Goal: Information Seeking & Learning: Understand process/instructions

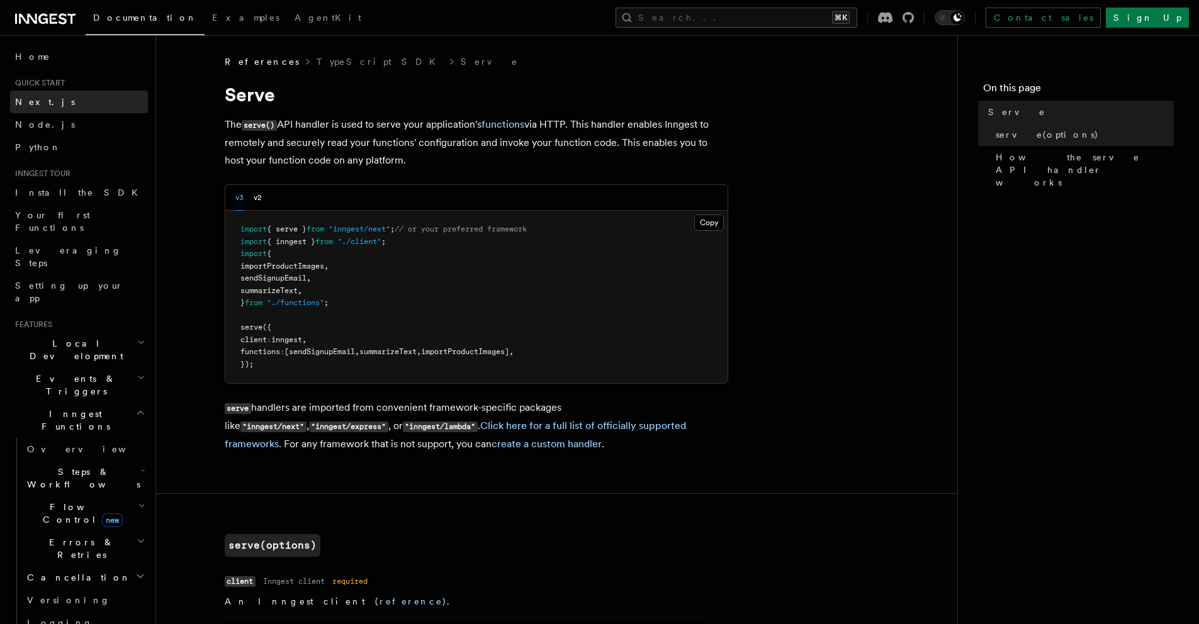
click at [44, 105] on link "Next.js" at bounding box center [79, 102] width 138 height 23
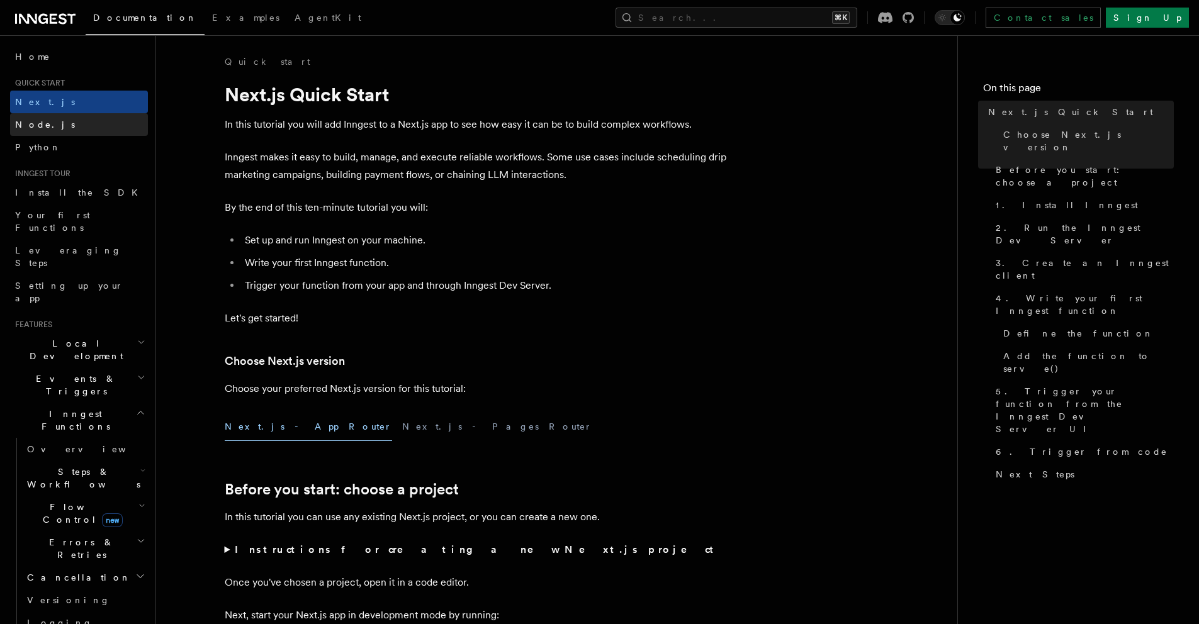
click at [48, 118] on link "Node.js" at bounding box center [79, 124] width 138 height 23
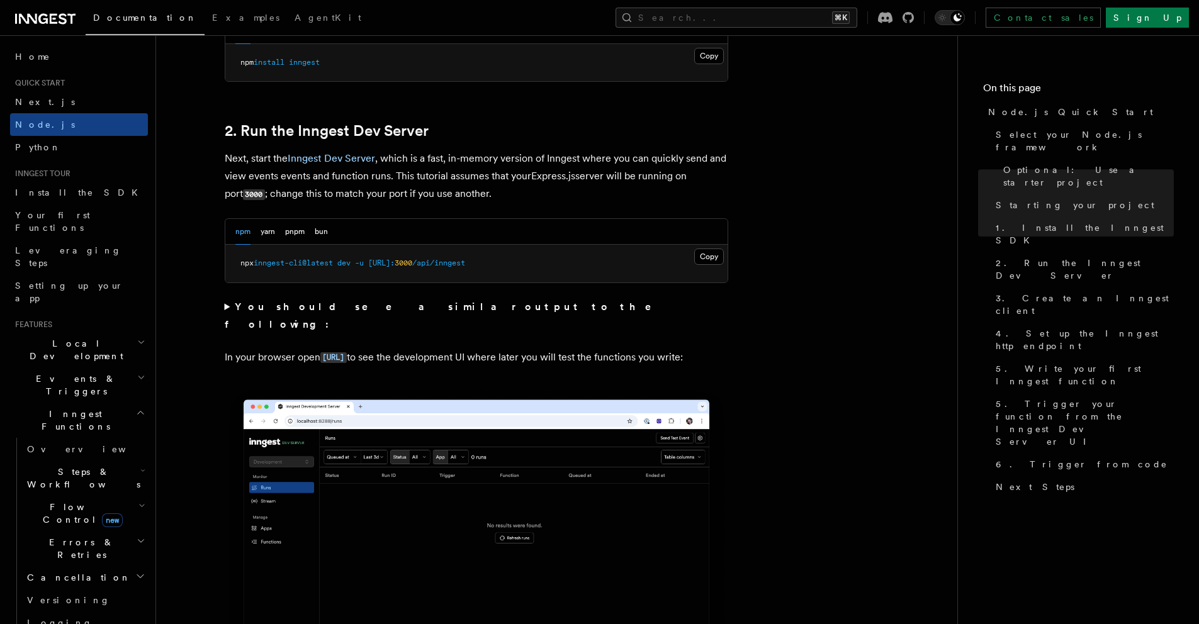
scroll to position [1041, 0]
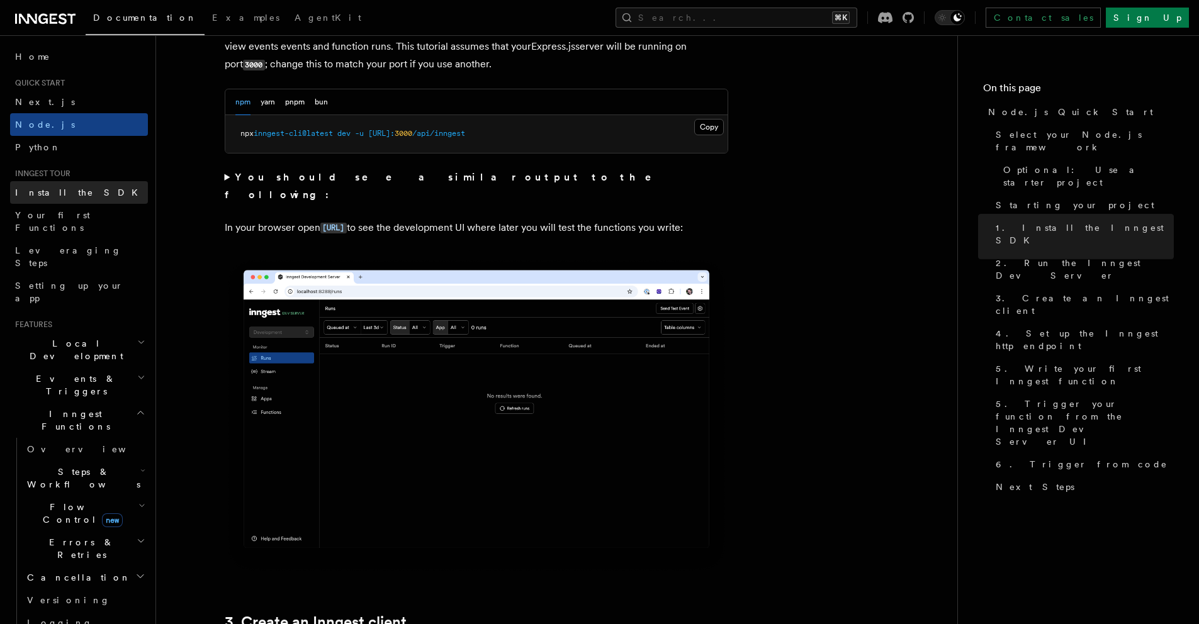
click at [76, 191] on link "Install the SDK" at bounding box center [79, 192] width 138 height 23
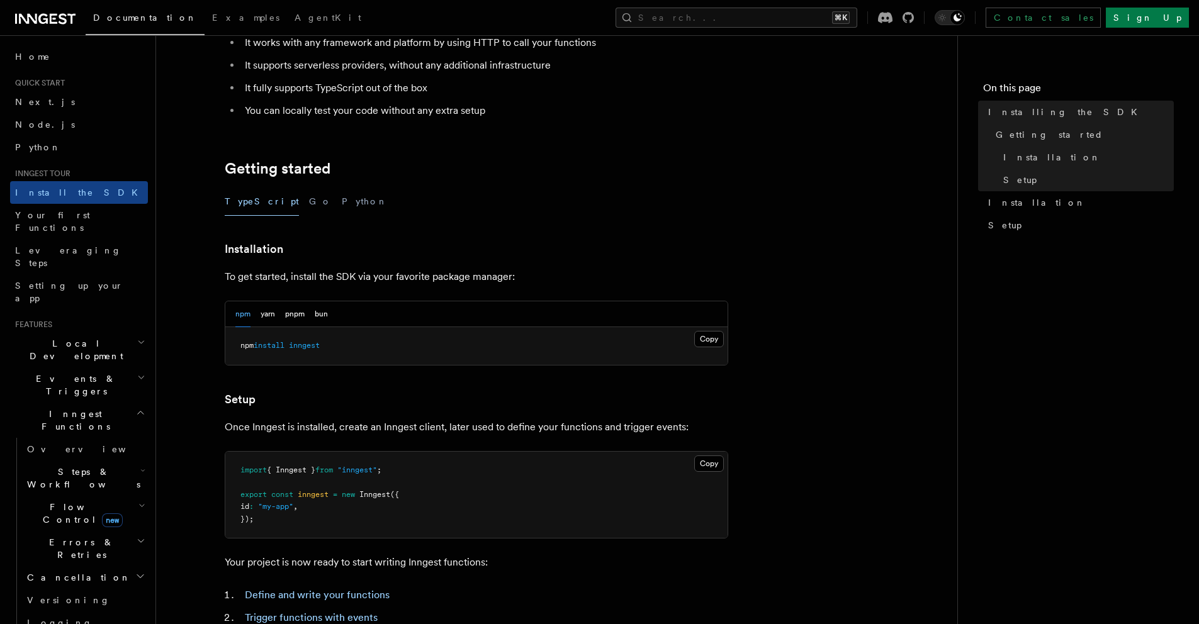
scroll to position [239, 0]
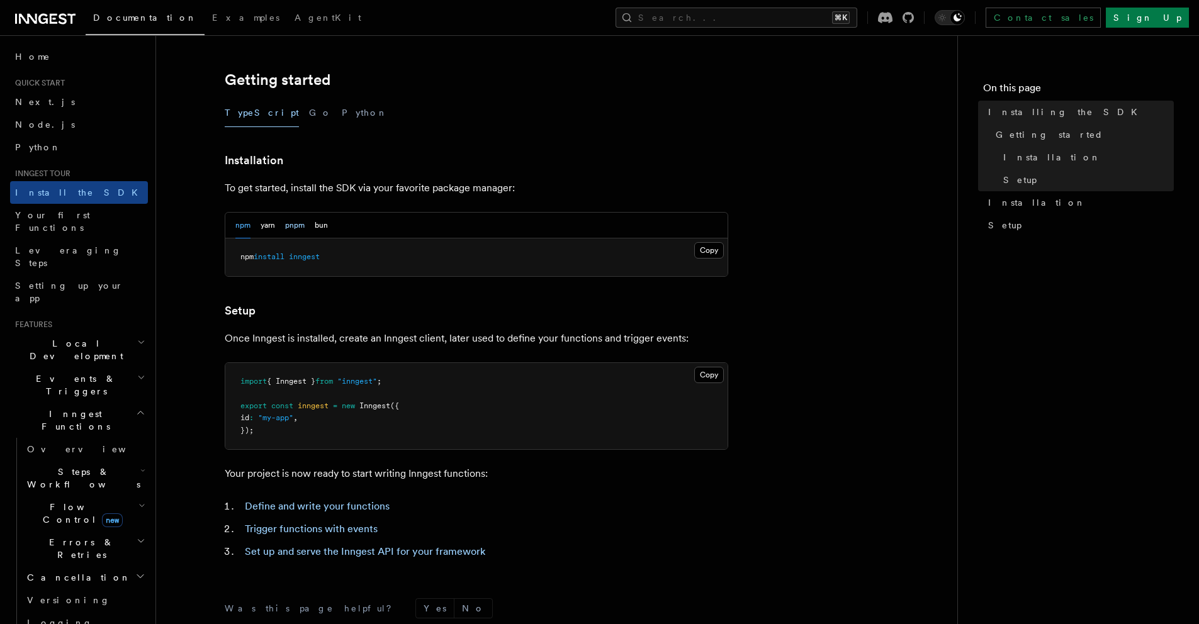
click at [297, 226] on button "pnpm" at bounding box center [295, 226] width 20 height 26
click at [699, 248] on button "Copy Copied" at bounding box center [709, 250] width 30 height 16
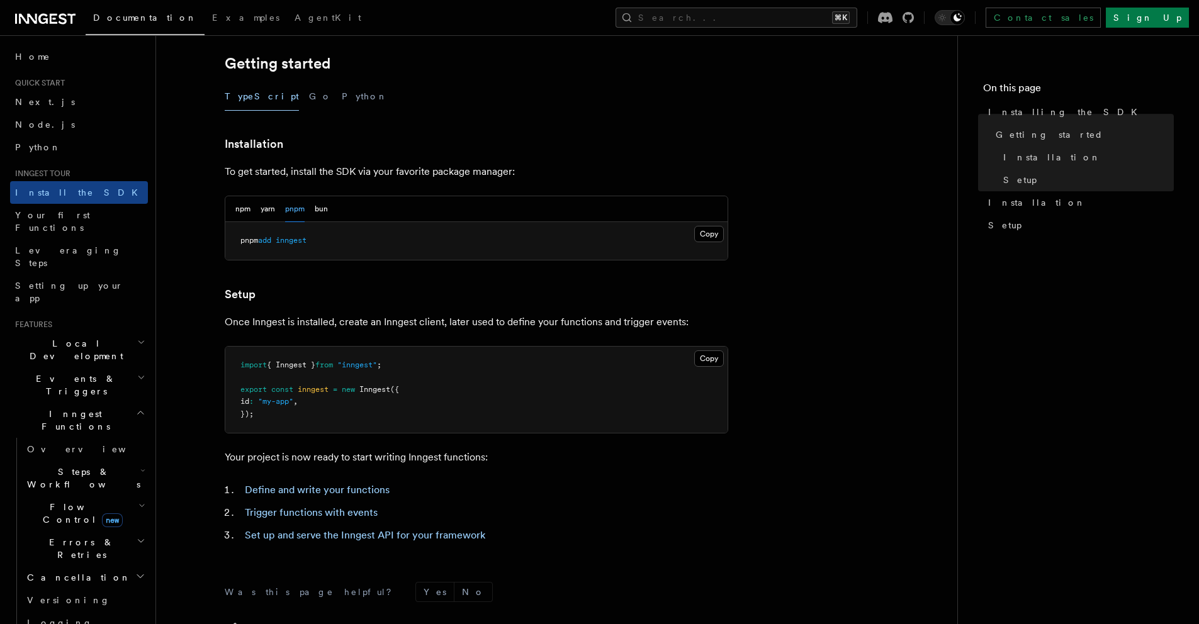
scroll to position [263, 0]
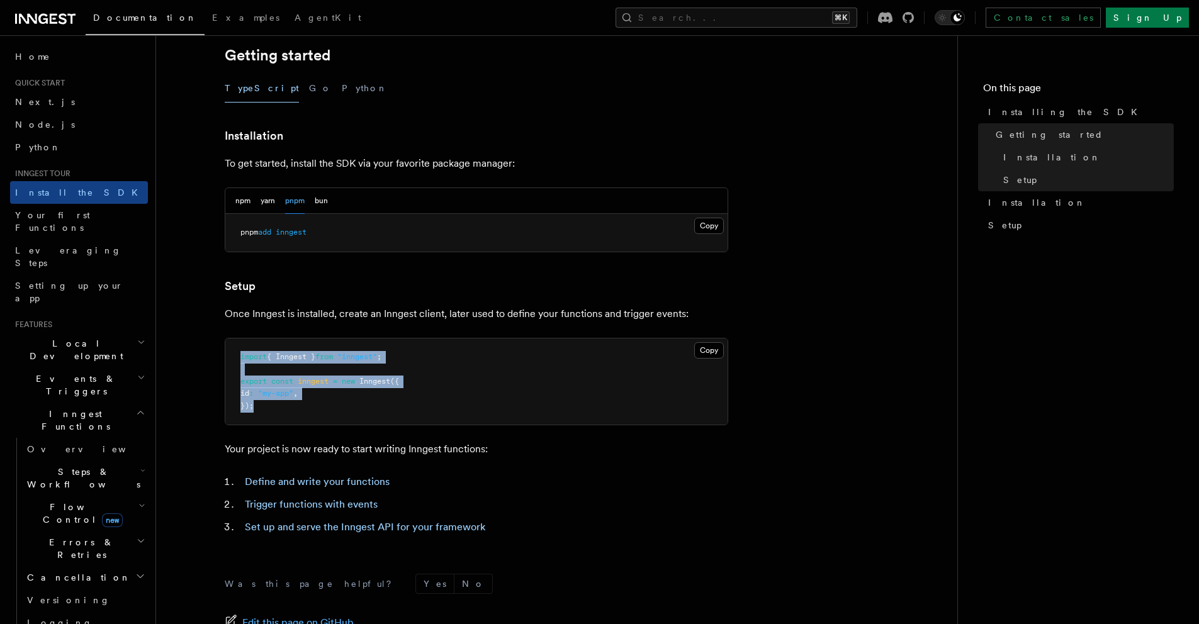
drag, startPoint x: 286, startPoint y: 412, endPoint x: 237, endPoint y: 352, distance: 78.3
click at [237, 352] on pre "import { Inngest } from "inngest" ; export const inngest = new Inngest ({ id : …" at bounding box center [476, 382] width 502 height 87
copy code "import { Inngest } from "inngest" ; export const inngest = new Inngest ({ id : …"
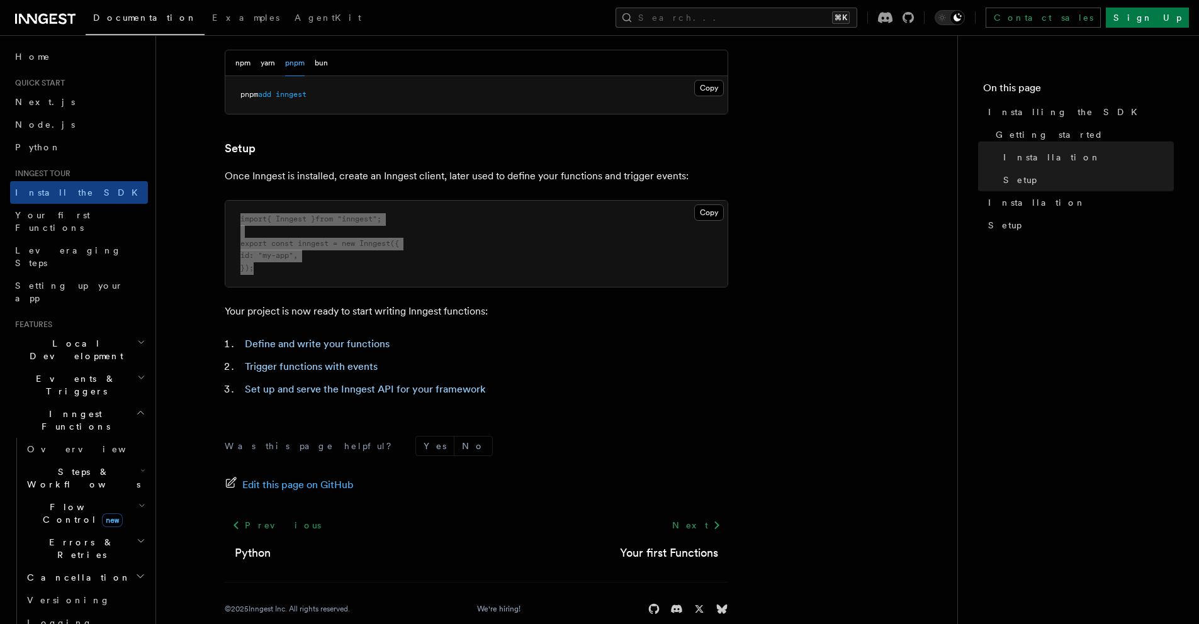
scroll to position [409, 0]
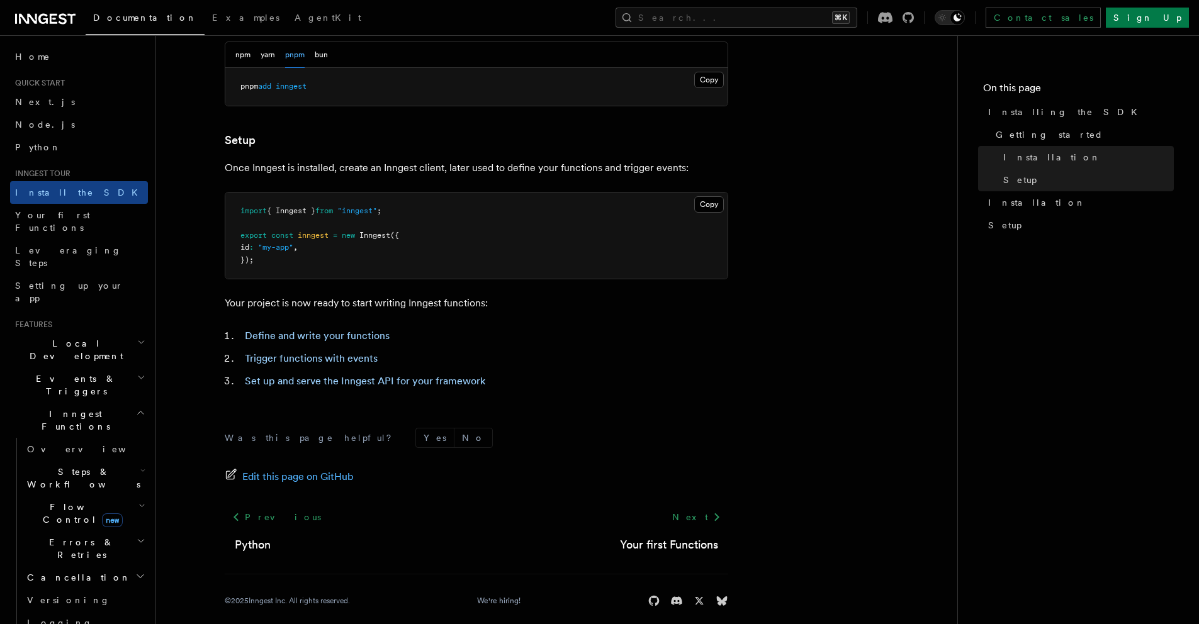
click at [638, 316] on article "Inngest tour Installing the SDK The Inngest SDK allows you to write reliable, d…" at bounding box center [556, 141] width 761 height 991
click at [1017, 210] on link "Installation" at bounding box center [1078, 202] width 191 height 23
click at [1014, 226] on link "Setup" at bounding box center [1078, 225] width 191 height 23
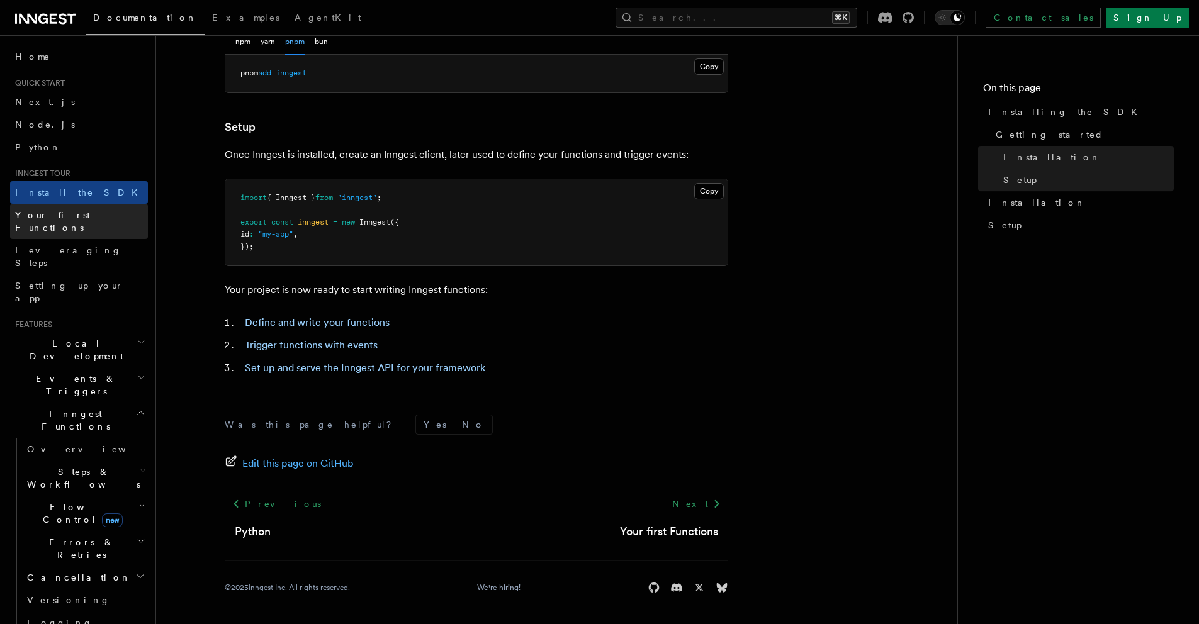
click at [88, 212] on span "Your first Functions" at bounding box center [52, 221] width 75 height 23
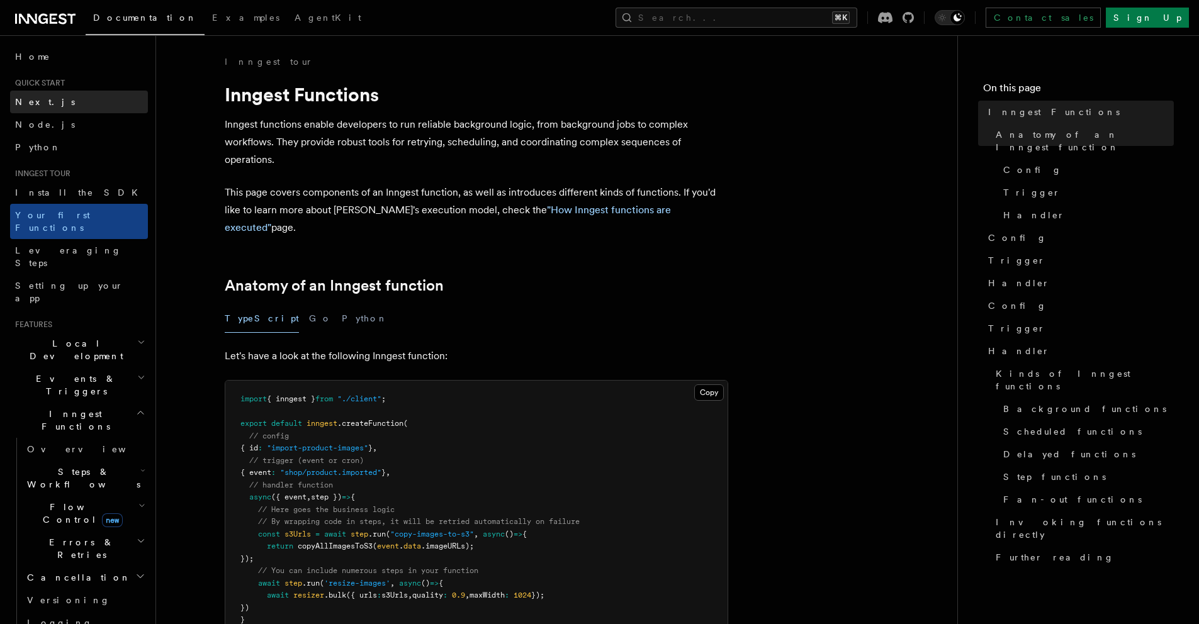
click at [67, 95] on link "Next.js" at bounding box center [79, 102] width 138 height 23
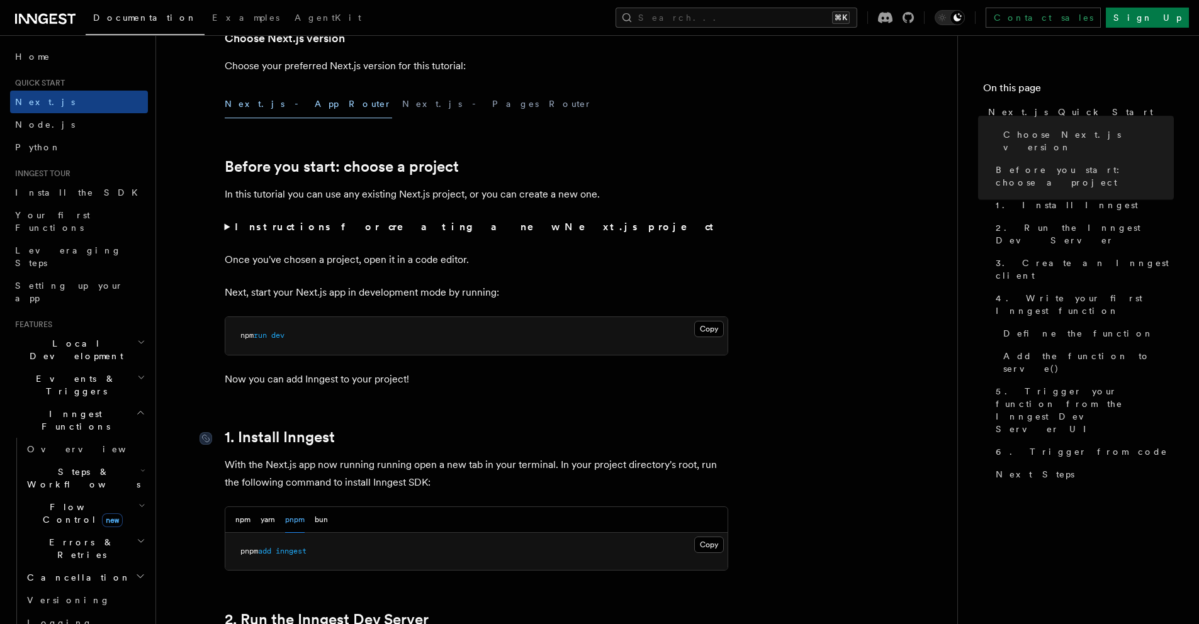
scroll to position [315, 0]
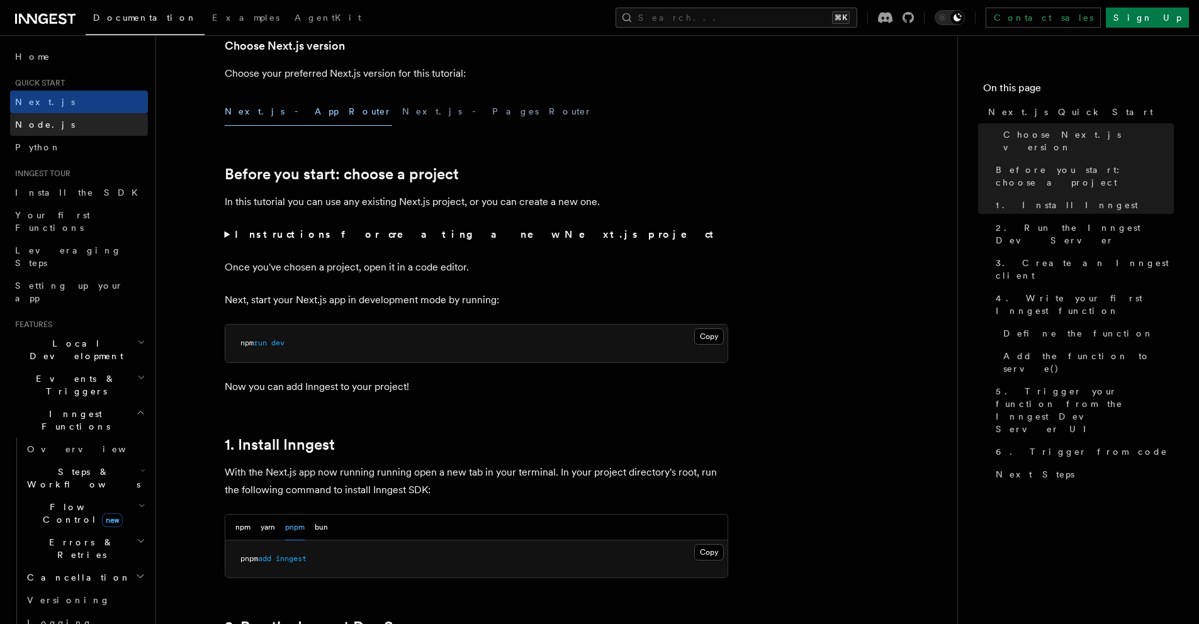
click at [98, 130] on link "Node.js" at bounding box center [79, 124] width 138 height 23
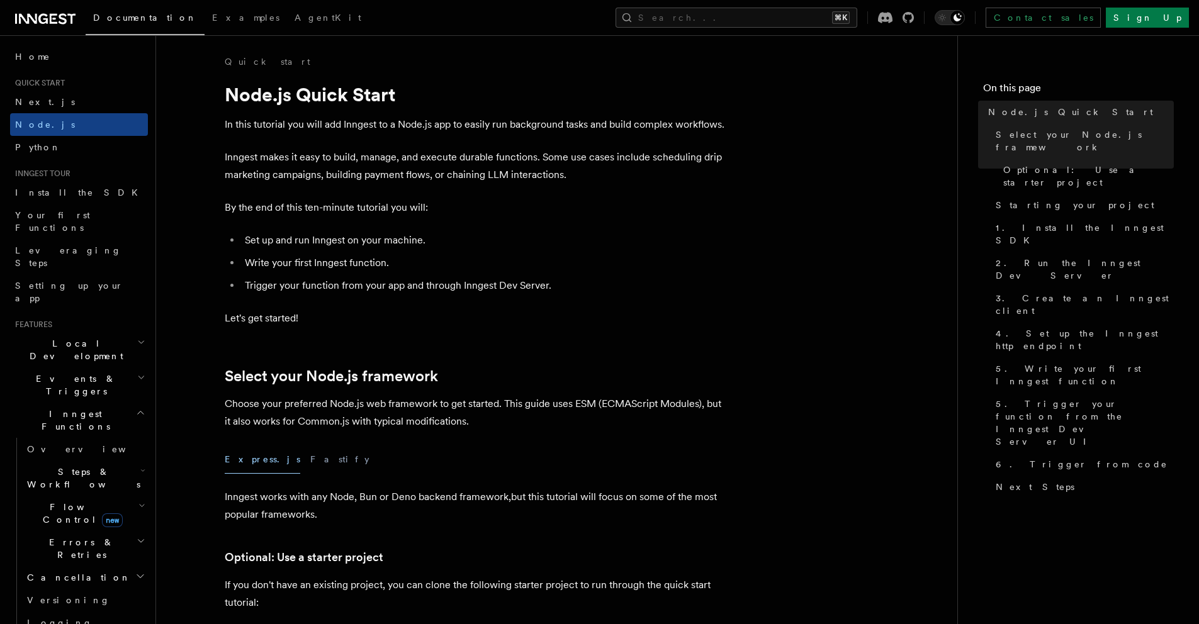
click at [140, 466] on icon "button" at bounding box center [142, 471] width 5 height 10
click at [142, 470] on icon "button" at bounding box center [143, 471] width 3 height 2
click at [137, 373] on icon "button" at bounding box center [141, 378] width 8 height 10
click at [137, 337] on icon "button" at bounding box center [141, 342] width 8 height 10
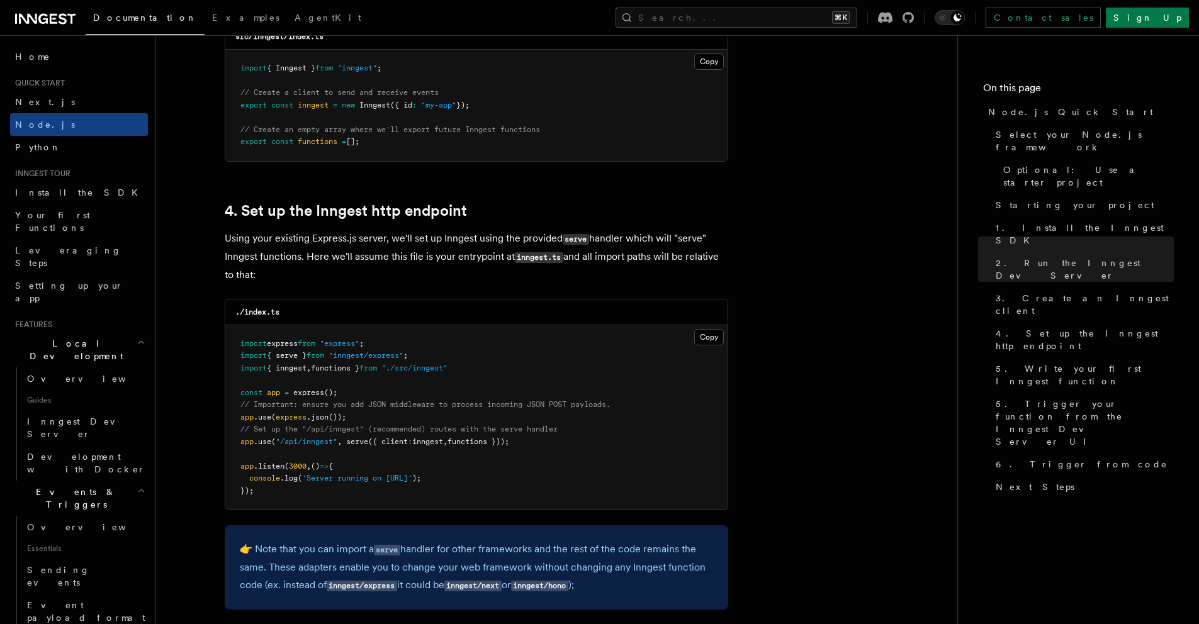
scroll to position [1769, 0]
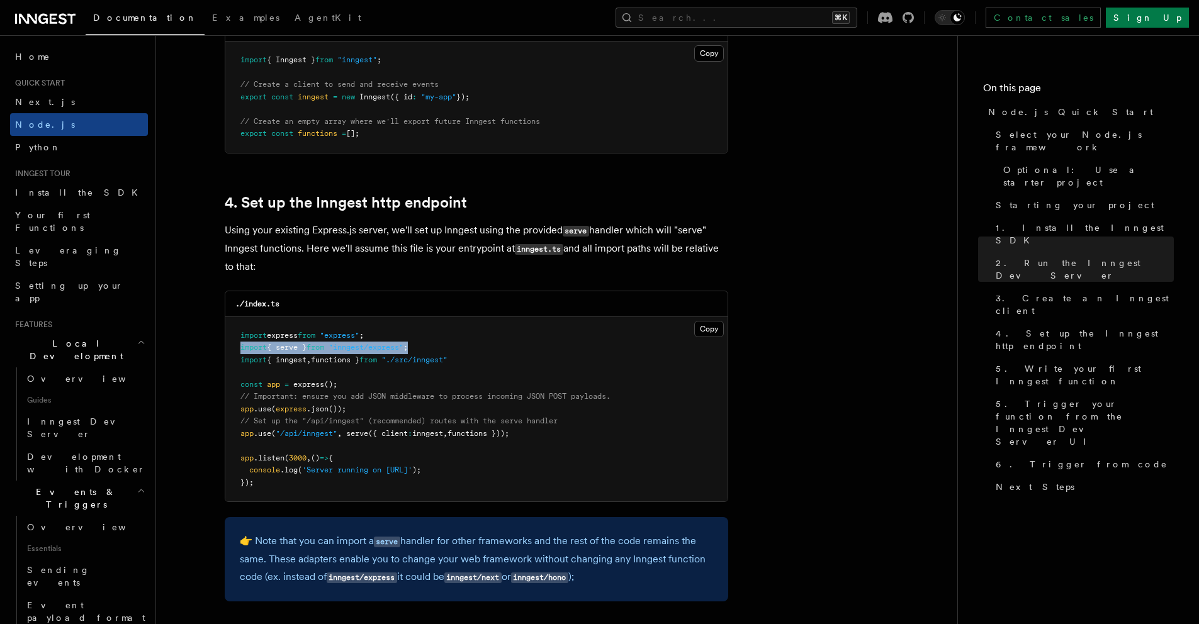
drag, startPoint x: 426, startPoint y: 348, endPoint x: 241, endPoint y: 351, distance: 184.5
click at [241, 351] on pre "import express from "express" ; import { serve } from "inngest/express" ; impor…" at bounding box center [476, 409] width 502 height 185
copy span "import { serve } from "inngest/express" ;"
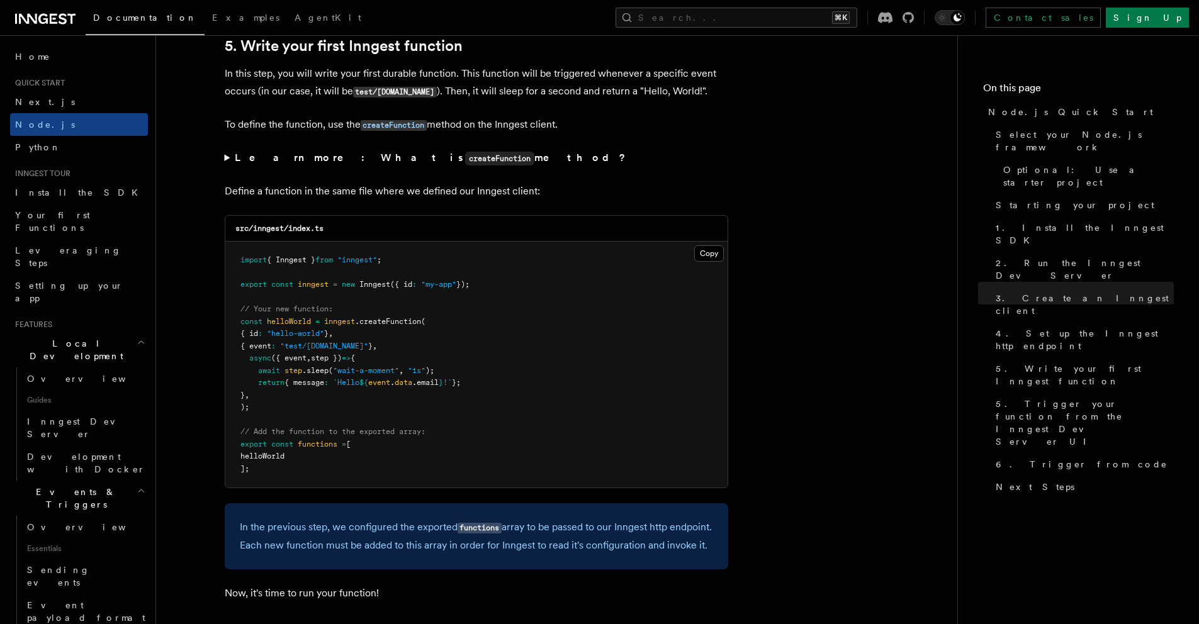
scroll to position [2358, 0]
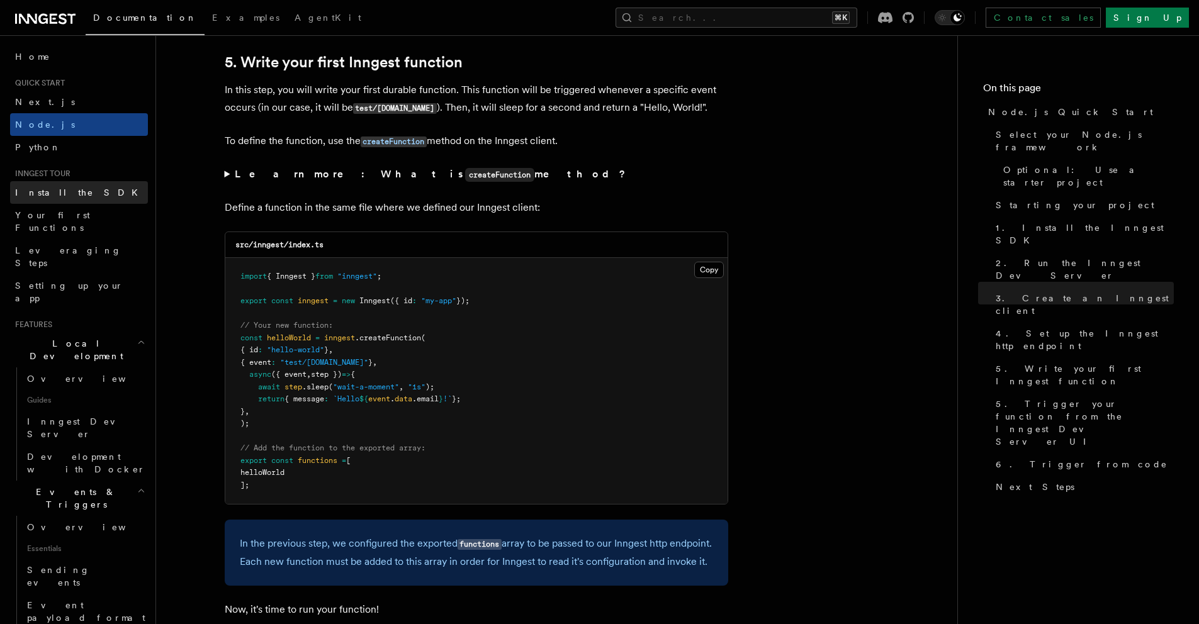
click at [30, 186] on span "Install the SDK" at bounding box center [80, 192] width 130 height 13
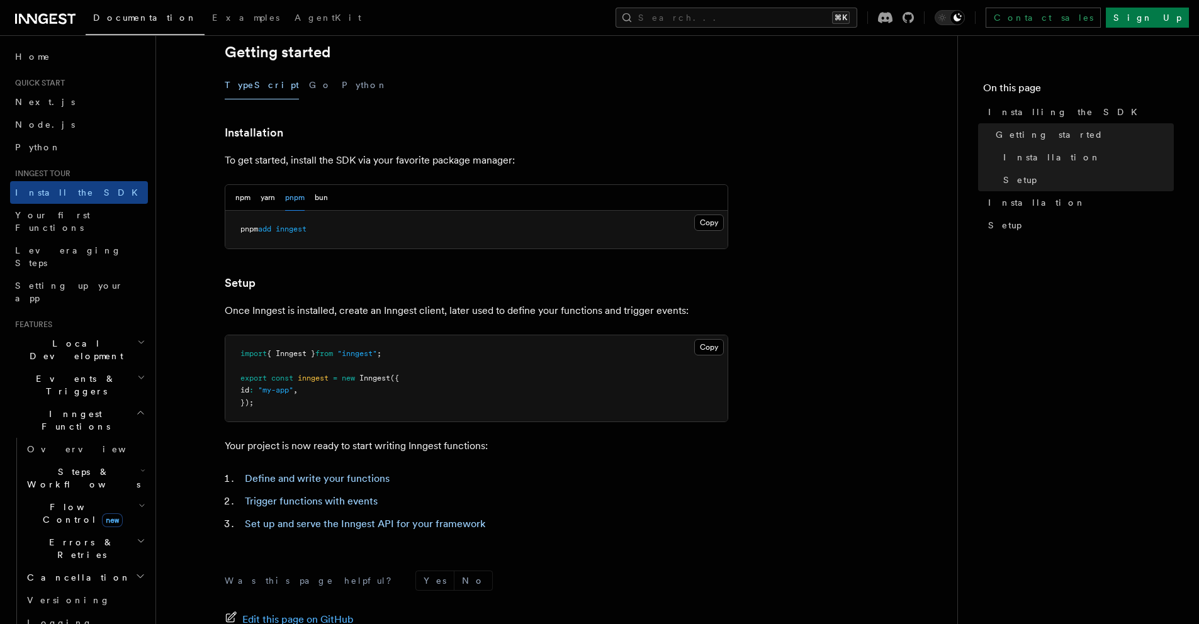
scroll to position [422, 0]
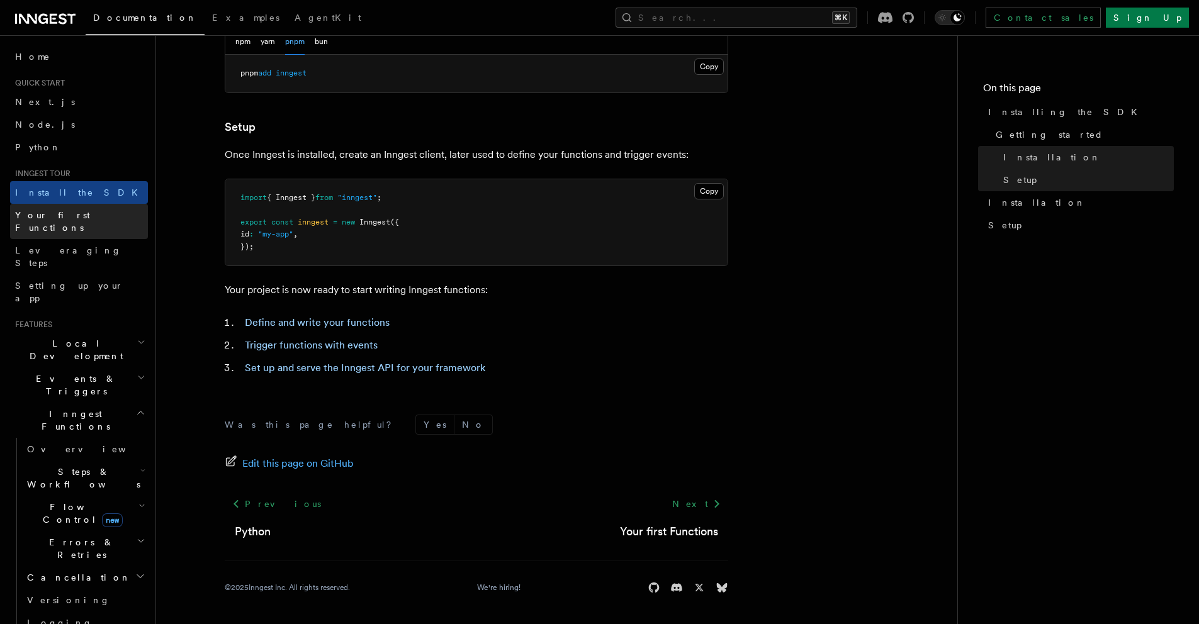
click at [96, 218] on link "Your first Functions" at bounding box center [79, 221] width 138 height 35
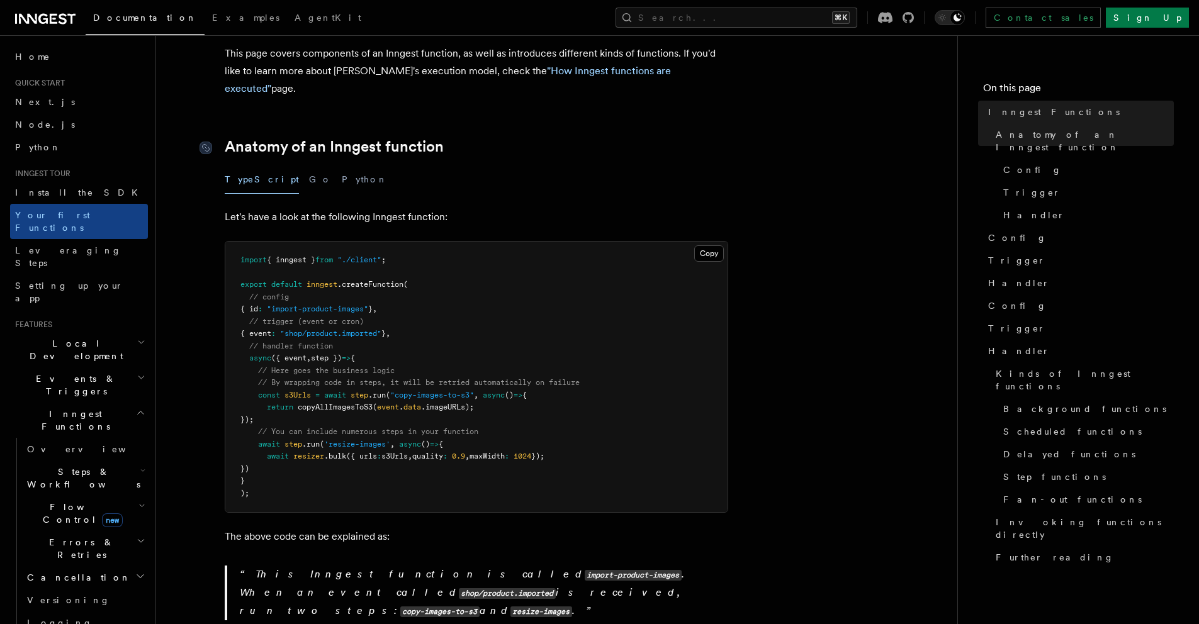
scroll to position [147, 0]
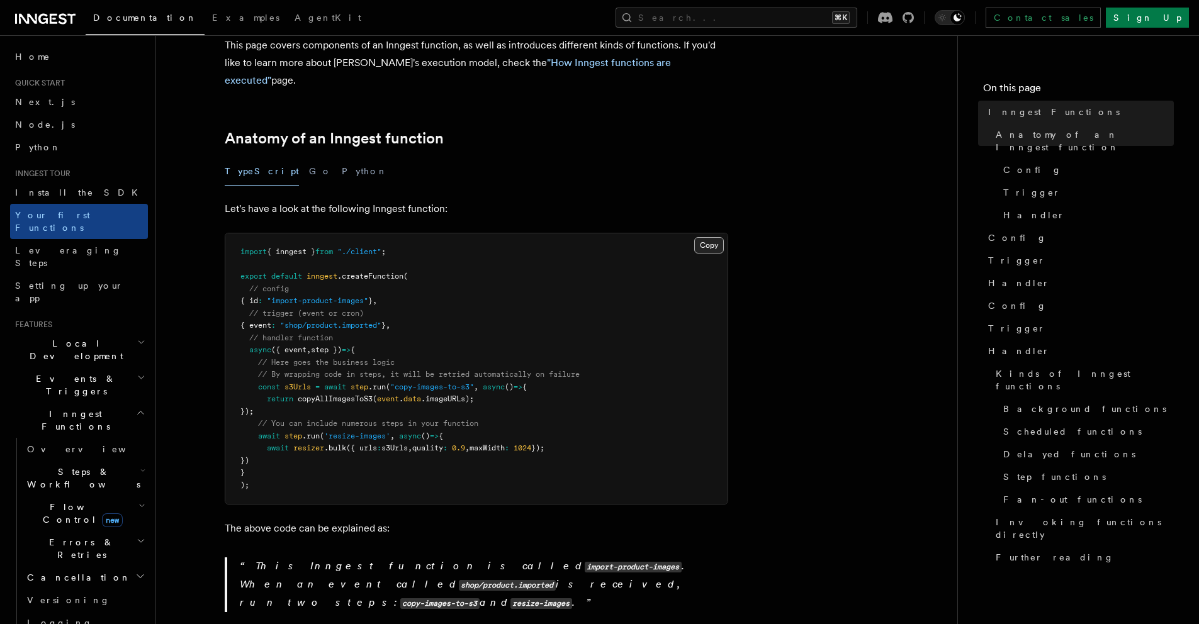
click at [711, 237] on button "Copy Copied" at bounding box center [709, 245] width 30 height 16
click at [302, 346] on span "({ event" at bounding box center [288, 350] width 35 height 9
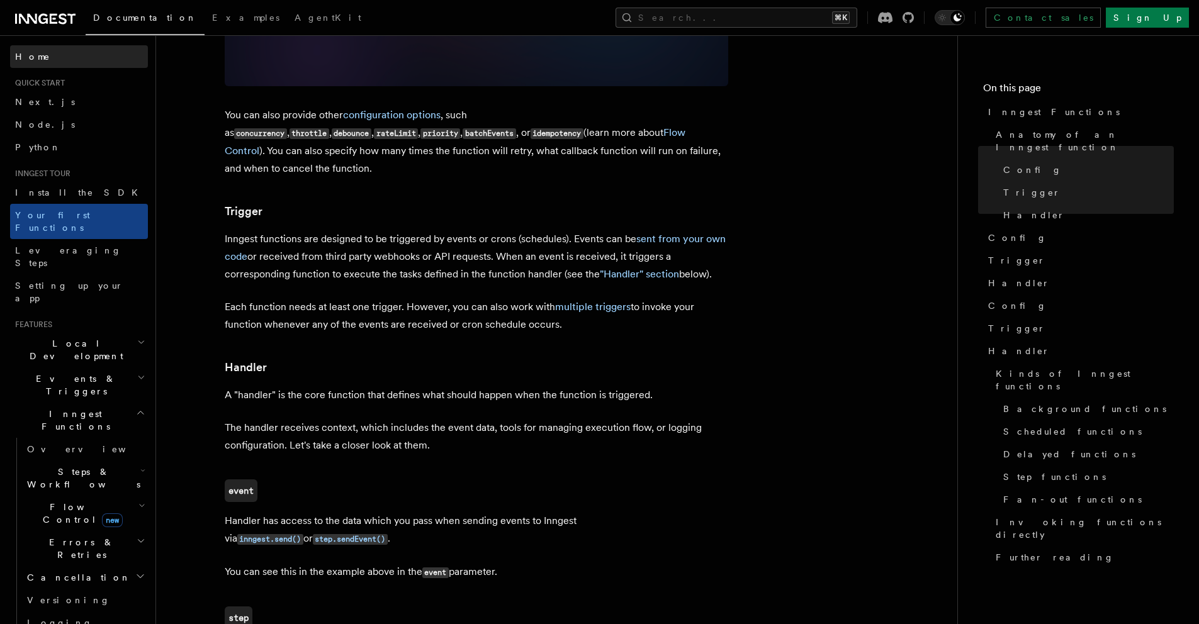
scroll to position [1154, 0]
click at [300, 358] on h3 "Handler" at bounding box center [477, 367] width 504 height 18
click at [303, 297] on p "Each function needs at least one trigger. However, you can also work with multi…" at bounding box center [477, 314] width 504 height 35
click at [71, 239] on link "Leveraging Steps" at bounding box center [79, 256] width 138 height 35
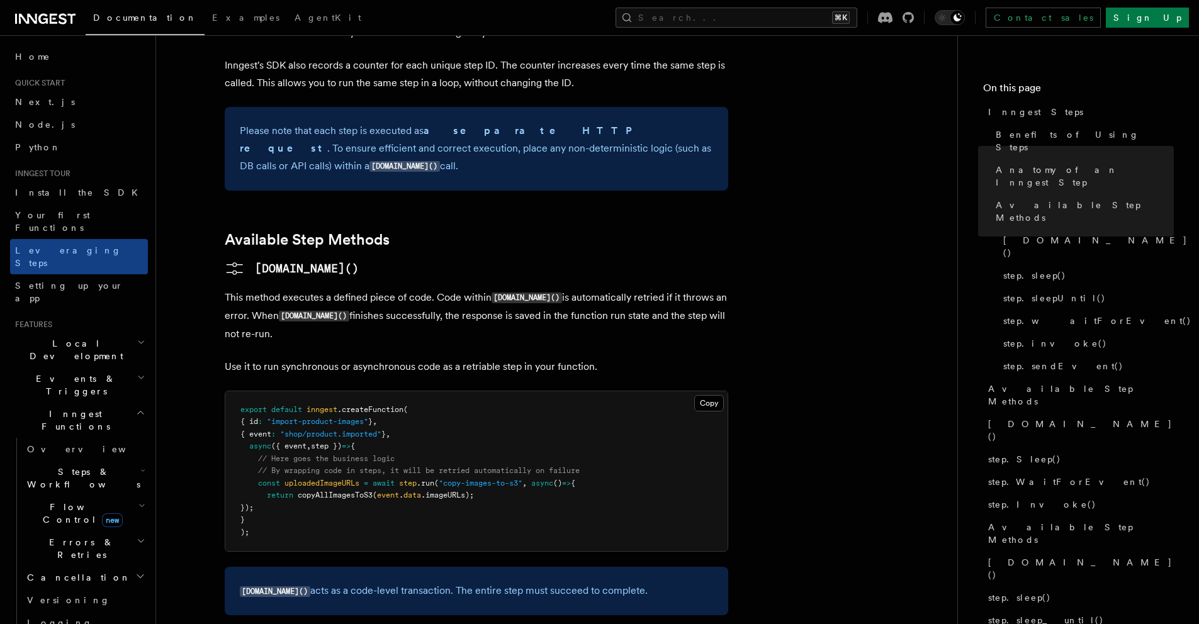
scroll to position [889, 0]
click at [94, 274] on link "Setting up your app" at bounding box center [79, 291] width 138 height 35
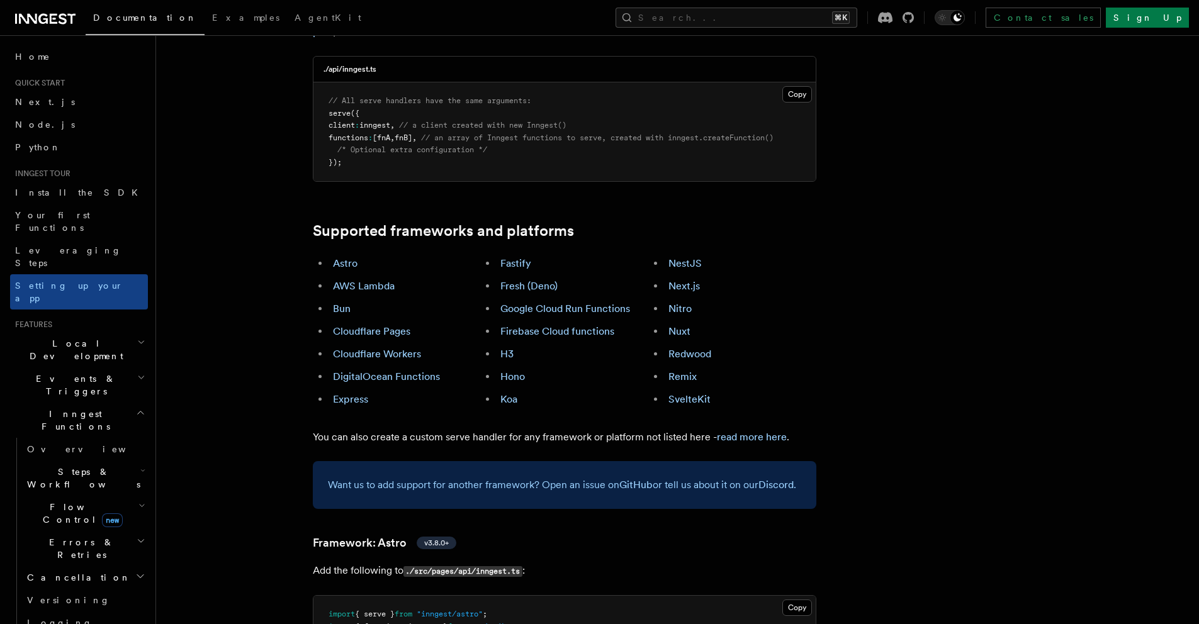
scroll to position [613, 0]
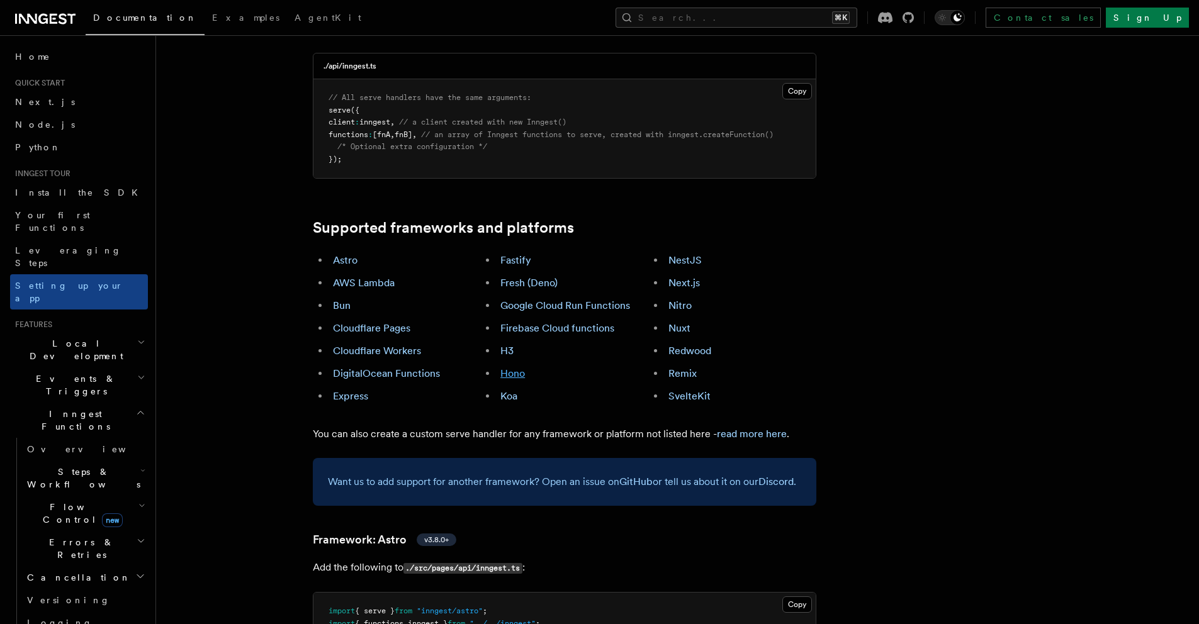
click at [513, 368] on link "Hono" at bounding box center [512, 374] width 25 height 12
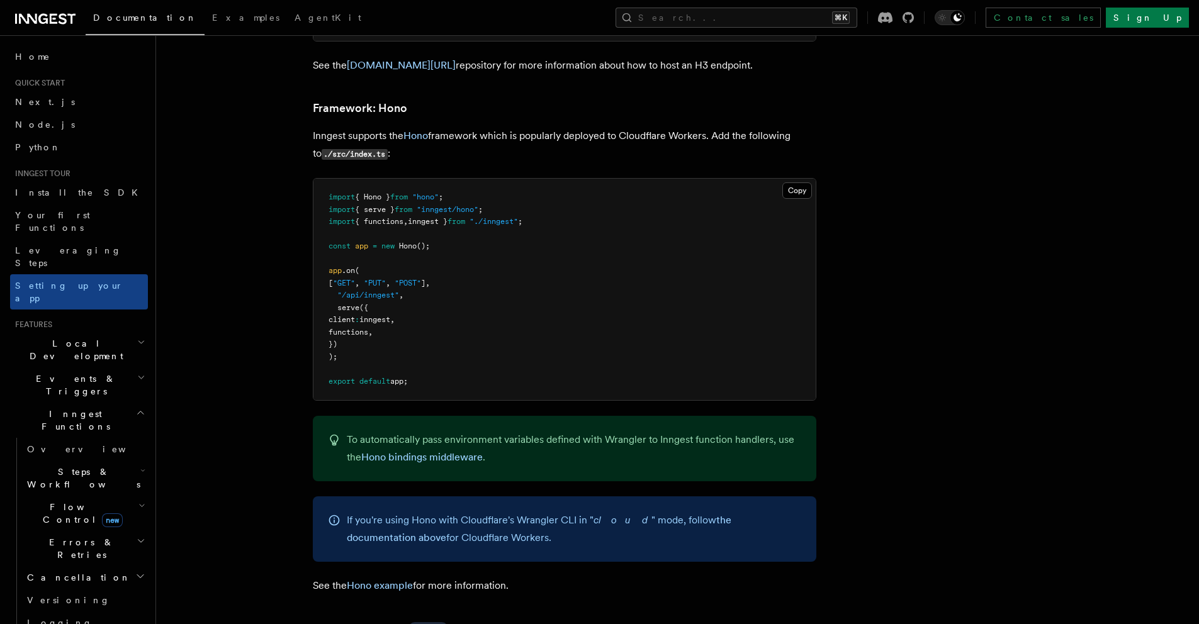
scroll to position [6131, 0]
click at [83, 337] on span "Local Development" at bounding box center [73, 349] width 127 height 25
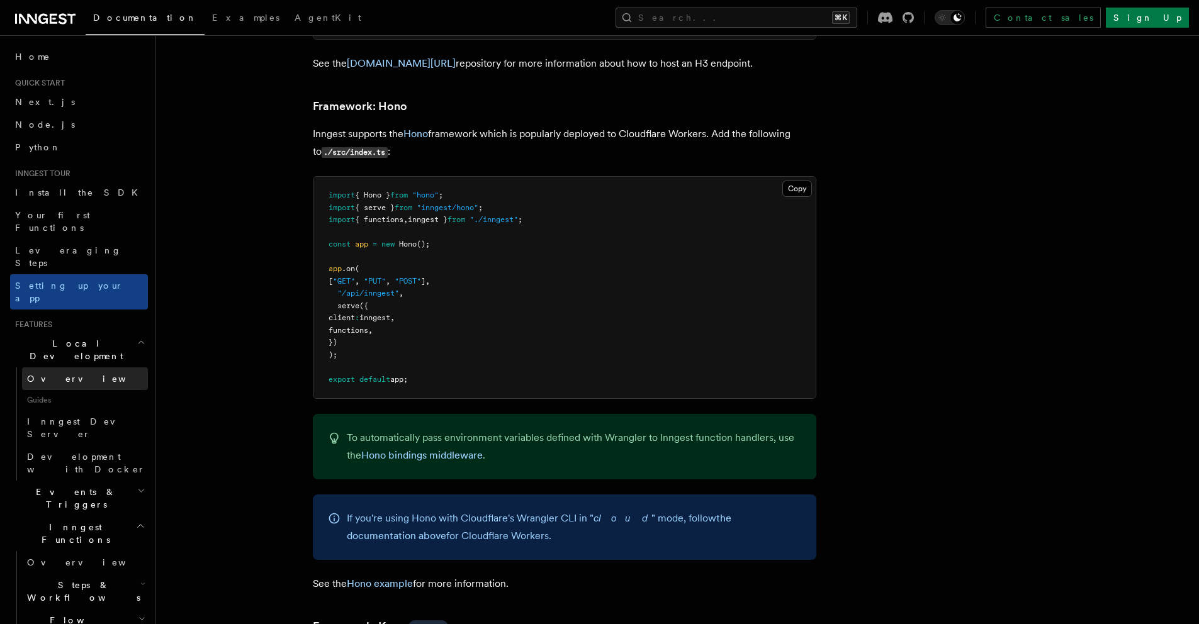
click at [65, 368] on link "Overview" at bounding box center [85, 379] width 126 height 23
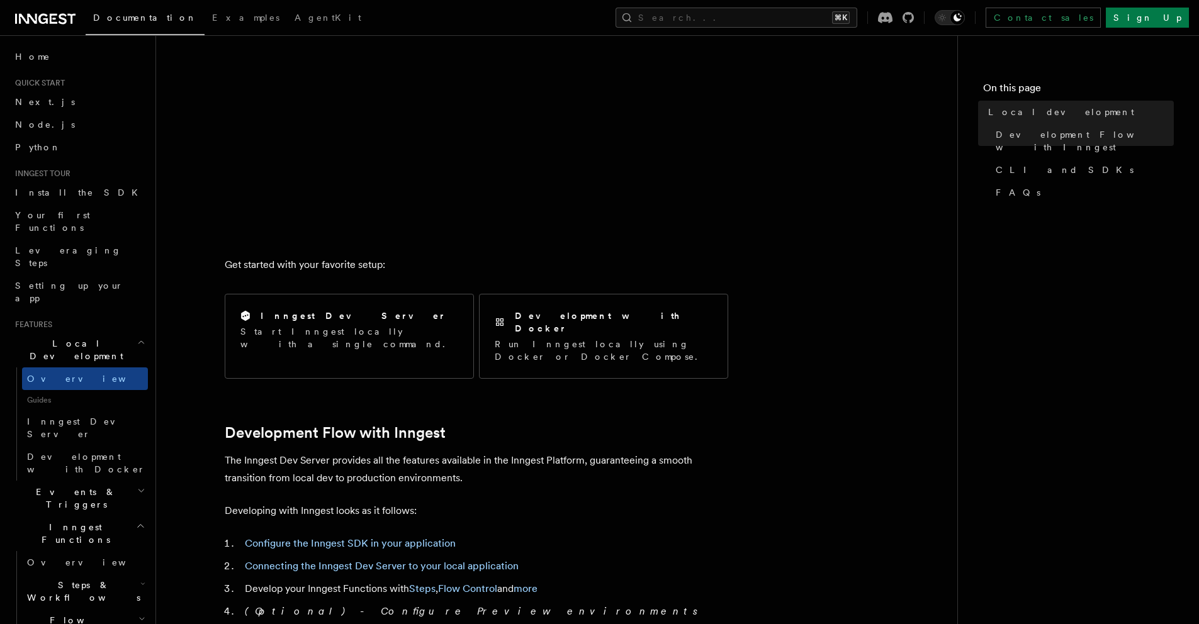
scroll to position [300, 0]
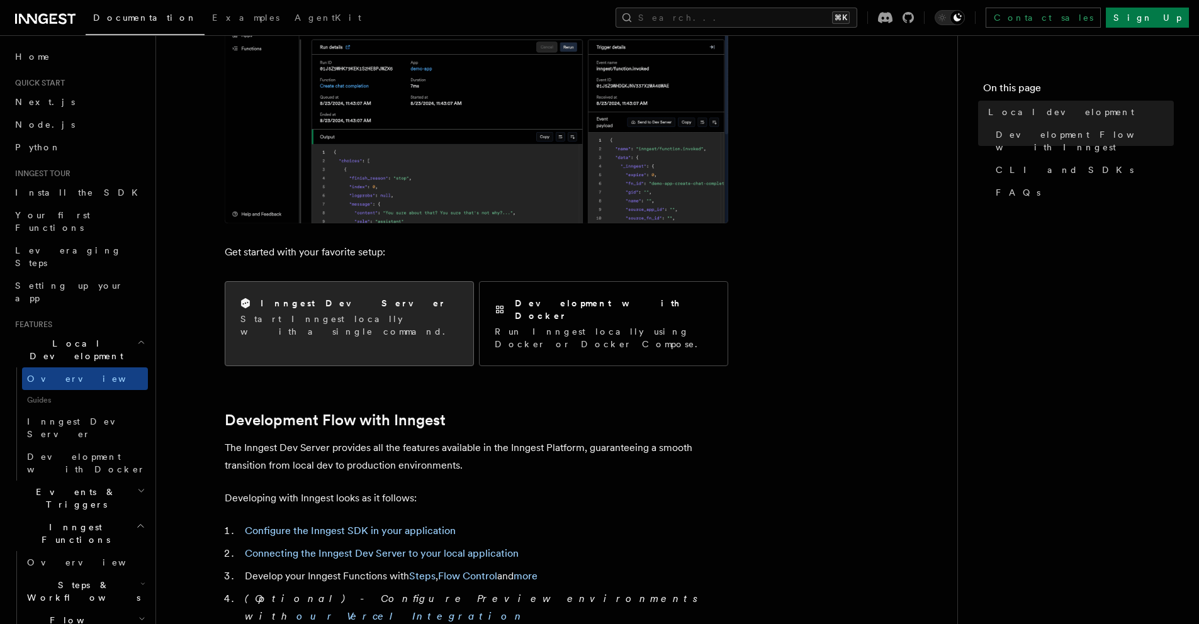
click at [345, 315] on p "Start Inngest locally with a single command." at bounding box center [349, 325] width 218 height 25
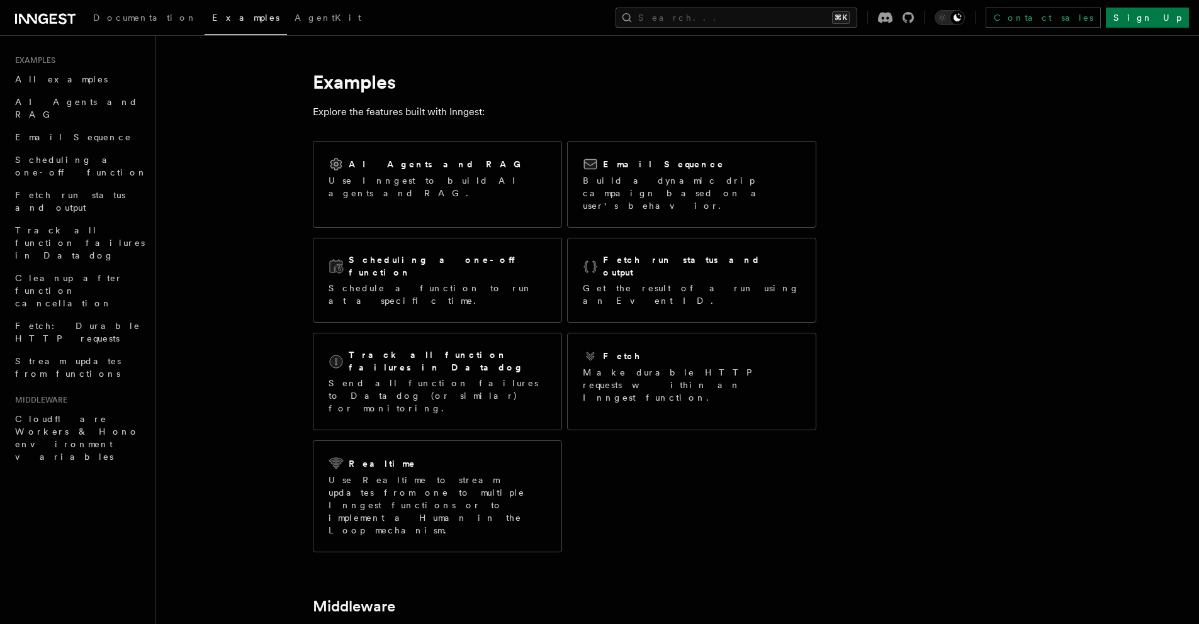
click at [566, 82] on h1 "Examples" at bounding box center [565, 82] width 504 height 23
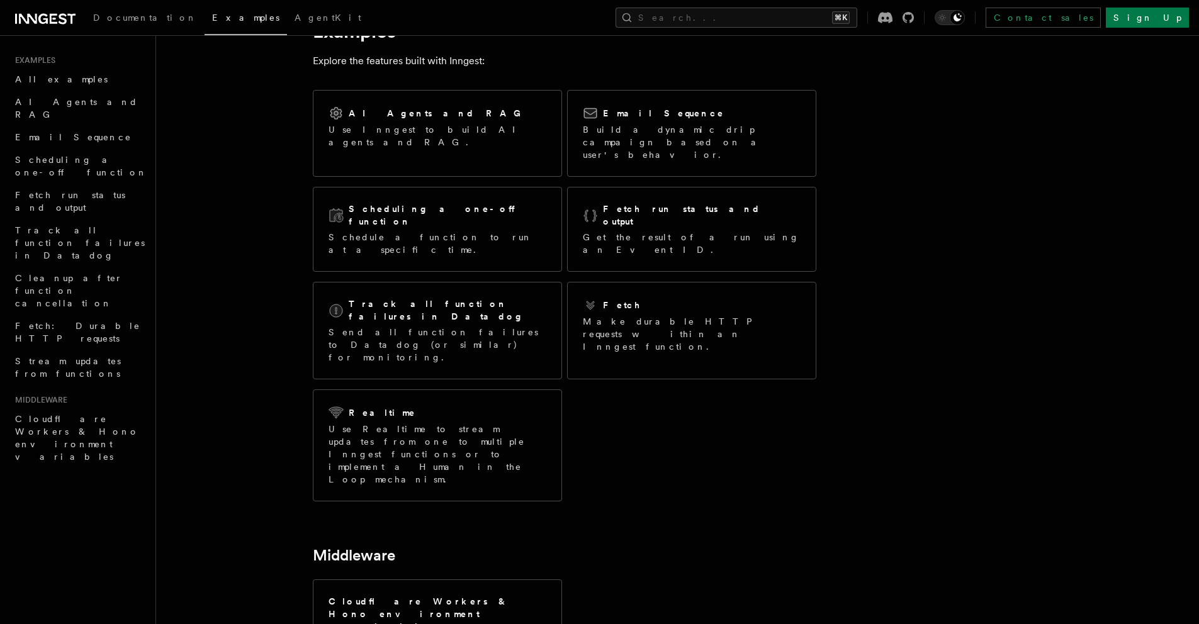
scroll to position [109, 0]
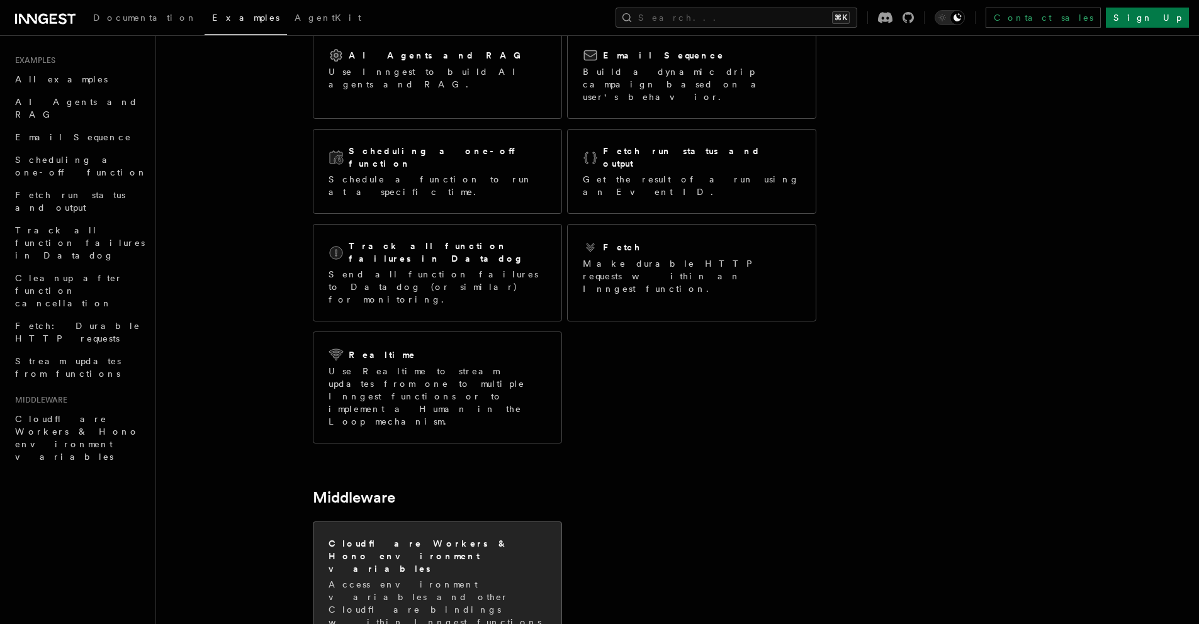
click at [492, 538] on h2 "Cloudflare Workers & Hono environment variables" at bounding box center [438, 557] width 218 height 38
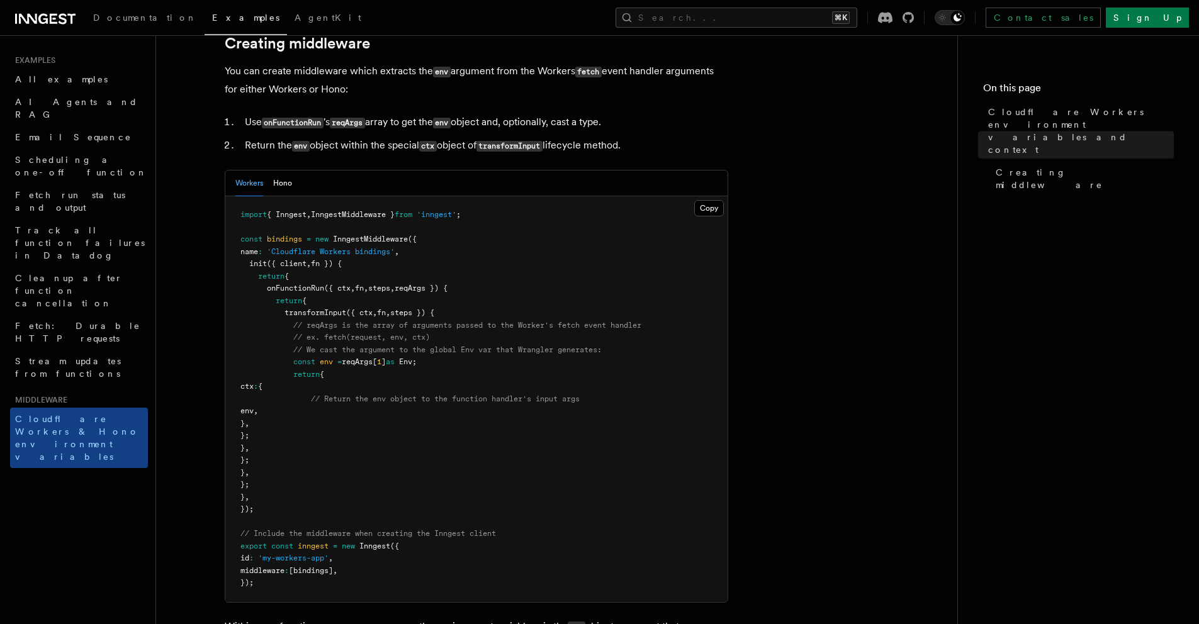
scroll to position [257, 0]
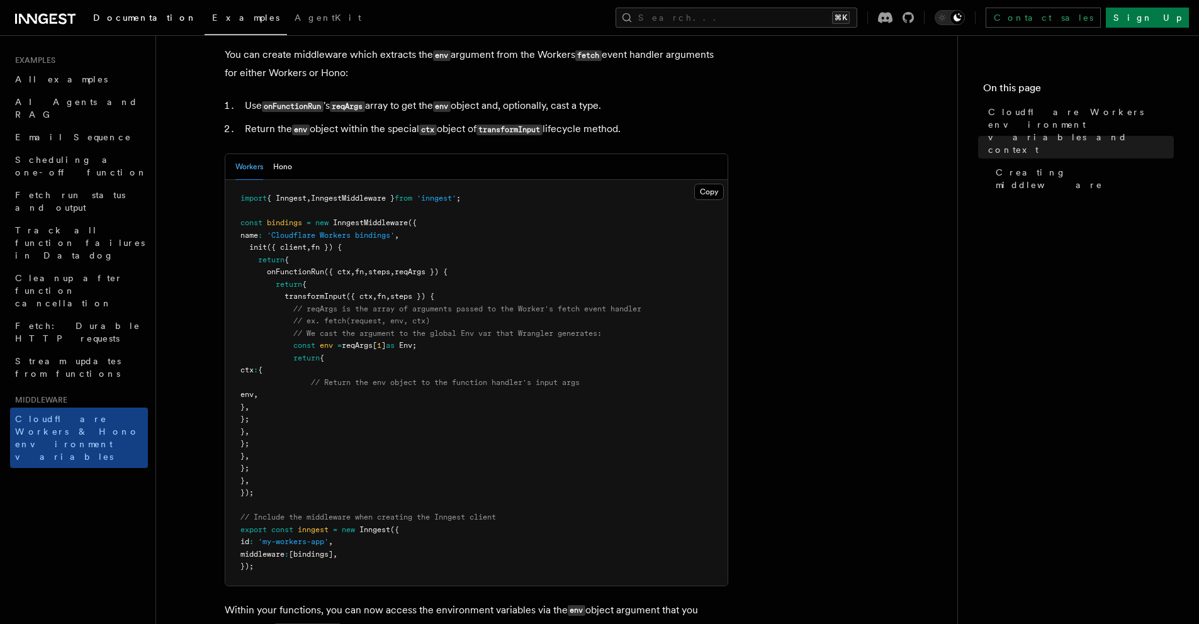
click at [137, 20] on span "Documentation" at bounding box center [145, 18] width 104 height 10
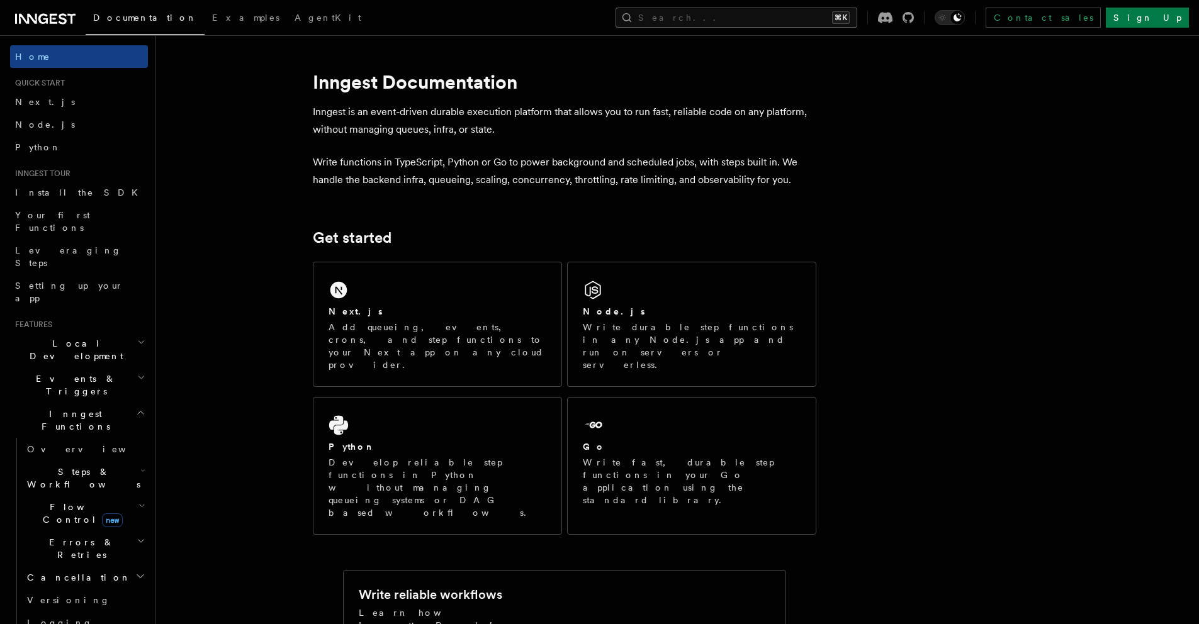
click at [781, 17] on button "Search... ⌘K" at bounding box center [737, 18] width 242 height 20
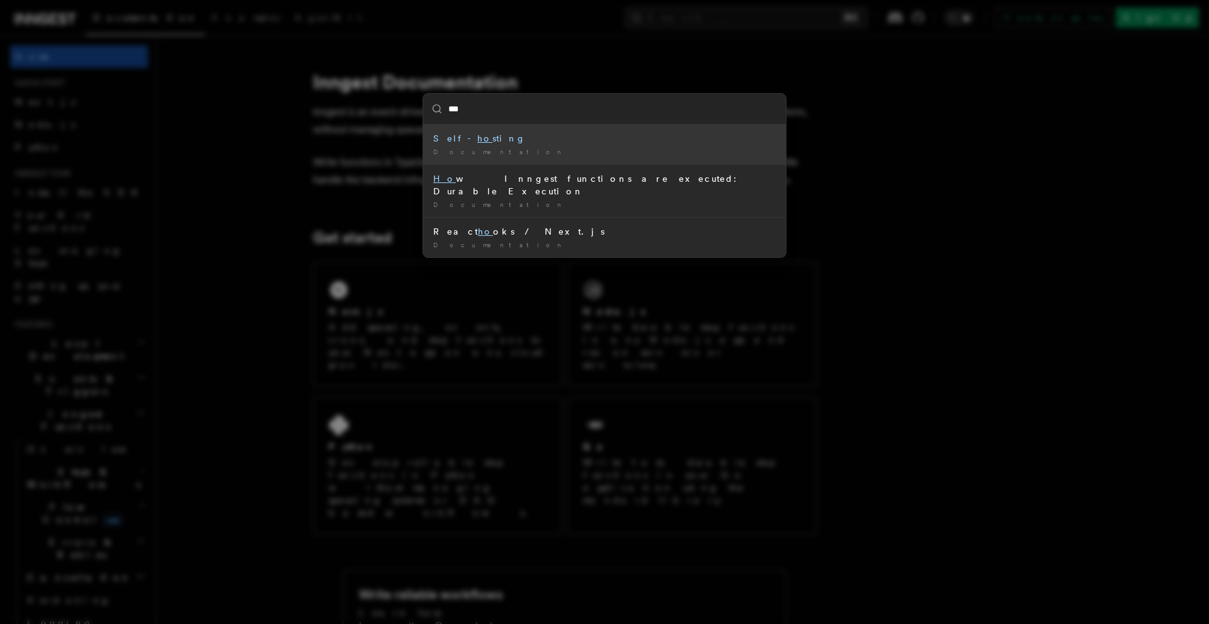
type input "****"
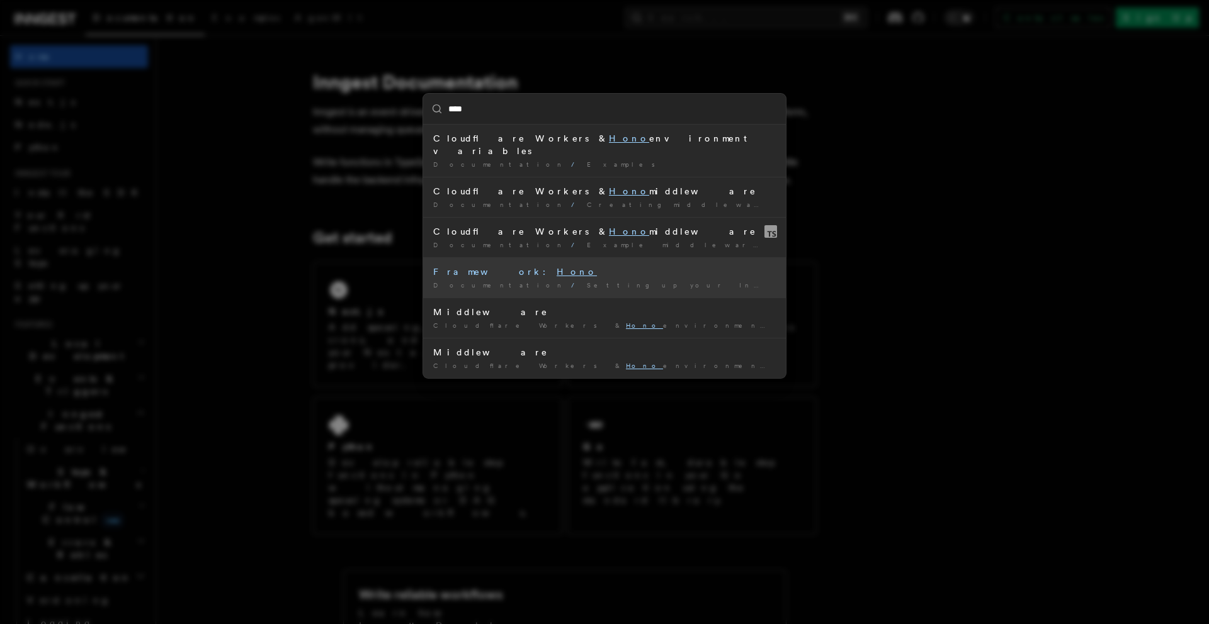
click at [556, 267] on mark "Hono" at bounding box center [576, 272] width 40 height 10
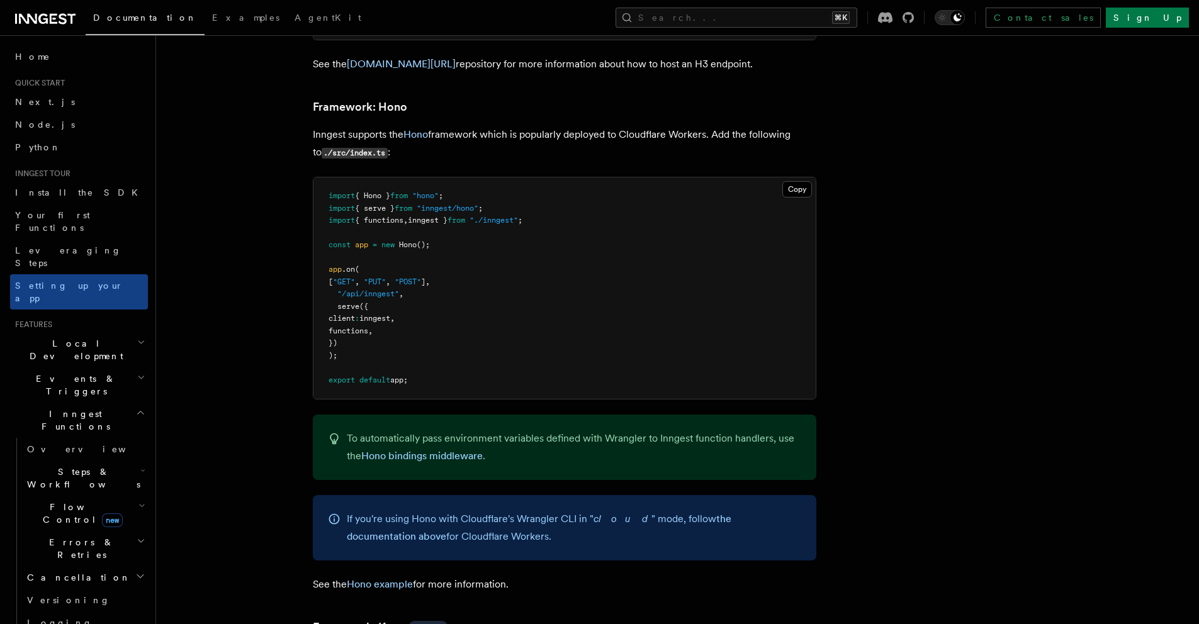
scroll to position [6131, 0]
drag, startPoint x: 505, startPoint y: 171, endPoint x: 324, endPoint y: 174, distance: 181.3
click at [324, 177] on pre "import { Hono } from "hono" ; import { serve } from "inngest/hono" ; import { f…" at bounding box center [564, 288] width 502 height 222
copy span "import { serve } from "inngest/hono" ;"
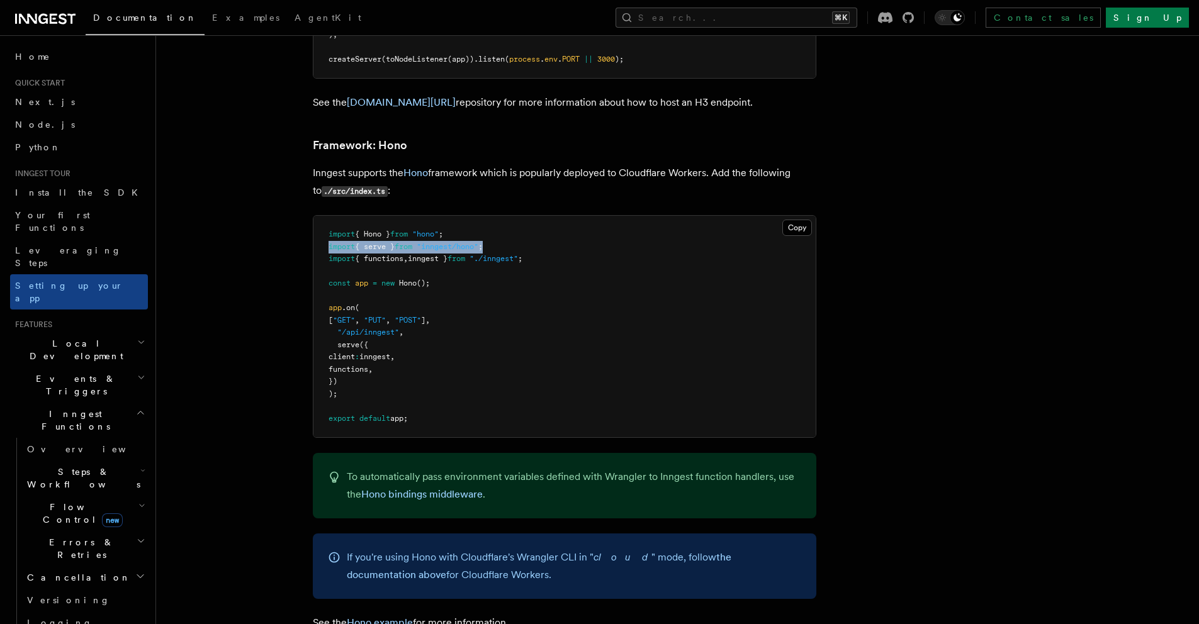
scroll to position [6084, 0]
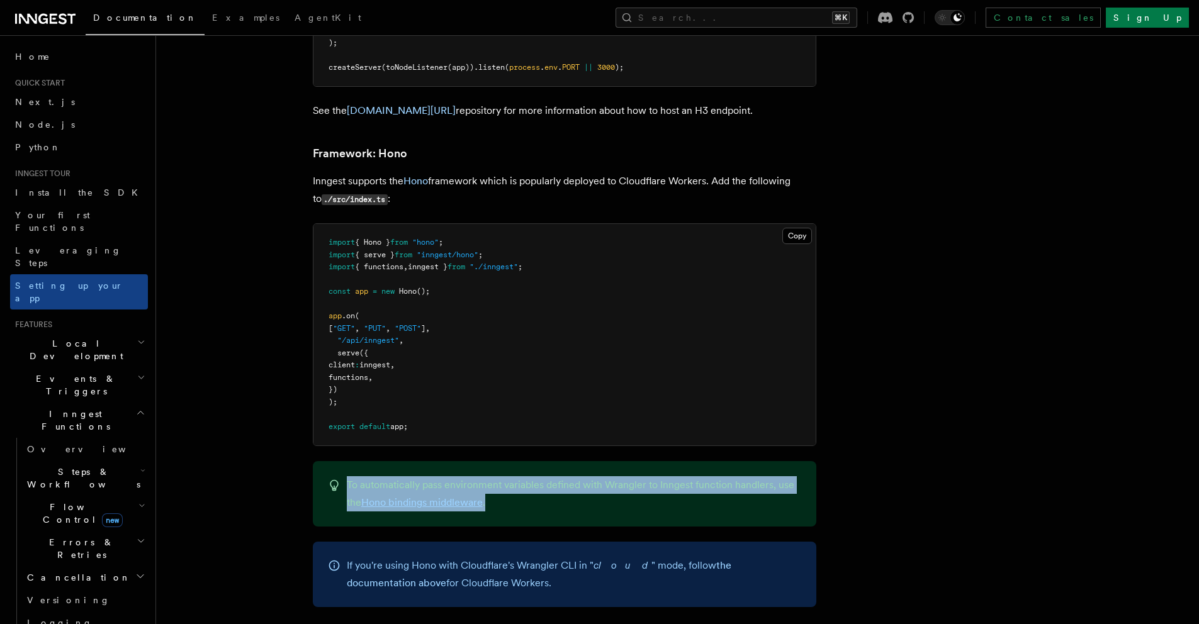
drag, startPoint x: 348, startPoint y: 446, endPoint x: 519, endPoint y: 460, distance: 171.7
click at [519, 477] on p "To automatically pass environment variables defined with Wrangler to Inngest fu…" at bounding box center [574, 494] width 454 height 35
click at [582, 477] on p "To automatically pass environment variables defined with Wrangler to Inngest fu…" at bounding box center [574, 494] width 454 height 35
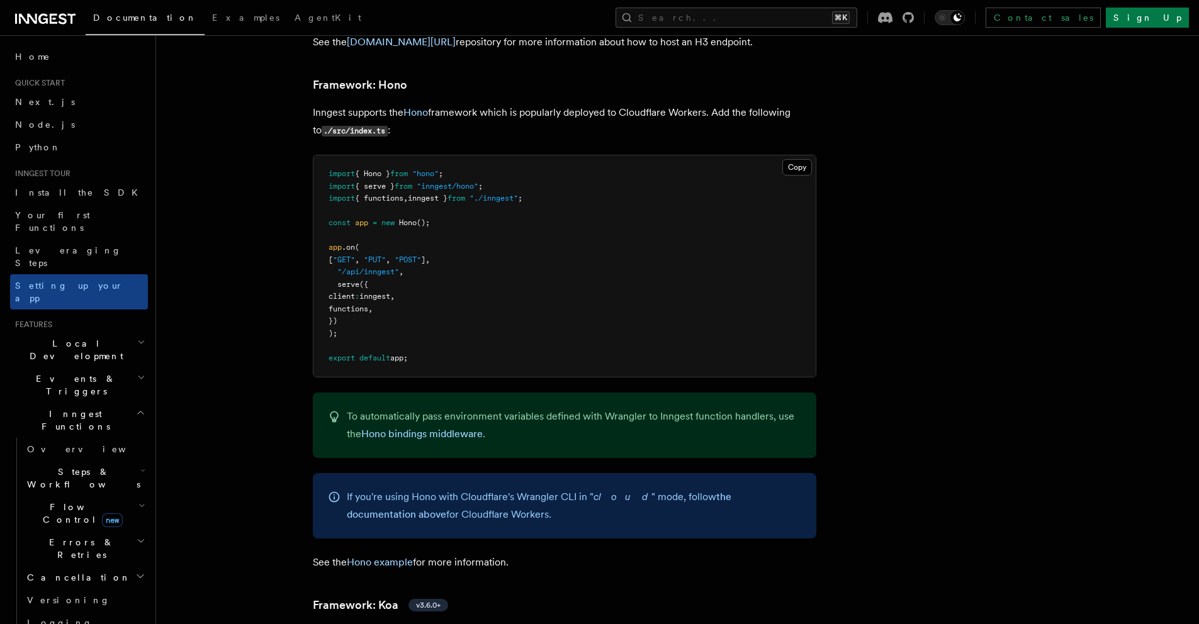
scroll to position [6209, 0]
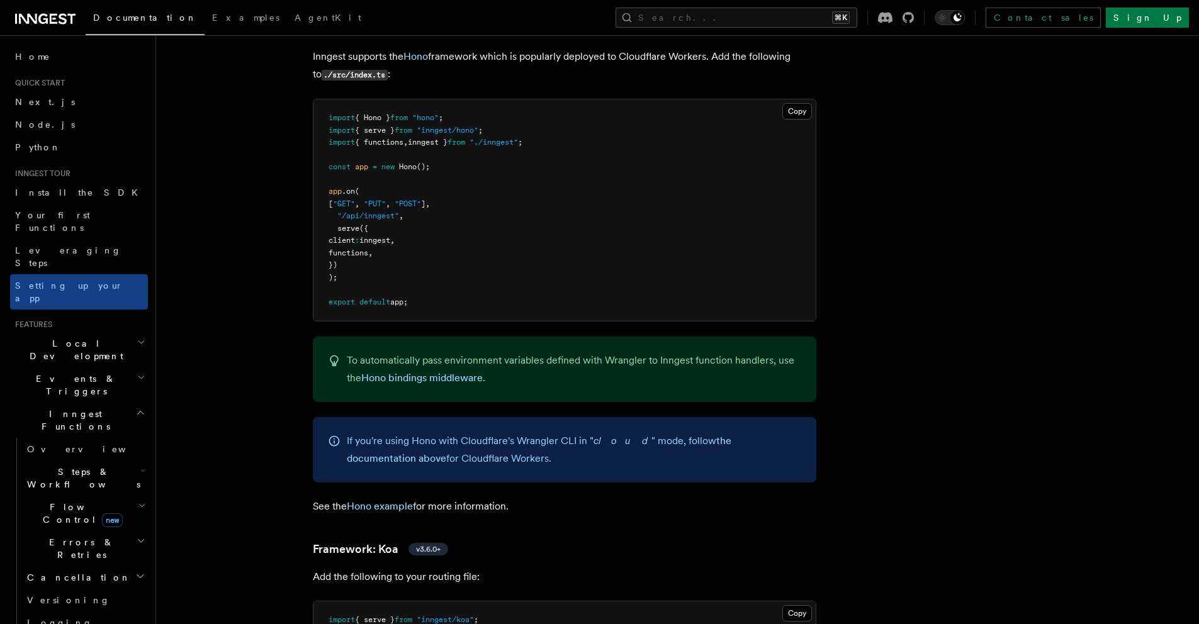
click at [437, 352] on p "To automatically pass environment variables defined with Wrangler to Inngest fu…" at bounding box center [574, 369] width 454 height 35
click at [437, 372] on link "Hono bindings middleware" at bounding box center [421, 378] width 121 height 12
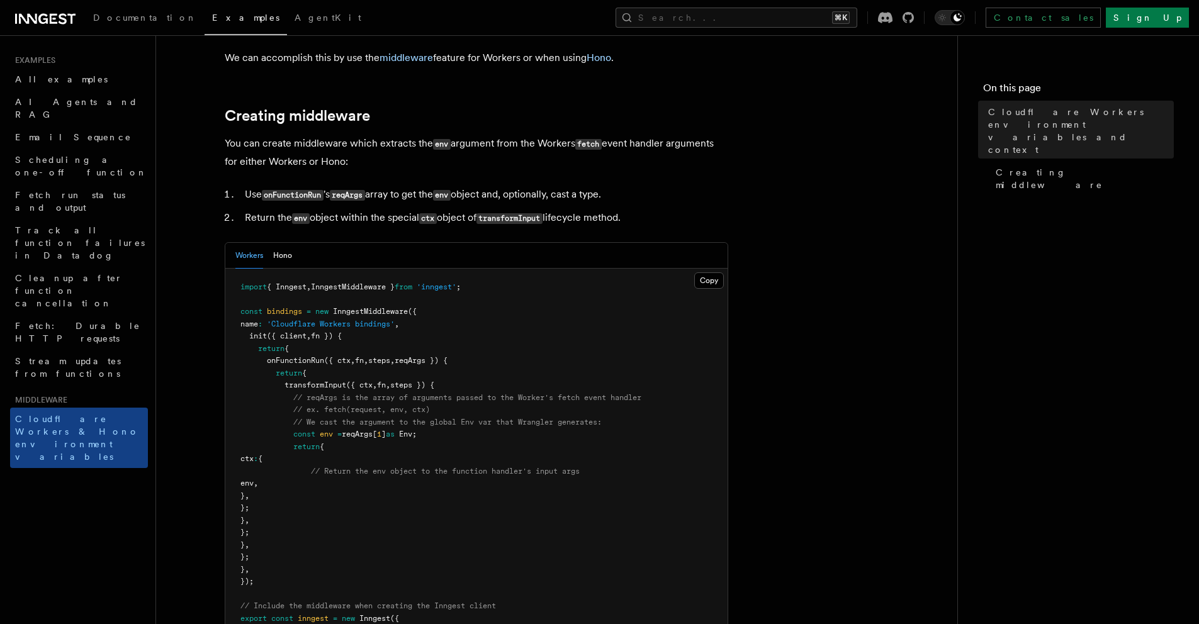
scroll to position [185, 0]
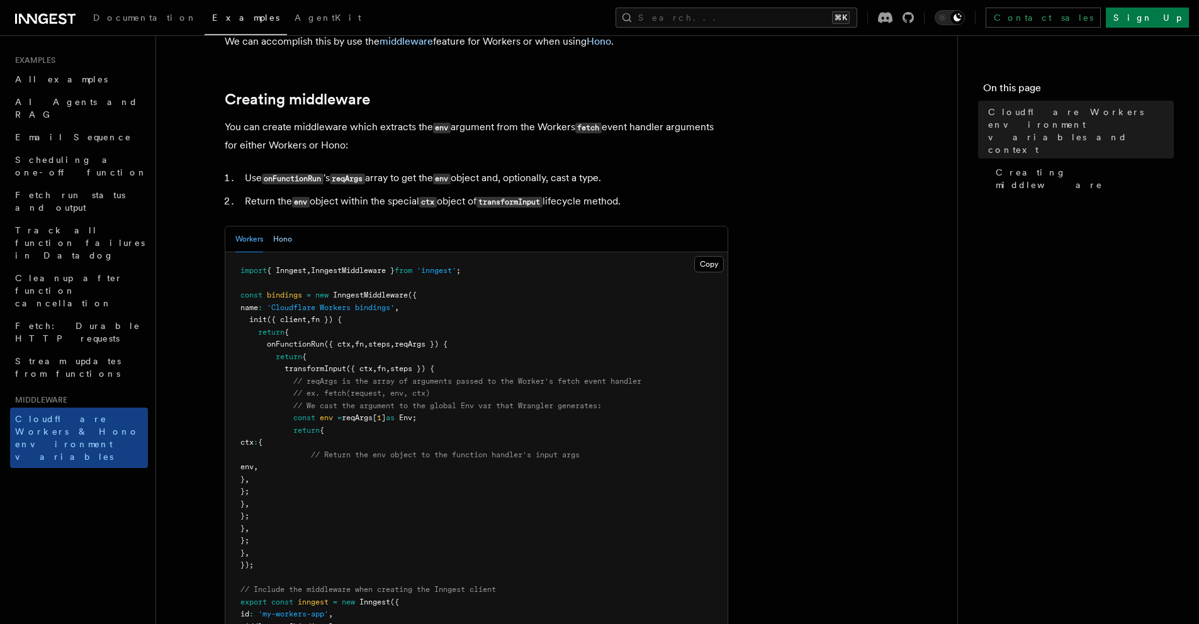
click at [286, 252] on button "Hono" at bounding box center [282, 240] width 19 height 26
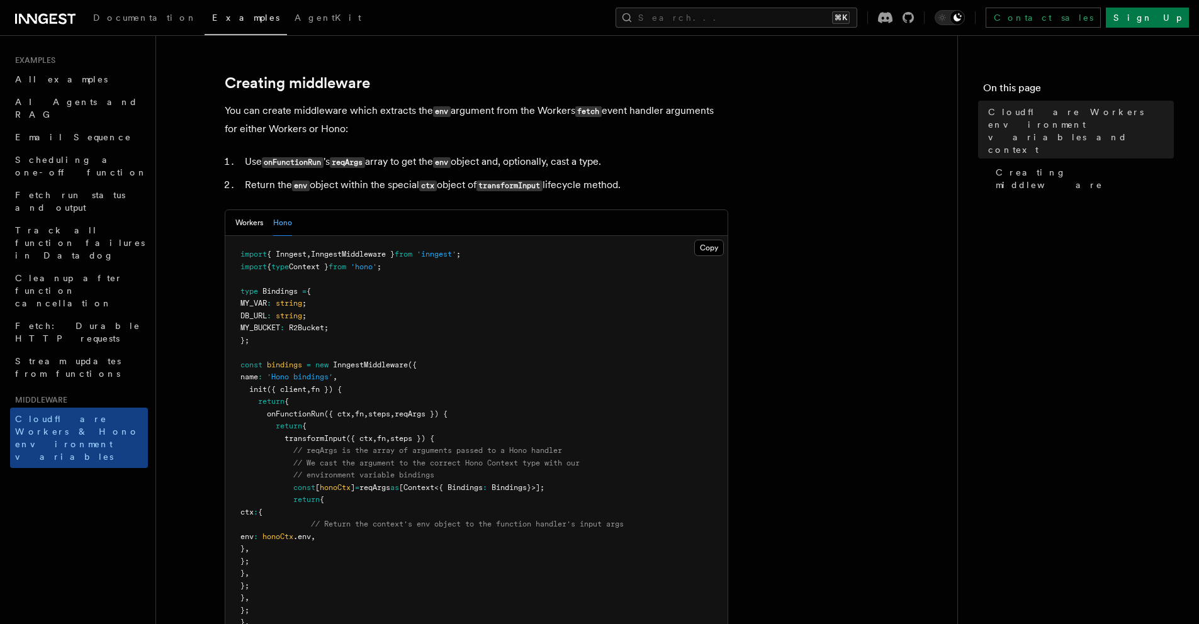
scroll to position [217, 0]
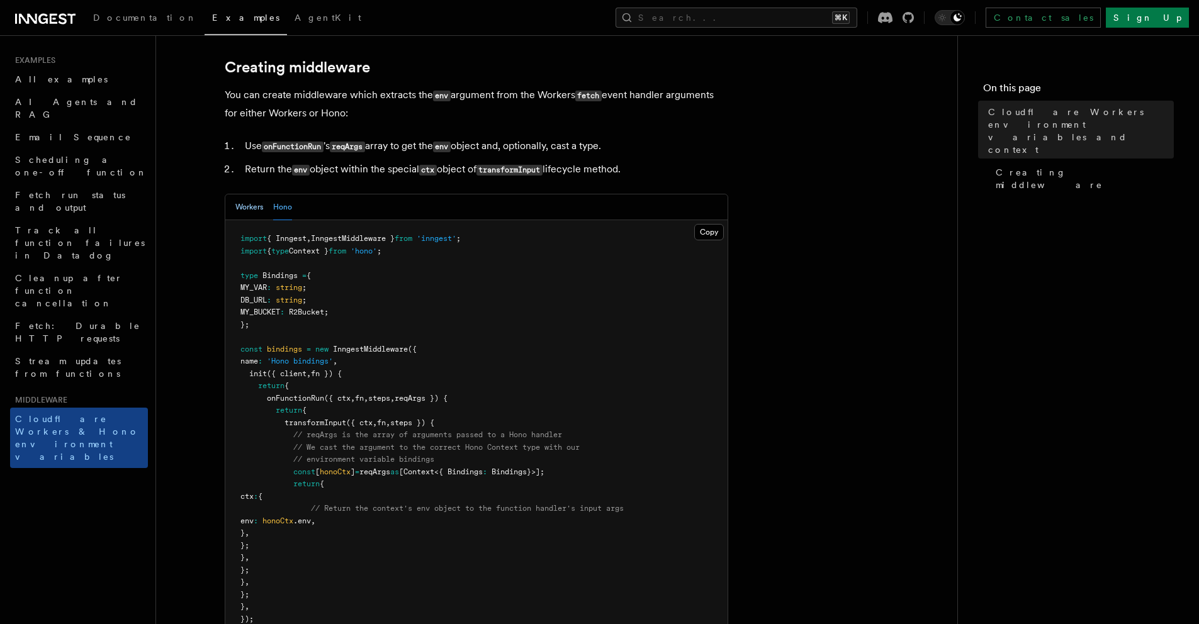
click at [256, 220] on button "Workers" at bounding box center [249, 208] width 28 height 26
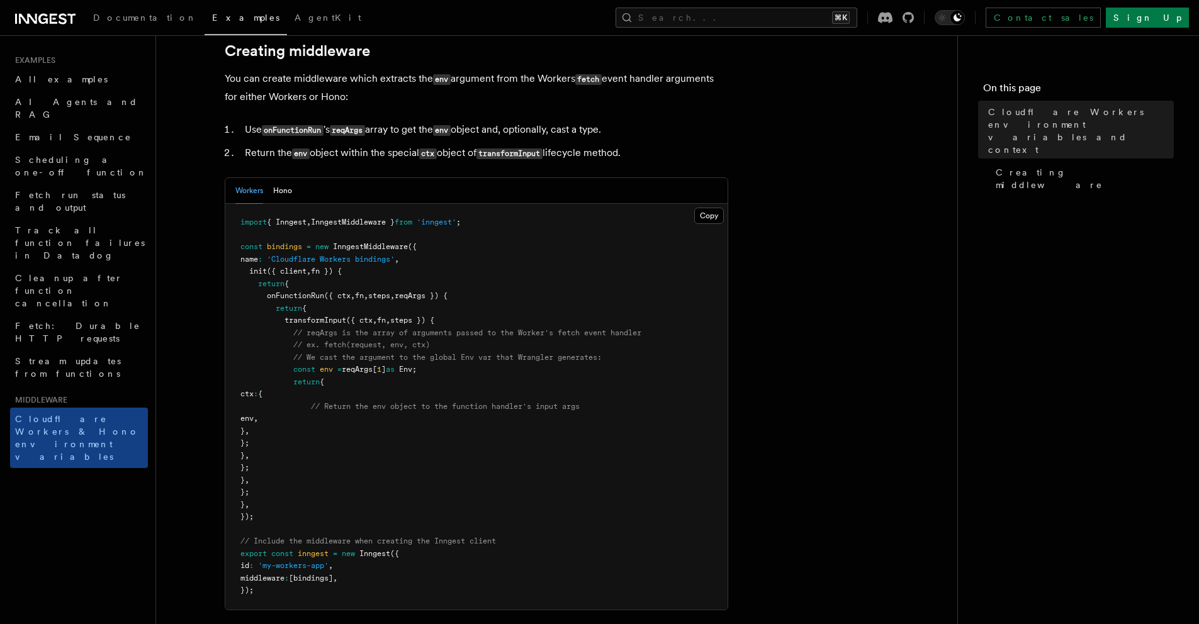
scroll to position [288, 0]
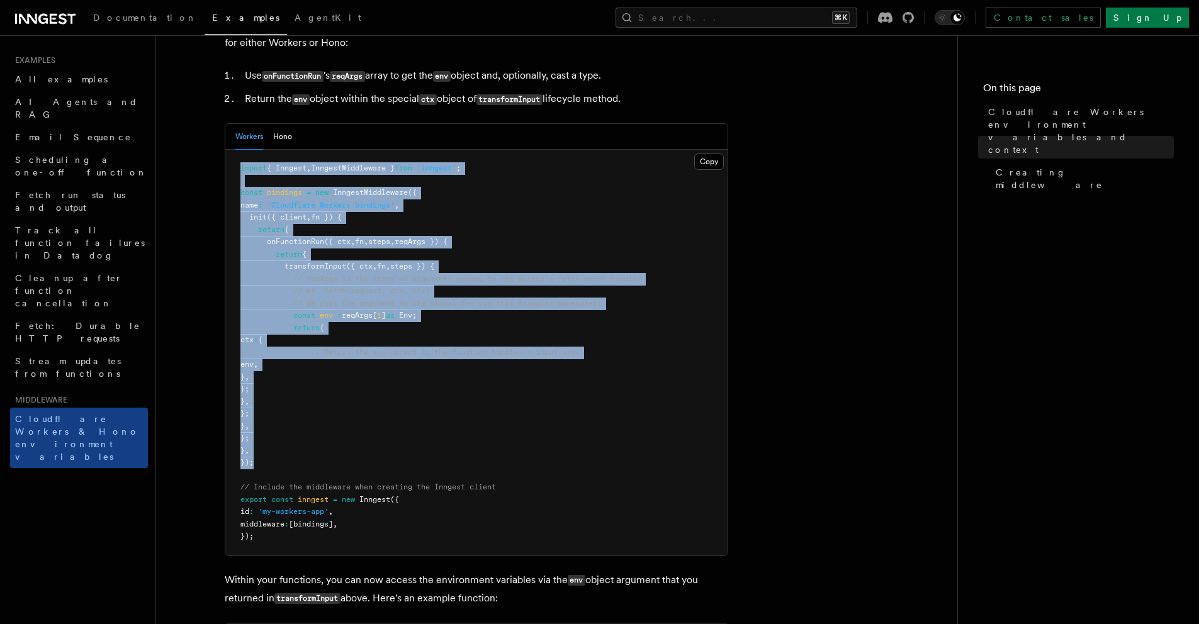
drag, startPoint x: 265, startPoint y: 481, endPoint x: 213, endPoint y: 189, distance: 296.1
click at [213, 189] on article "Middleware Cloudflare Workers environment variables and context Cloudflare Work…" at bounding box center [556, 395] width 761 height 1255
copy code "import { Inngest , InngestMiddleware } from 'inngest' ; const bindings = new In…"
click at [548, 257] on pre "import { Inngest , InngestMiddleware } from 'inngest' ; const bindings = new In…" at bounding box center [476, 353] width 502 height 406
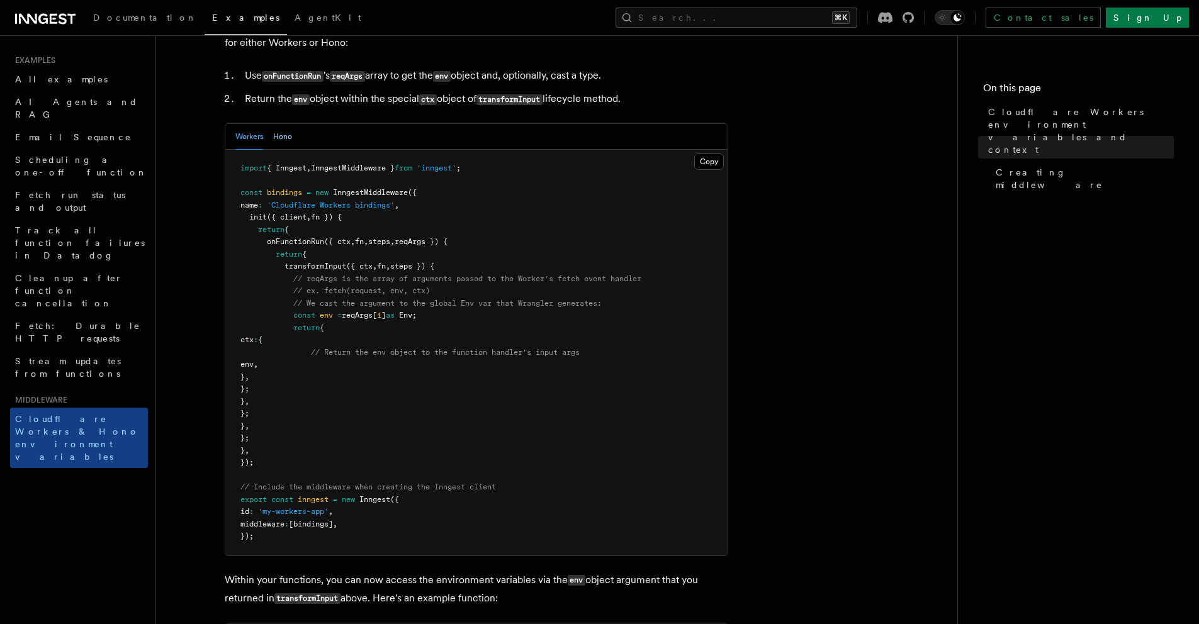
click at [280, 150] on button "Hono" at bounding box center [282, 137] width 19 height 26
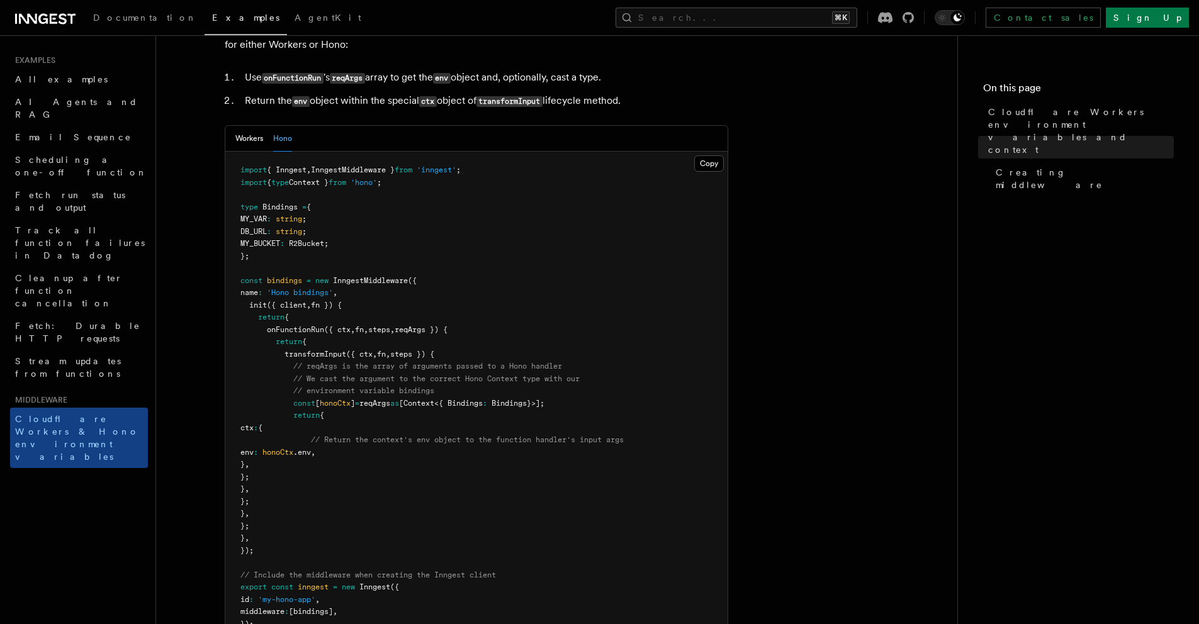
scroll to position [227, 0]
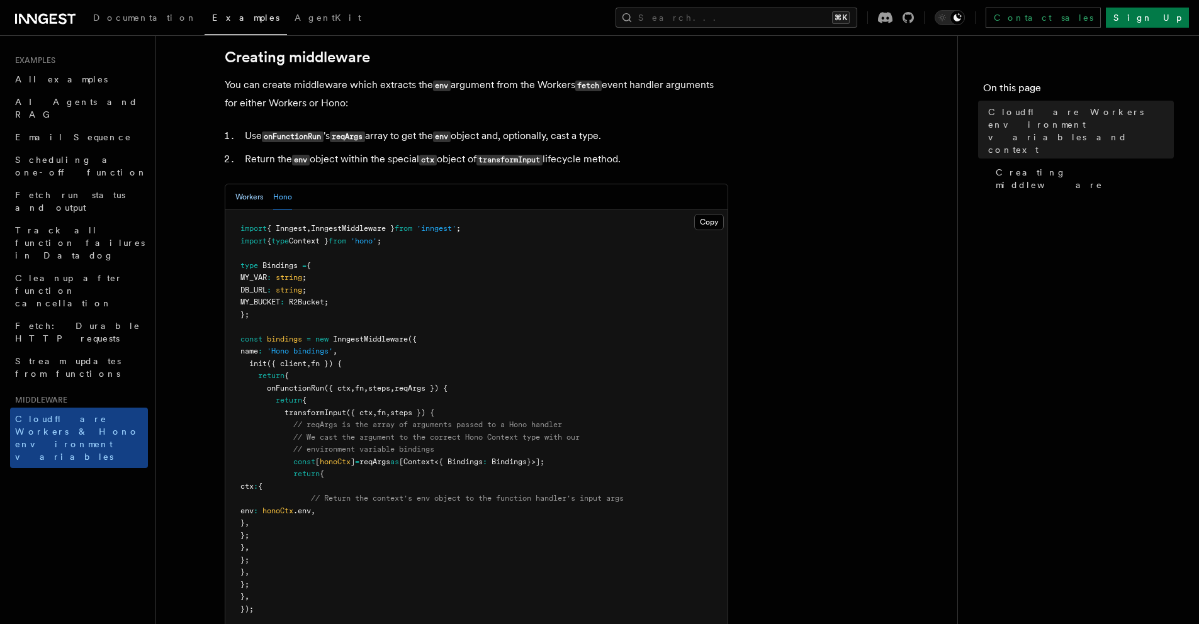
click at [256, 210] on button "Workers" at bounding box center [249, 197] width 28 height 26
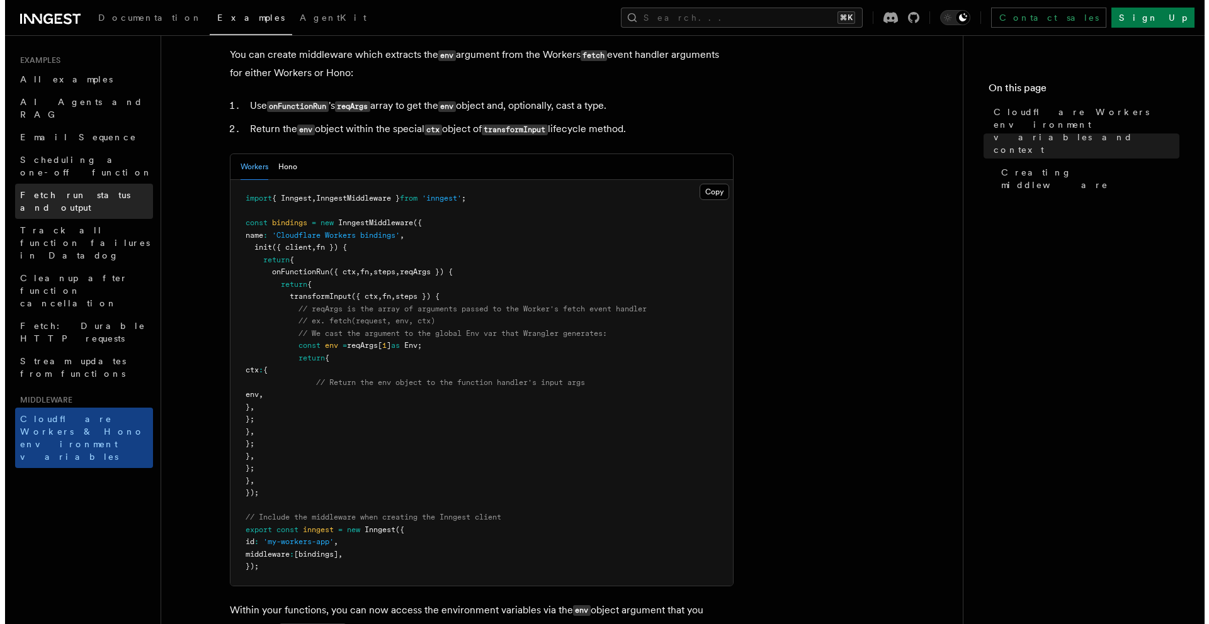
scroll to position [0, 0]
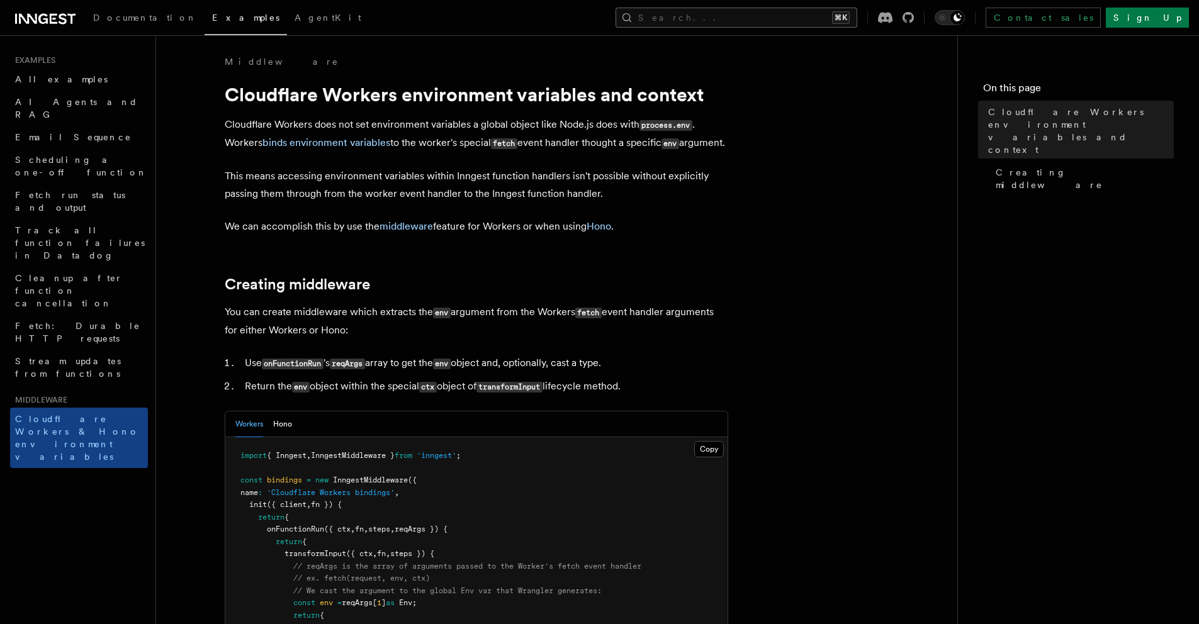
click at [820, 20] on button "Search... ⌘K" at bounding box center [737, 18] width 242 height 20
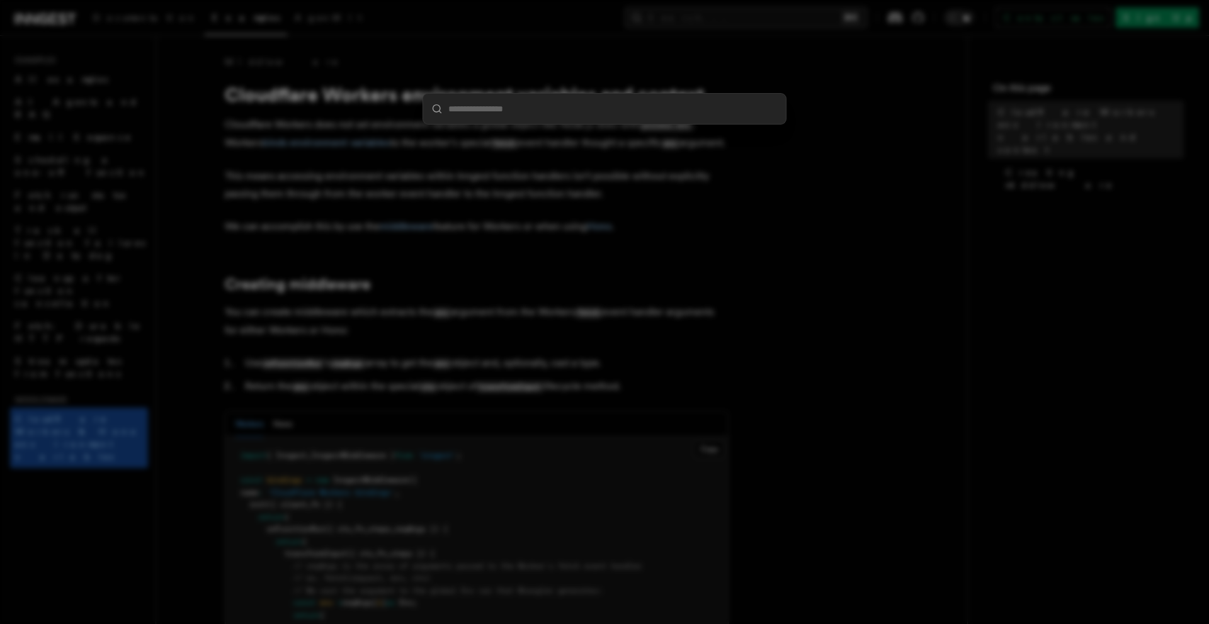
type input "**********"
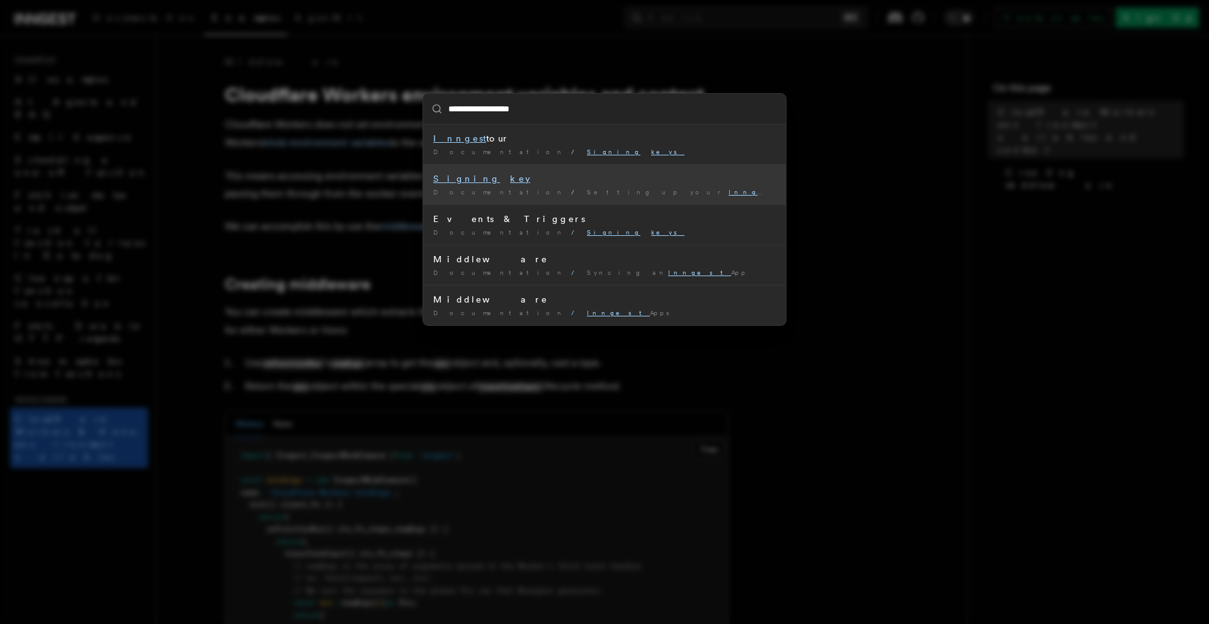
click at [694, 179] on div "Signing key" at bounding box center [604, 178] width 342 height 13
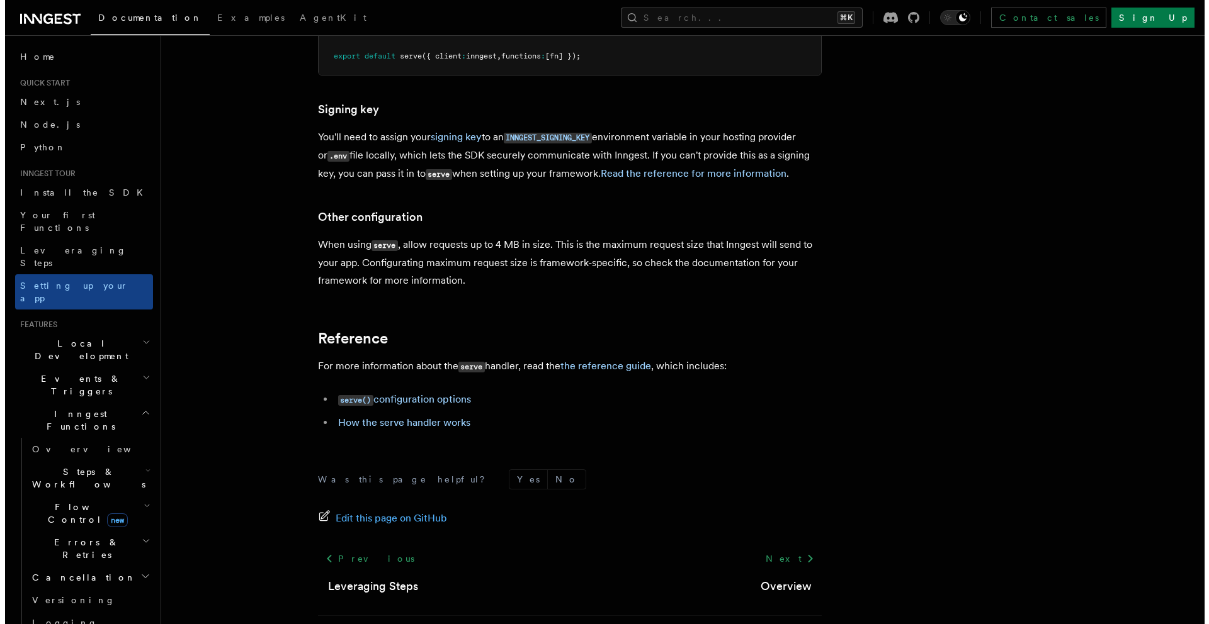
scroll to position [10648, 0]
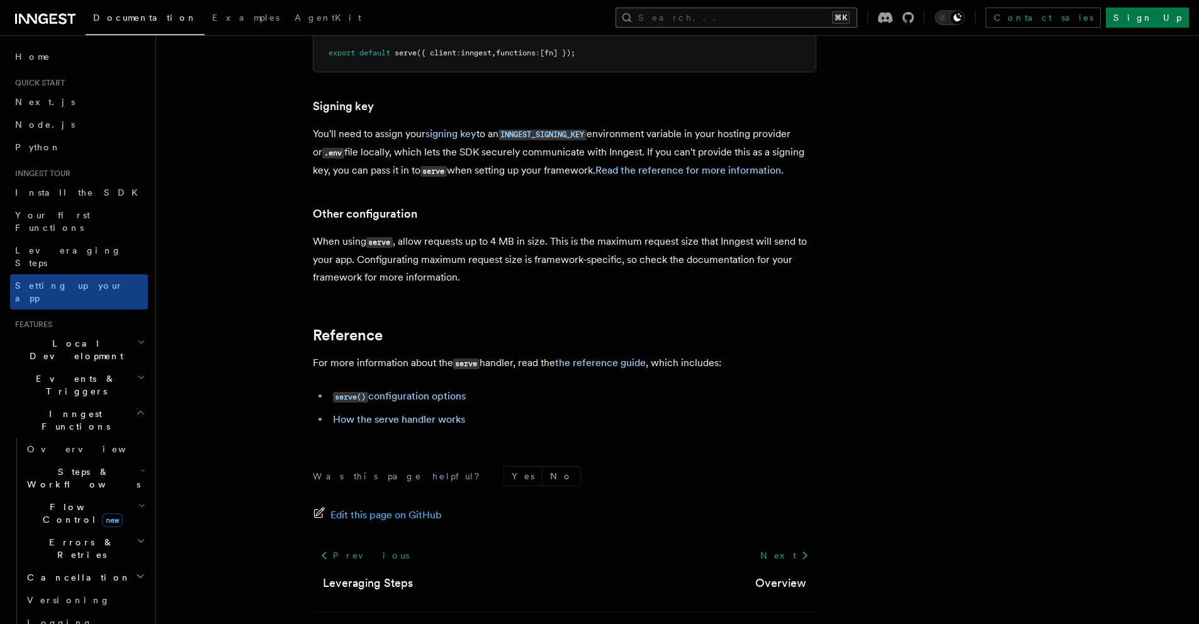
click at [801, 16] on button "Search... ⌘K" at bounding box center [737, 18] width 242 height 20
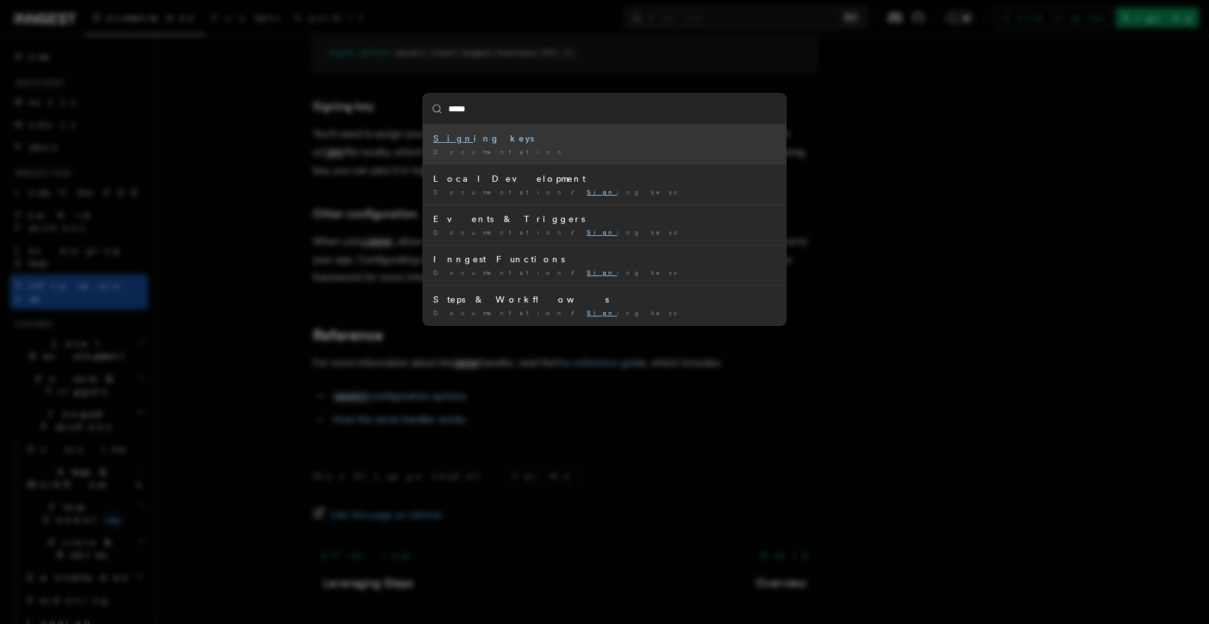
type input "******"
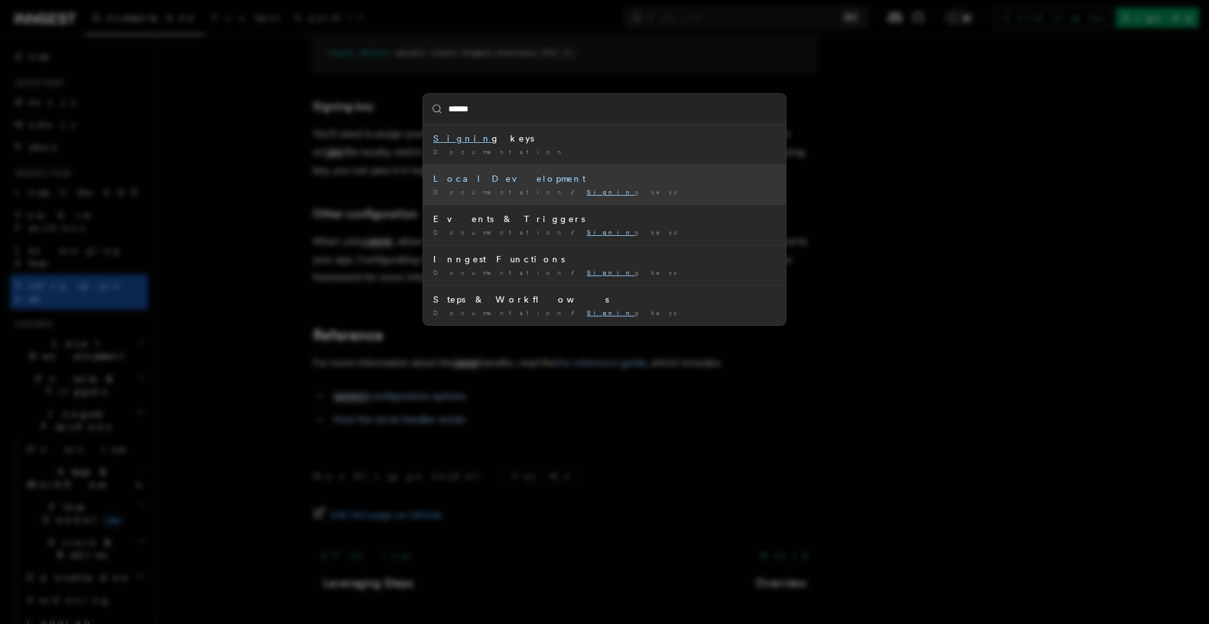
click at [635, 176] on div "Local Development" at bounding box center [604, 178] width 342 height 13
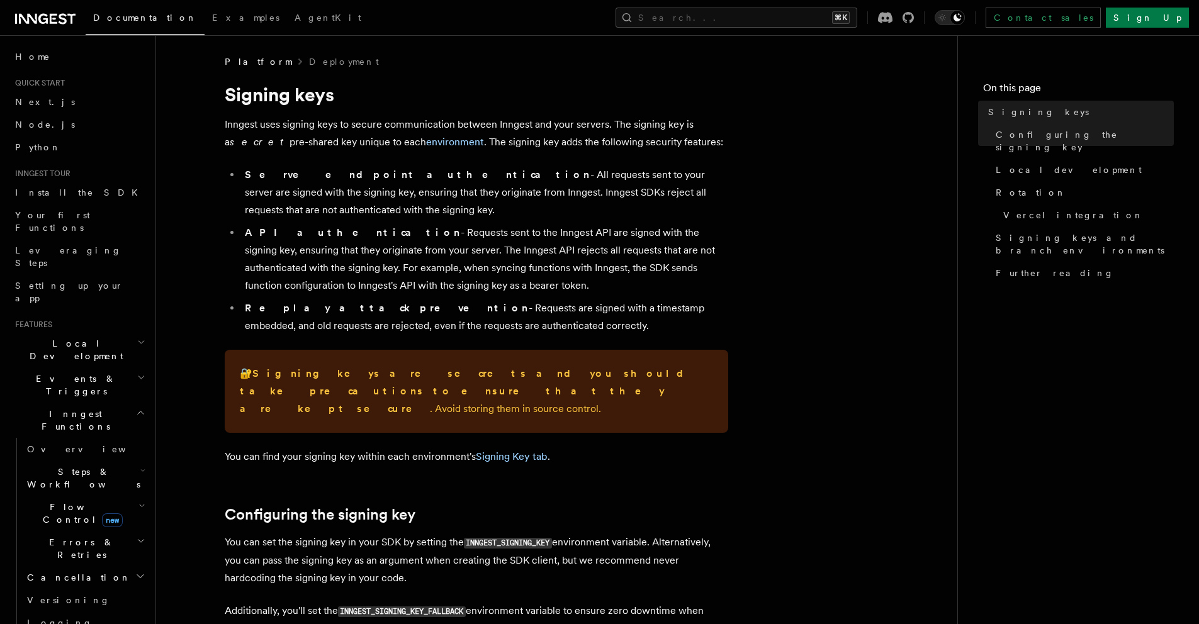
click at [684, 200] on li "Serve endpoint authentication - All requests sent to your server are signed wit…" at bounding box center [484, 192] width 487 height 53
click at [1019, 164] on span "Local development" at bounding box center [1069, 170] width 146 height 13
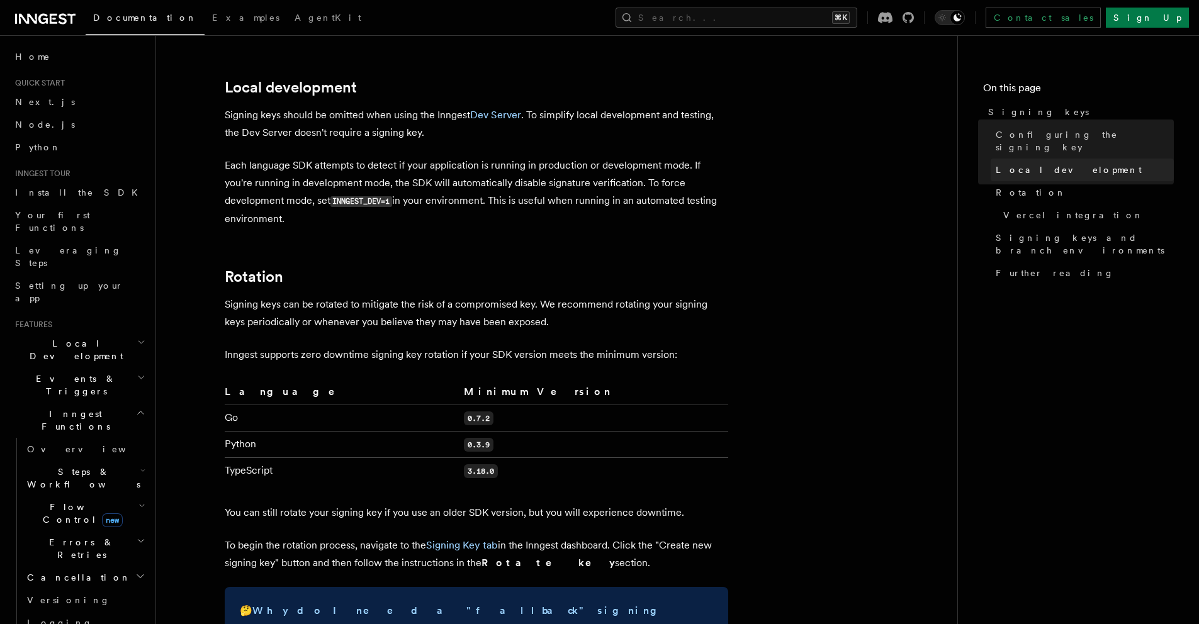
scroll to position [601, 0]
click at [378, 196] on code "INNGEST_DEV=1" at bounding box center [361, 201] width 62 height 11
copy code "INNGEST_DEV"
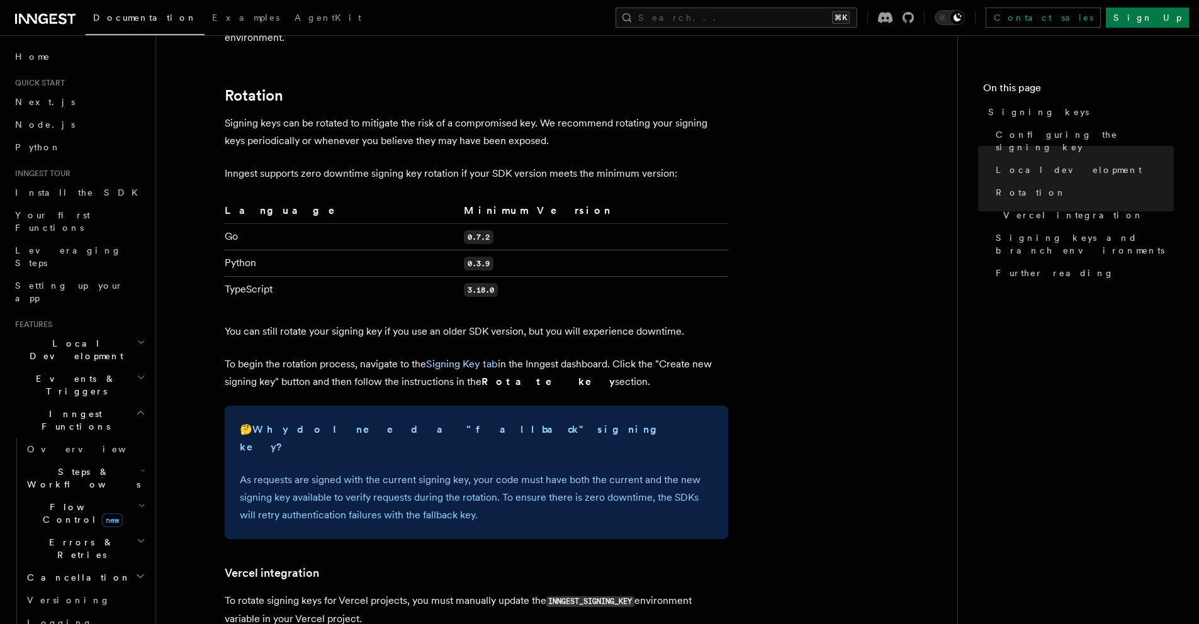
scroll to position [796, 0]
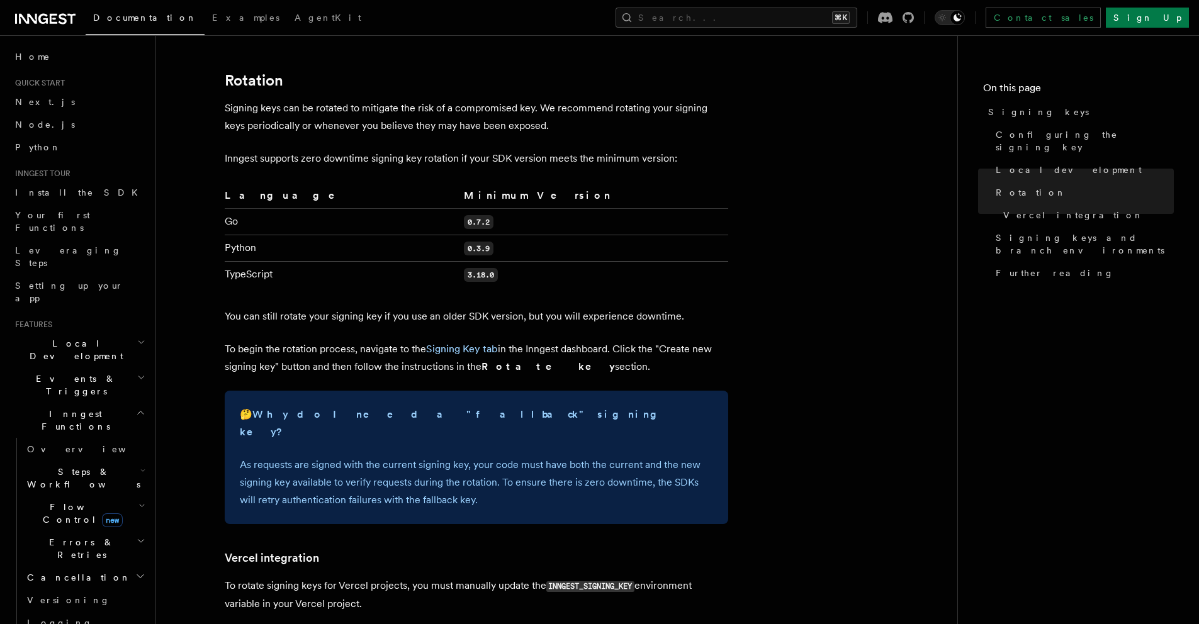
click at [797, 176] on article "Platform Deployment Signing keys Inngest uses signing keys to secure communicat…" at bounding box center [556, 208] width 761 height 1899
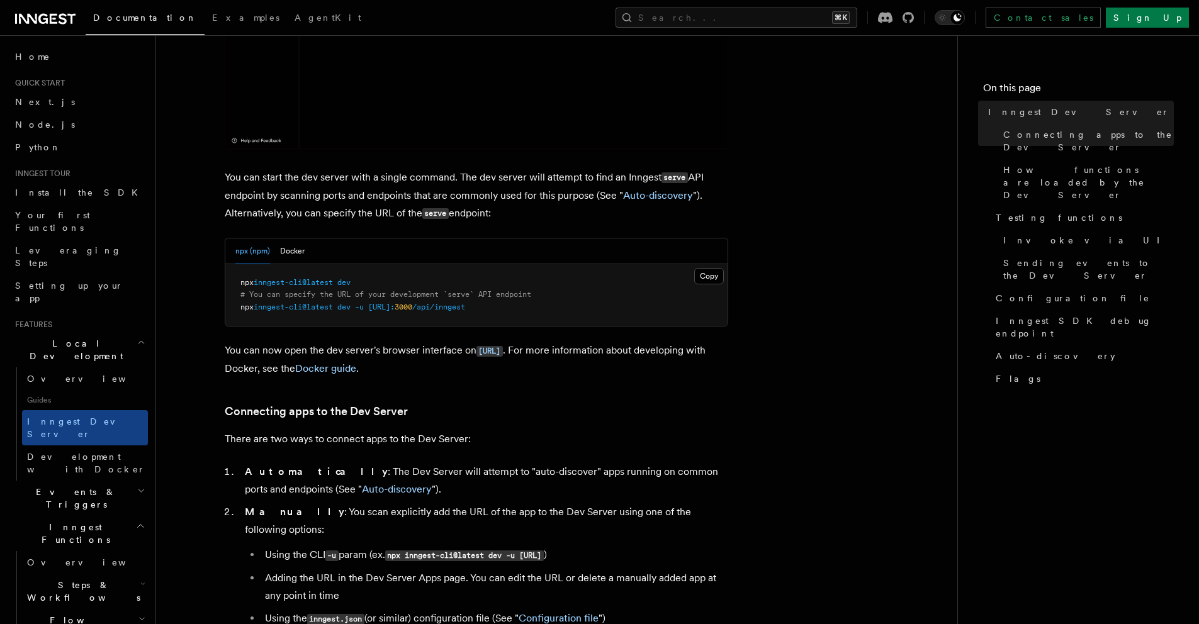
scroll to position [417, 0]
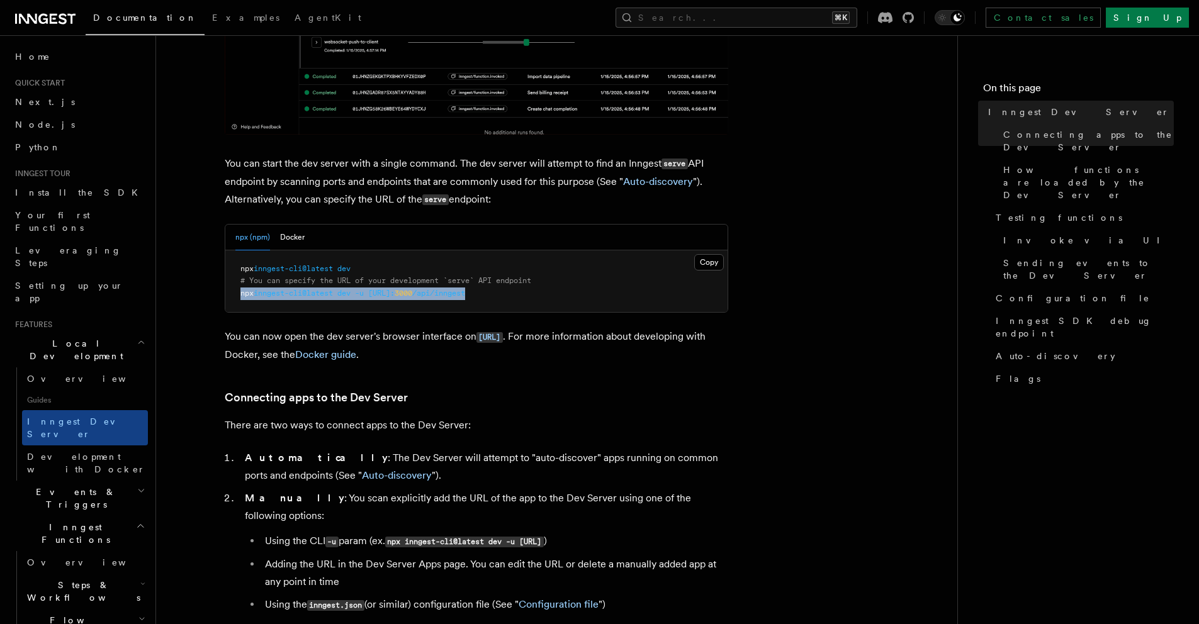
drag, startPoint x: 543, startPoint y: 293, endPoint x: 220, endPoint y: 294, distance: 322.9
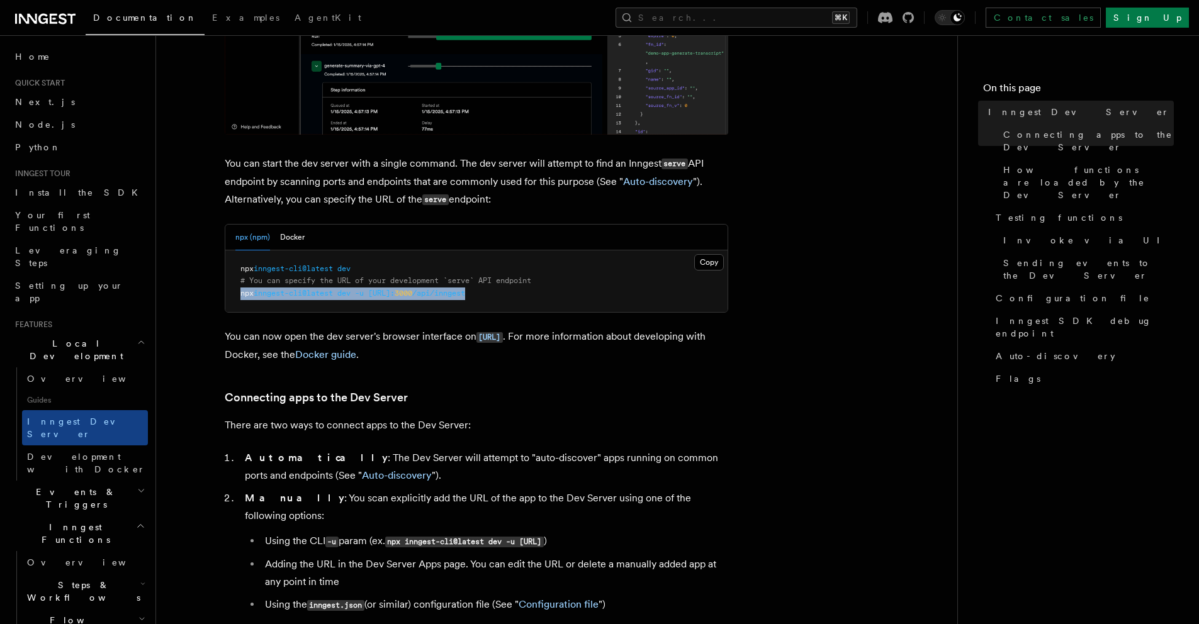
copy span "npx inngest-cli@latest dev -u http://localhost: 3000 /api/inngest"
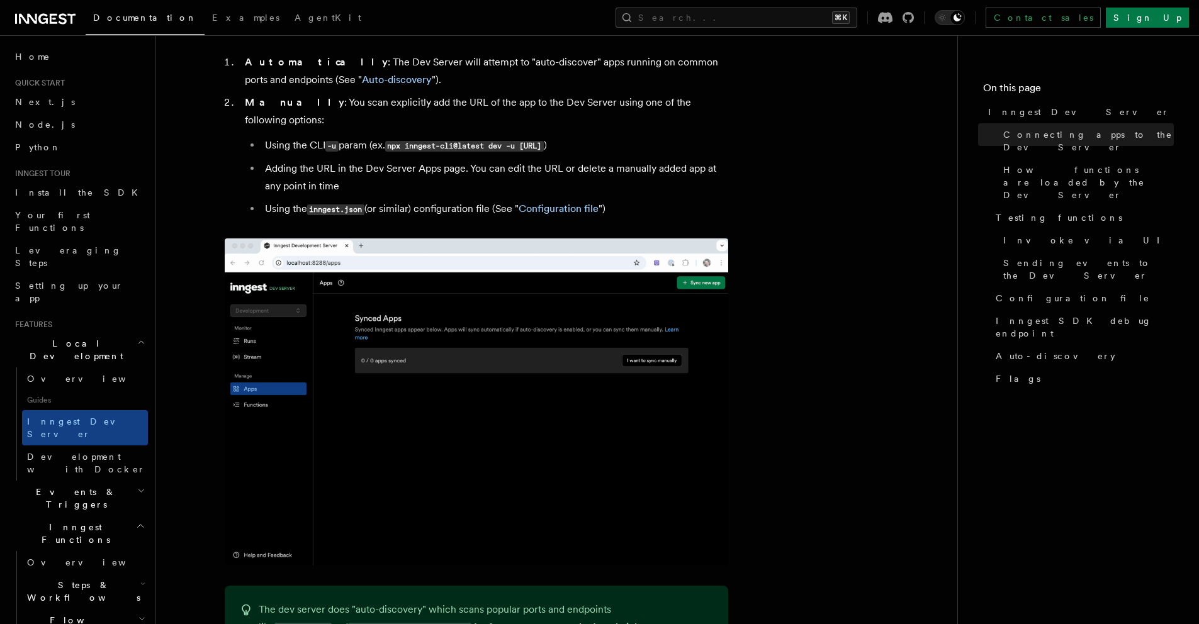
scroll to position [815, 0]
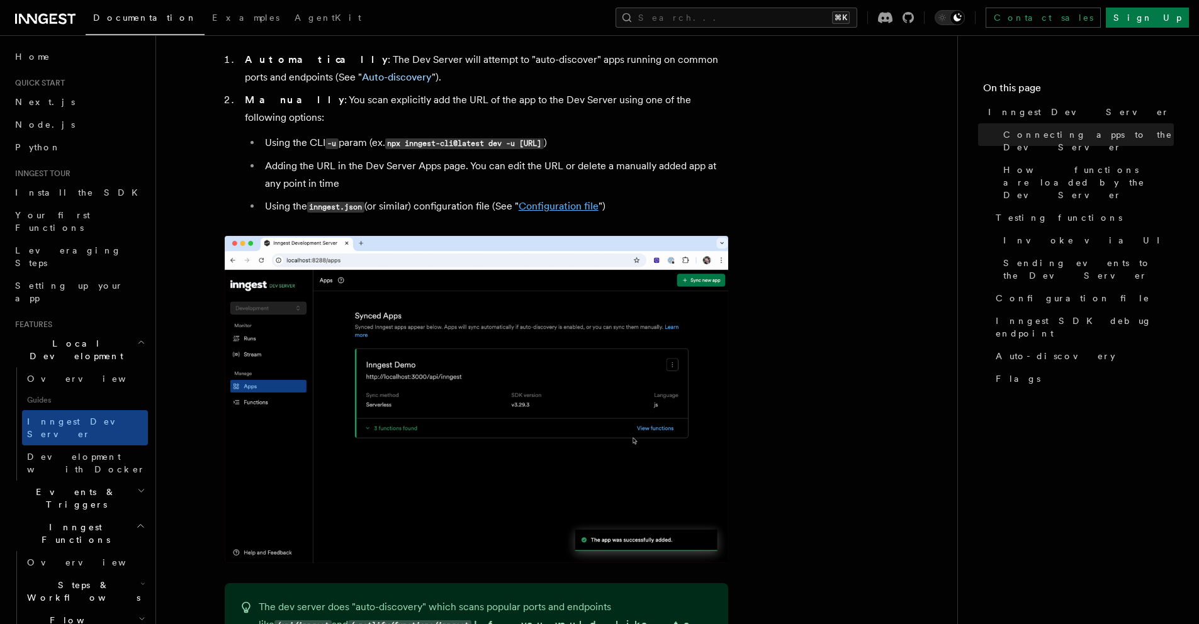
click at [561, 200] on link "Configuration file" at bounding box center [559, 206] width 80 height 12
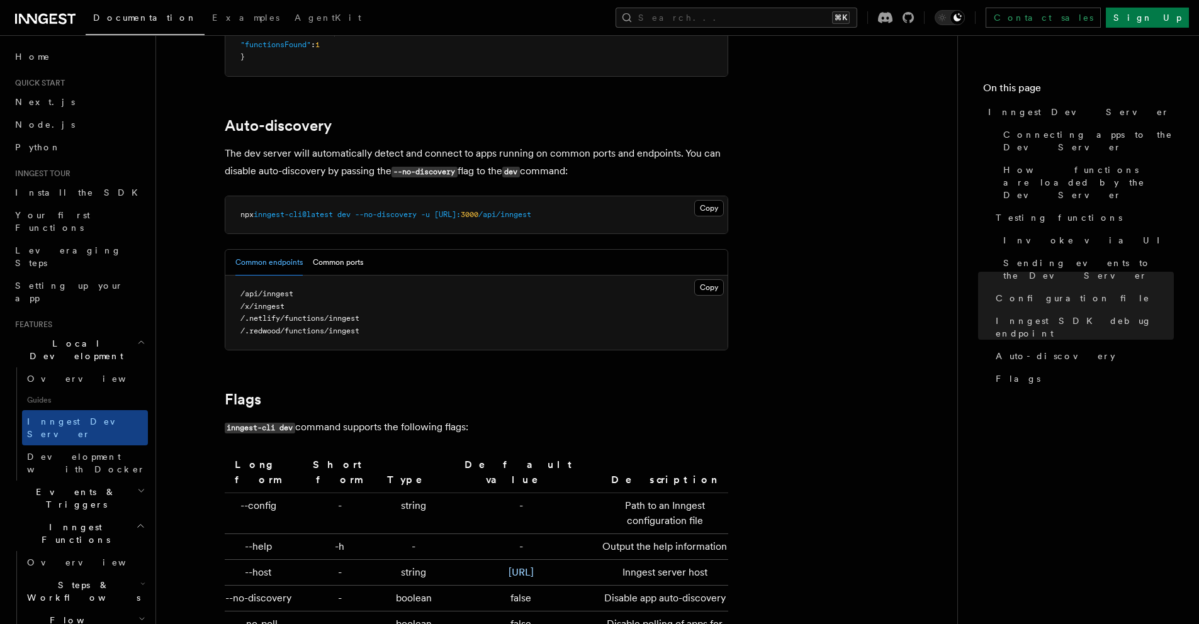
scroll to position [3829, 0]
click at [343, 249] on button "Common ports" at bounding box center [338, 262] width 50 height 26
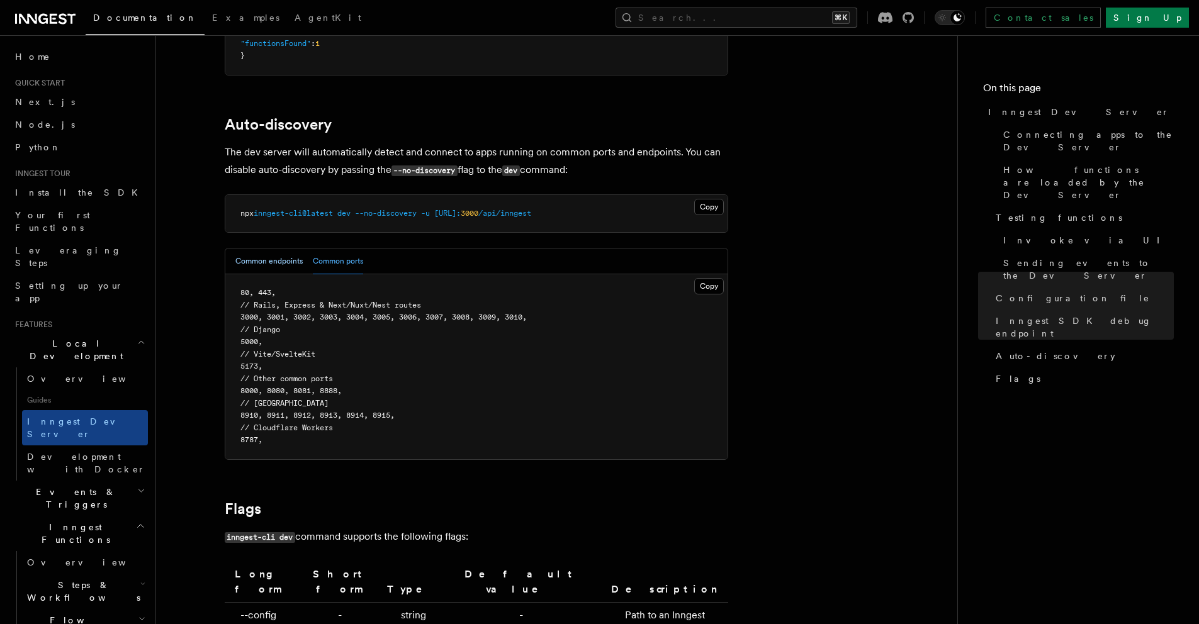
click at [288, 249] on button "Common endpoints" at bounding box center [268, 262] width 67 height 26
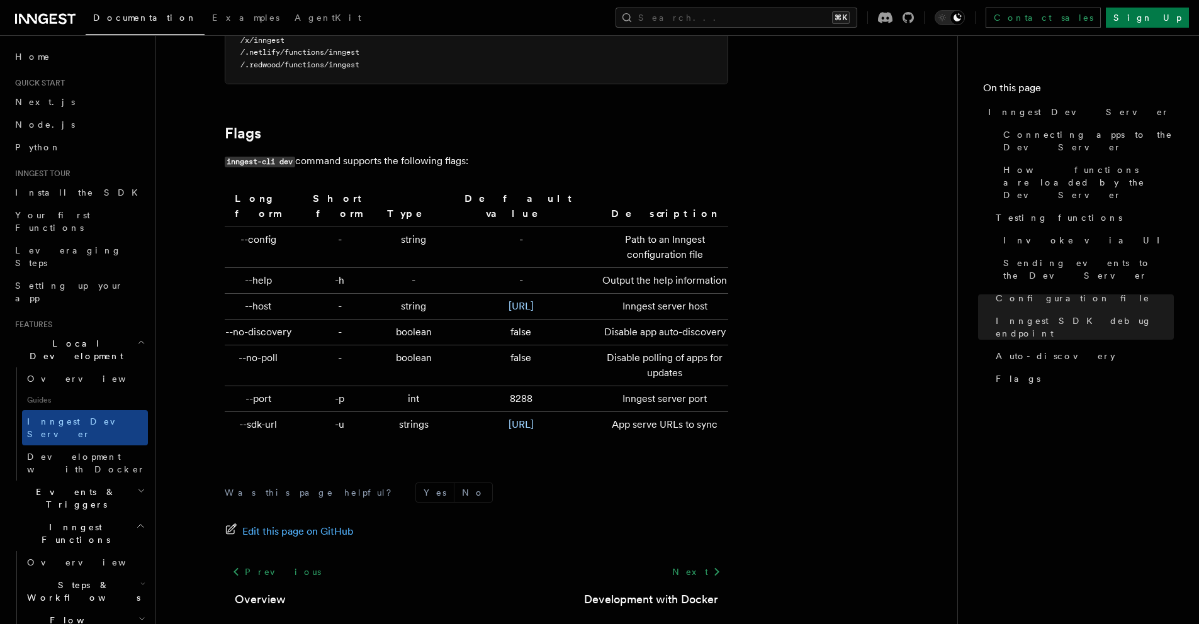
scroll to position [4094, 0]
click at [261, 386] on td "--port" at bounding box center [261, 399] width 73 height 26
drag, startPoint x: 276, startPoint y: 381, endPoint x: 236, endPoint y: 381, distance: 39.7
click at [236, 386] on td "--port" at bounding box center [261, 399] width 73 height 26
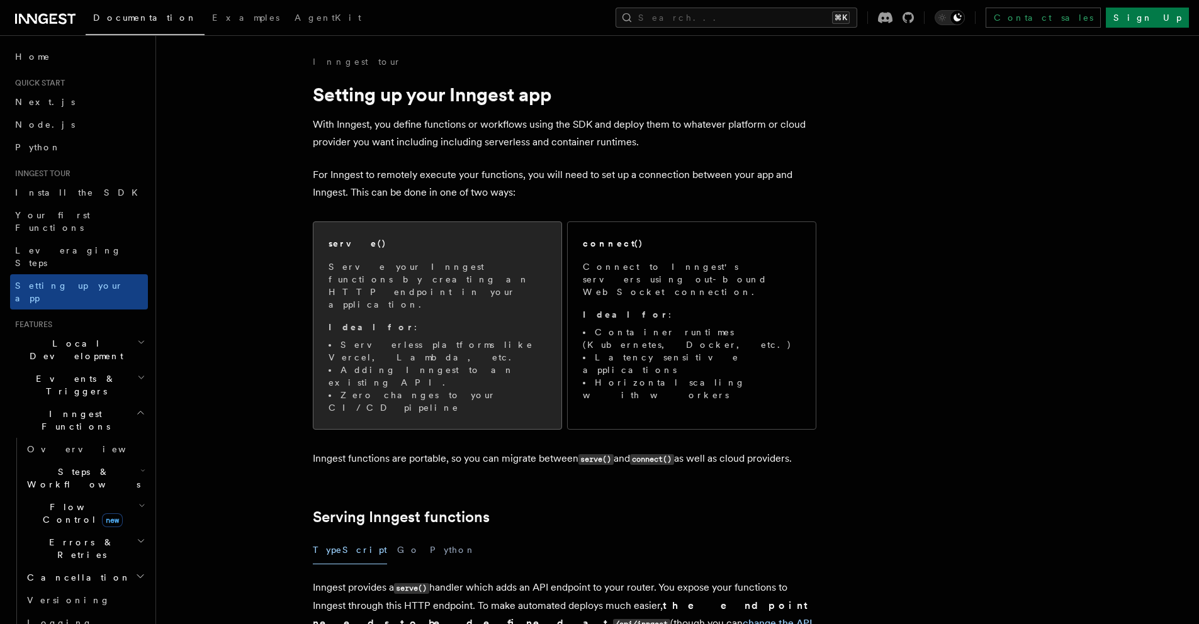
click at [445, 291] on span "Serve your Inngest functions by creating an HTTP endpoint in your application. …" at bounding box center [438, 338] width 218 height 154
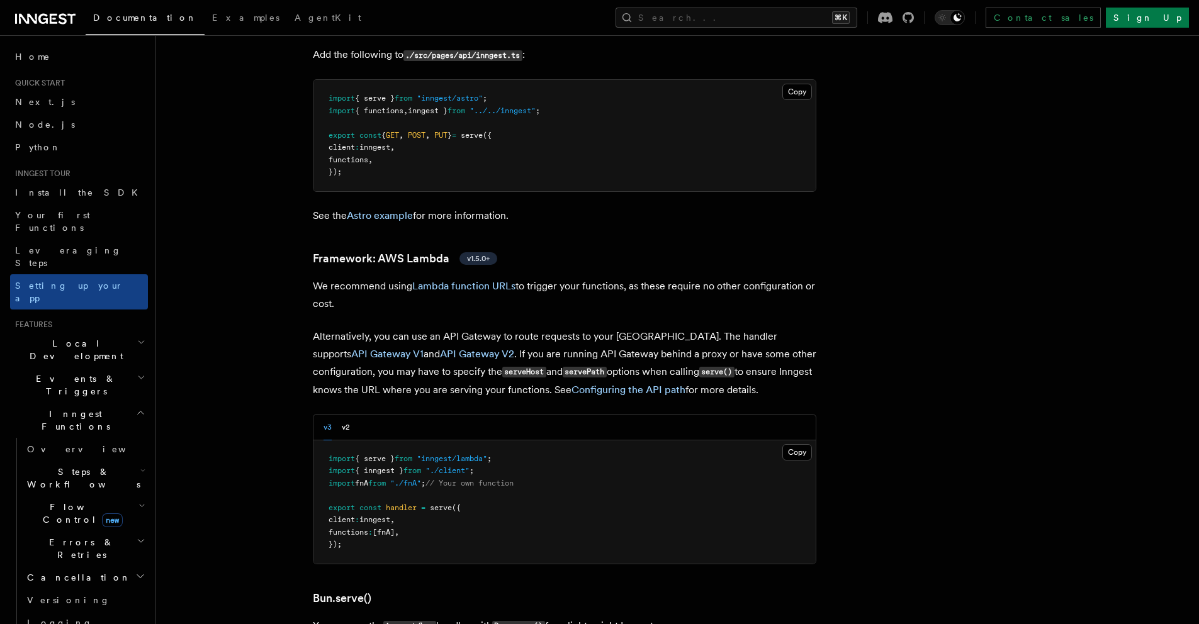
scroll to position [1159, 0]
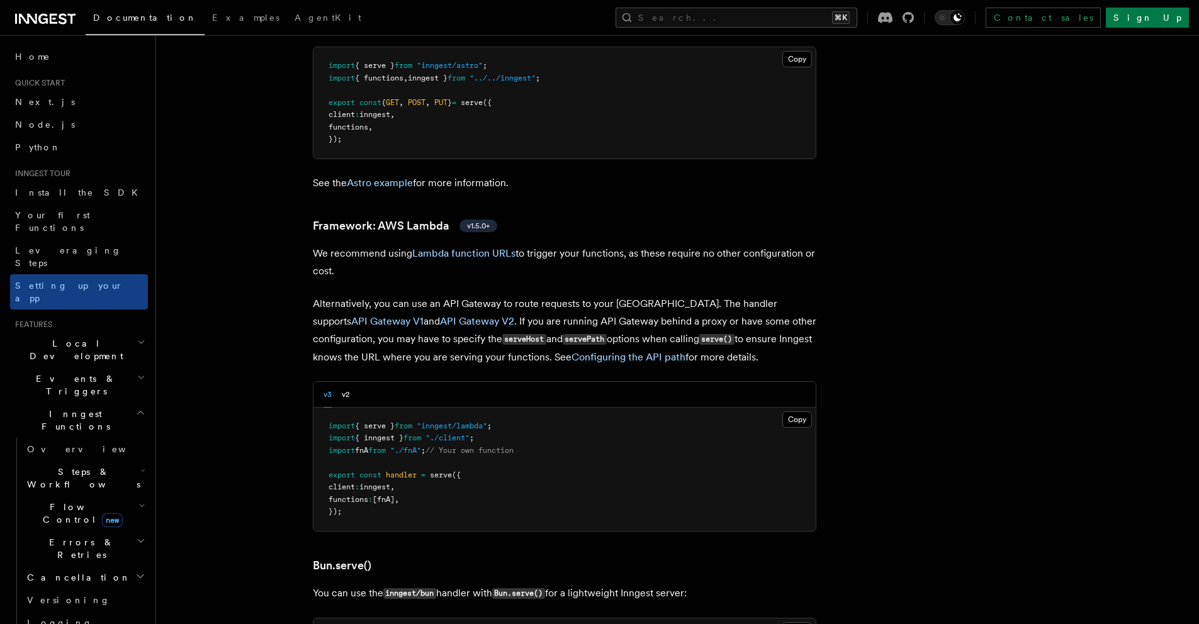
click at [116, 332] on h2 "Local Development" at bounding box center [79, 349] width 138 height 35
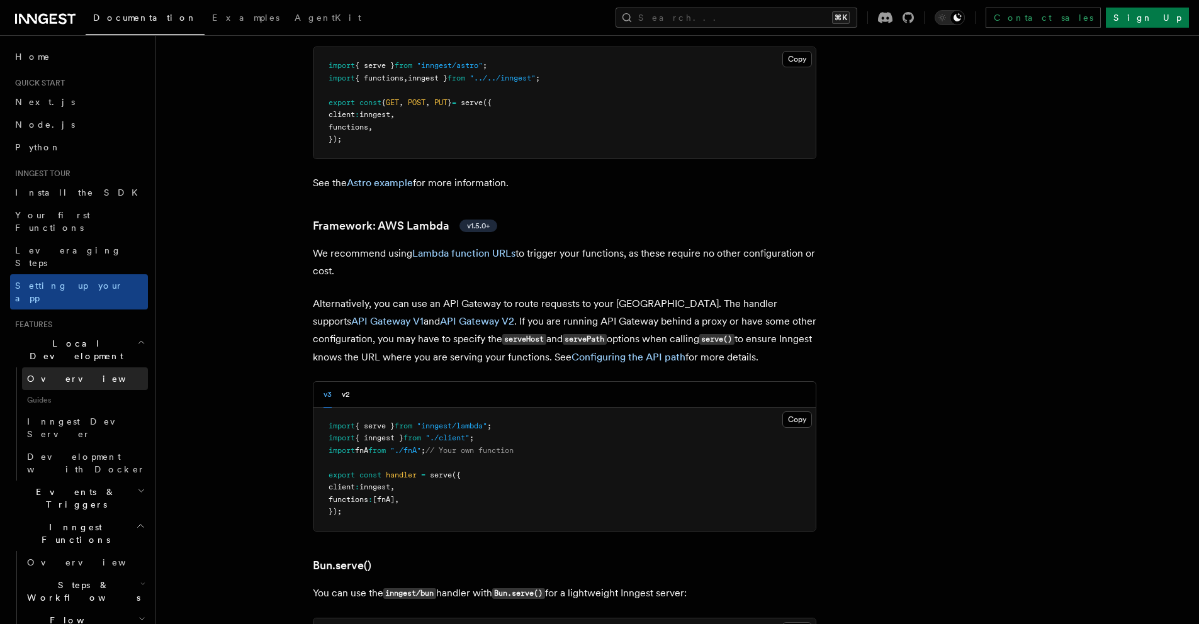
click at [85, 368] on link "Overview" at bounding box center [85, 379] width 126 height 23
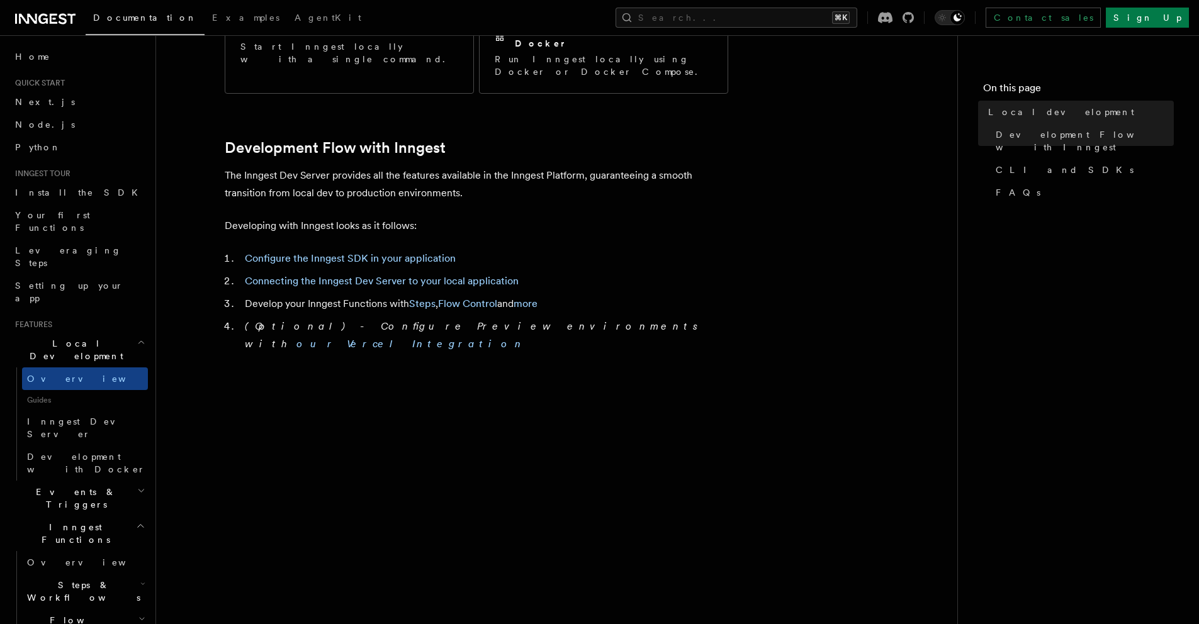
scroll to position [577, 0]
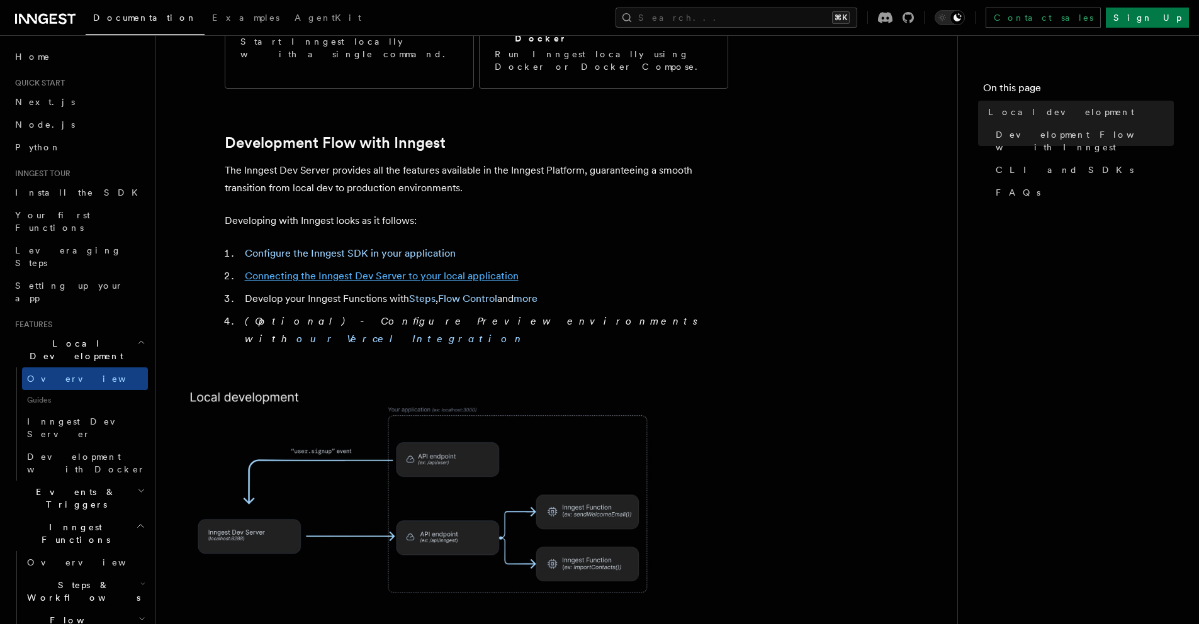
click at [460, 270] on link "Connecting the Inngest Dev Server to your local application" at bounding box center [382, 276] width 274 height 12
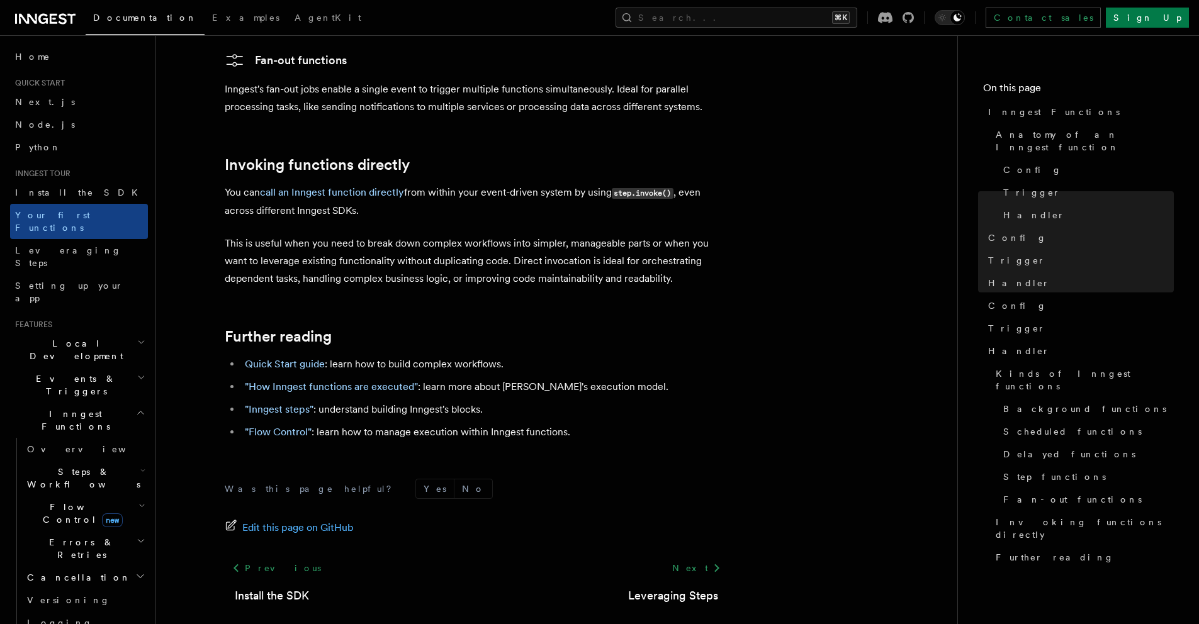
scroll to position [2461, 0]
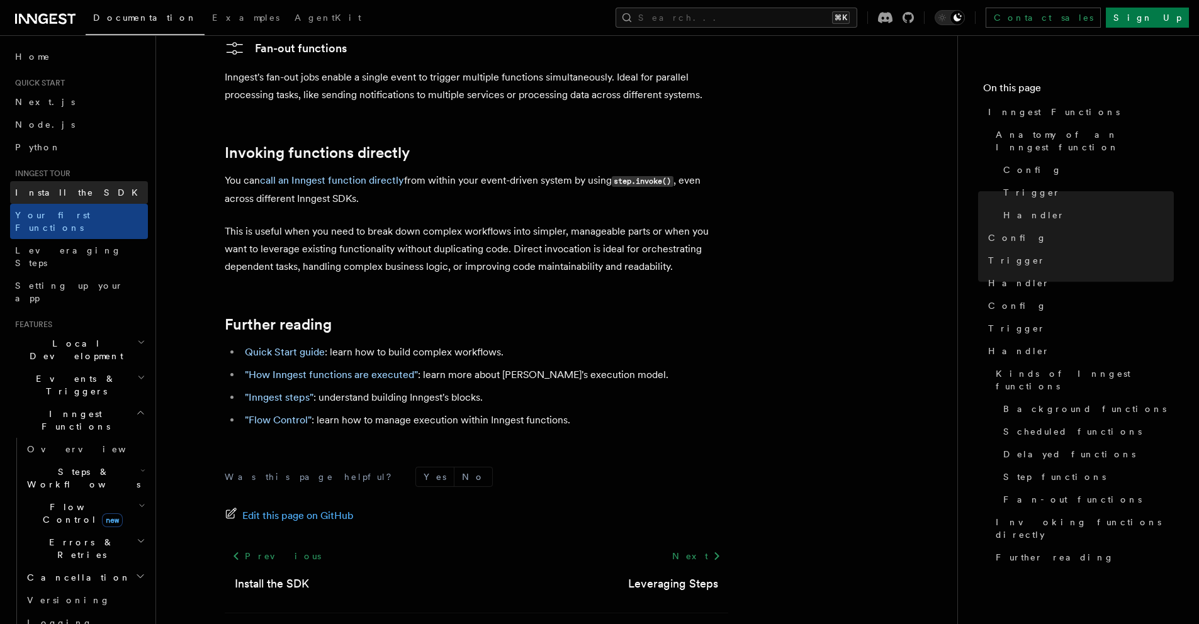
click at [50, 188] on span "Install the SDK" at bounding box center [80, 193] width 130 height 10
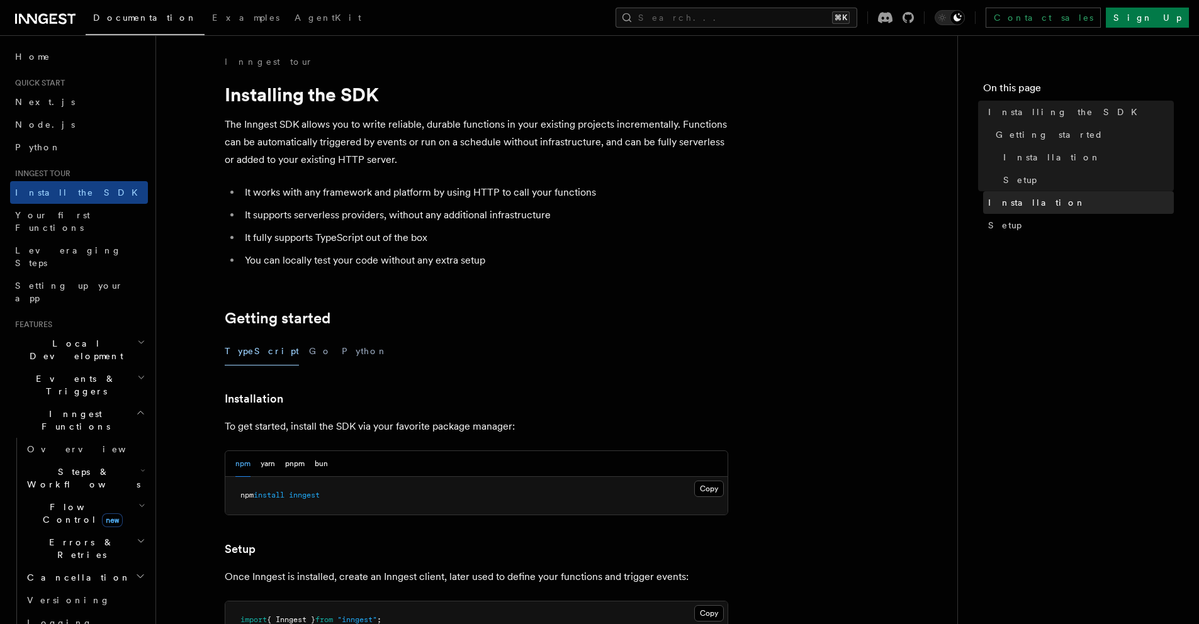
click at [1009, 197] on span "Installation" at bounding box center [1037, 202] width 98 height 13
click at [1012, 222] on link "Setup" at bounding box center [1078, 225] width 191 height 23
click at [1027, 235] on link "Setup" at bounding box center [1078, 225] width 191 height 23
click at [106, 403] on h2 "Inngest Functions" at bounding box center [79, 420] width 138 height 35
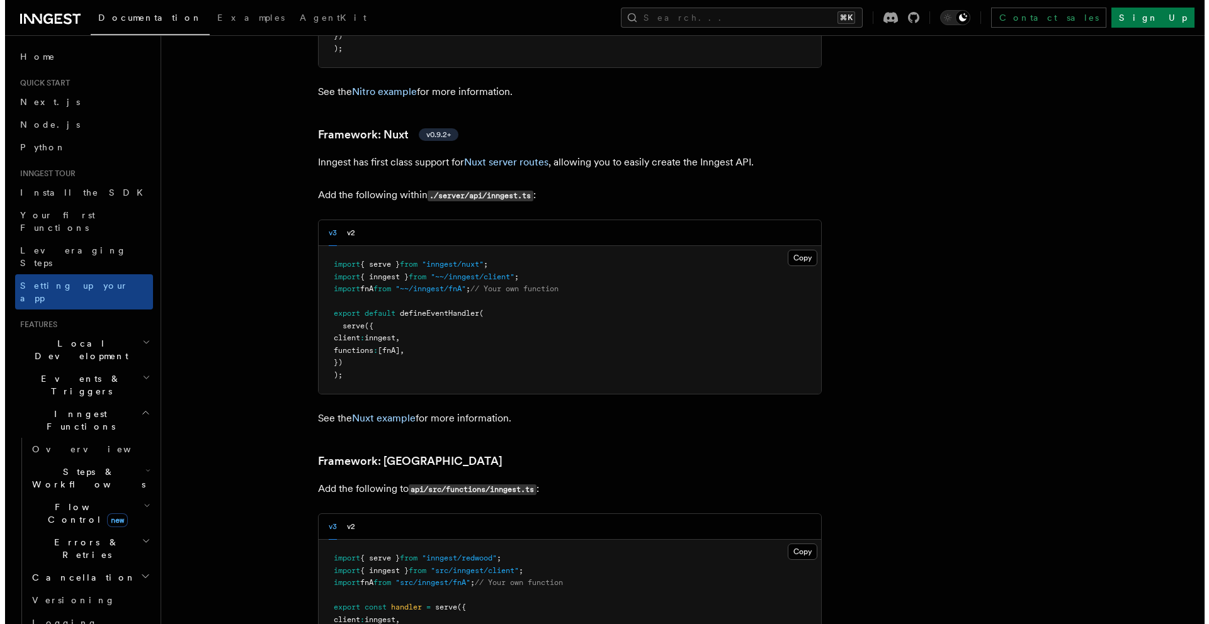
scroll to position [8946, 0]
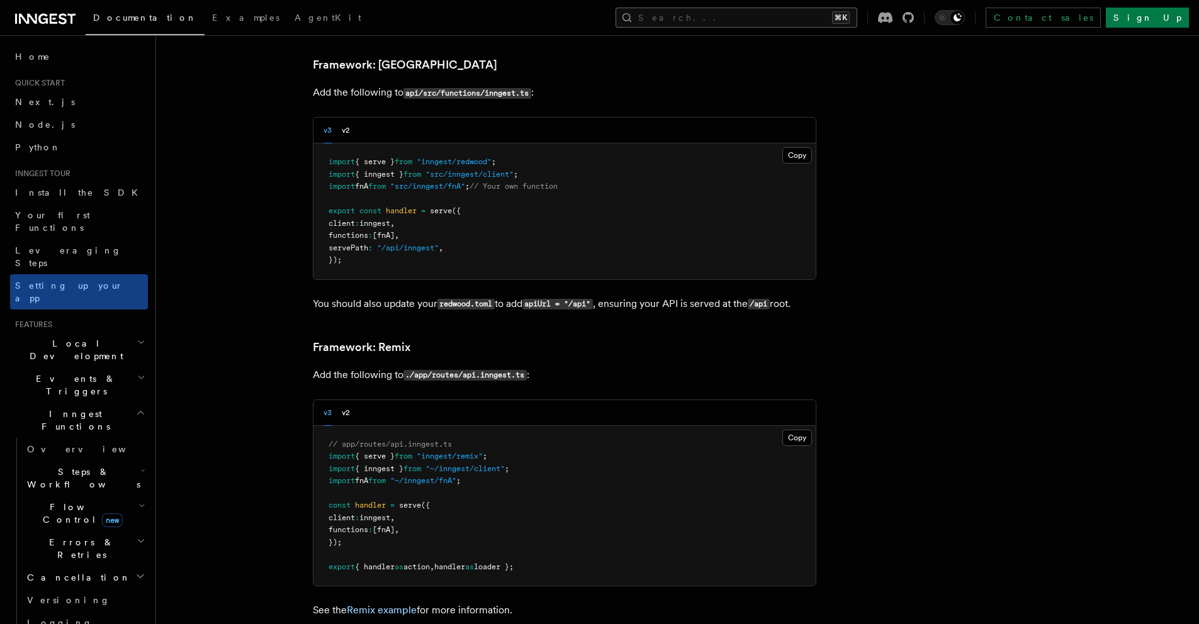
click at [768, 15] on button "Search... ⌘K" at bounding box center [737, 18] width 242 height 20
click at [769, 17] on button "Search... ⌘K" at bounding box center [737, 18] width 242 height 20
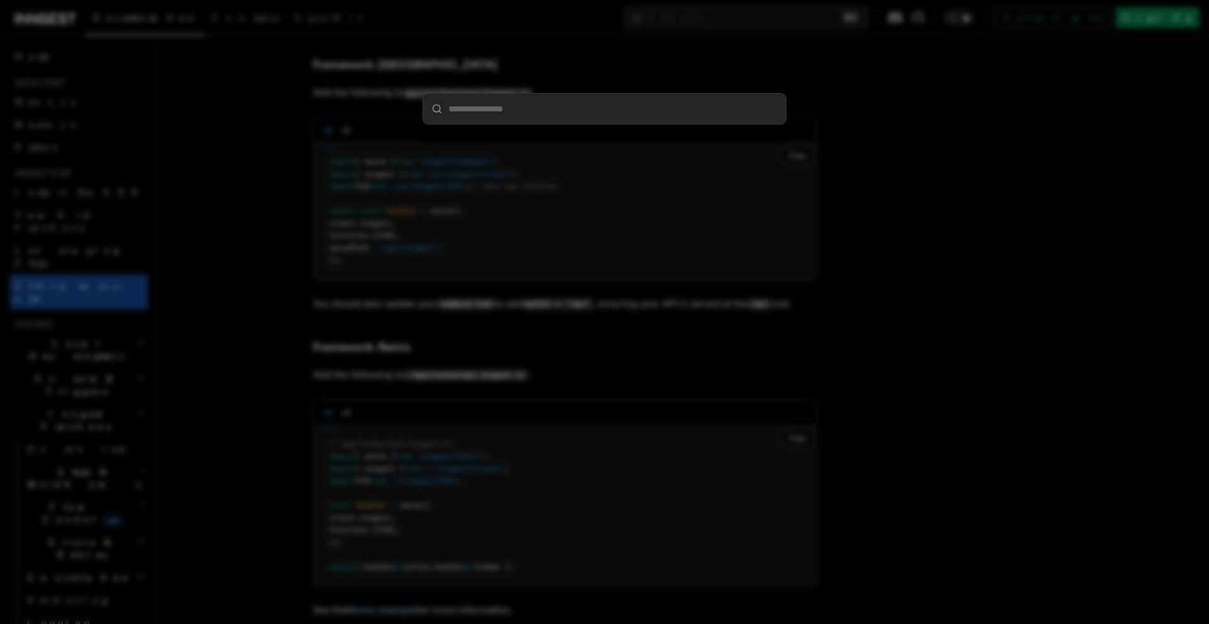
type input "**********"
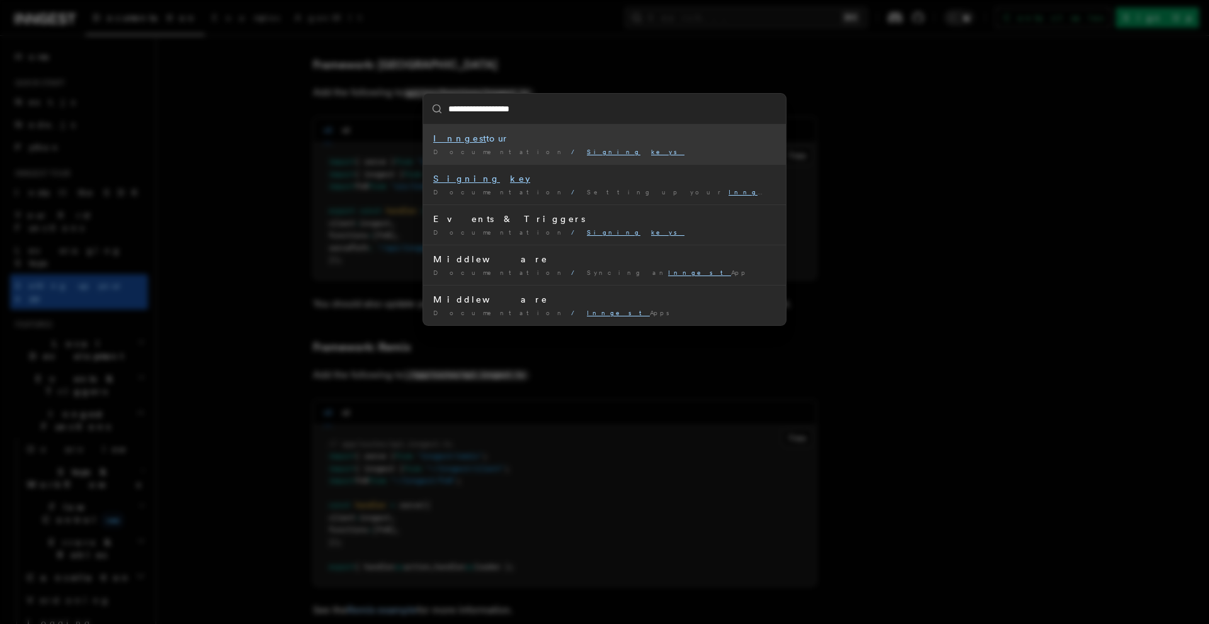
click at [556, 147] on div "Documentation / Signing keys /" at bounding box center [604, 151] width 342 height 9
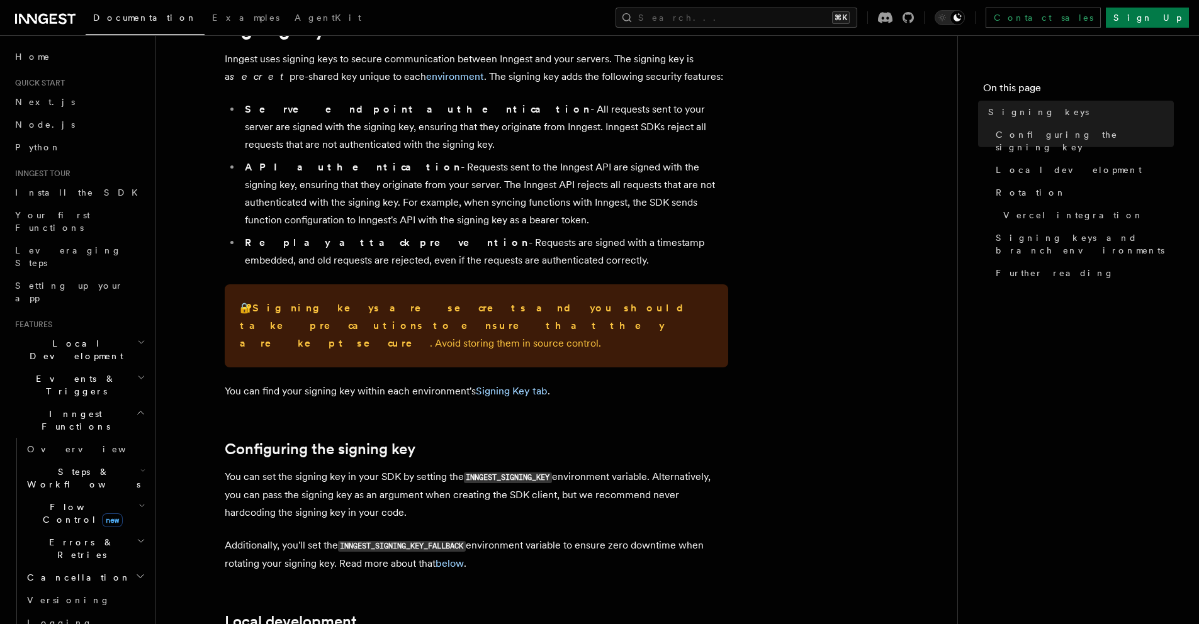
scroll to position [120, 0]
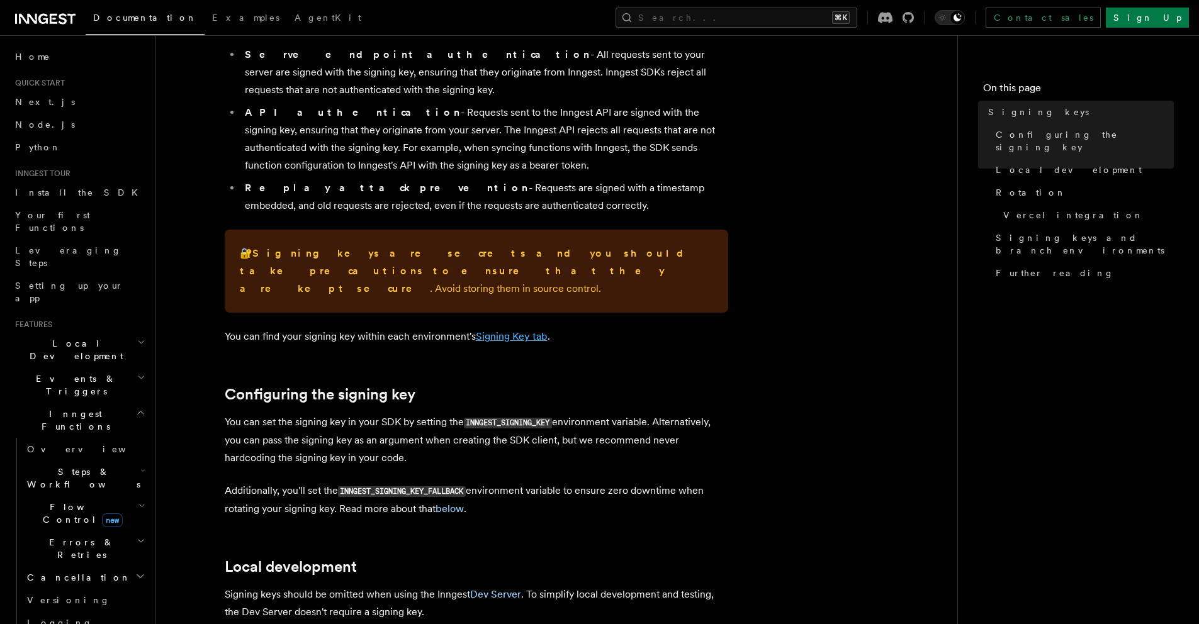
click at [516, 330] on link "Signing Key tab" at bounding box center [512, 336] width 72 height 12
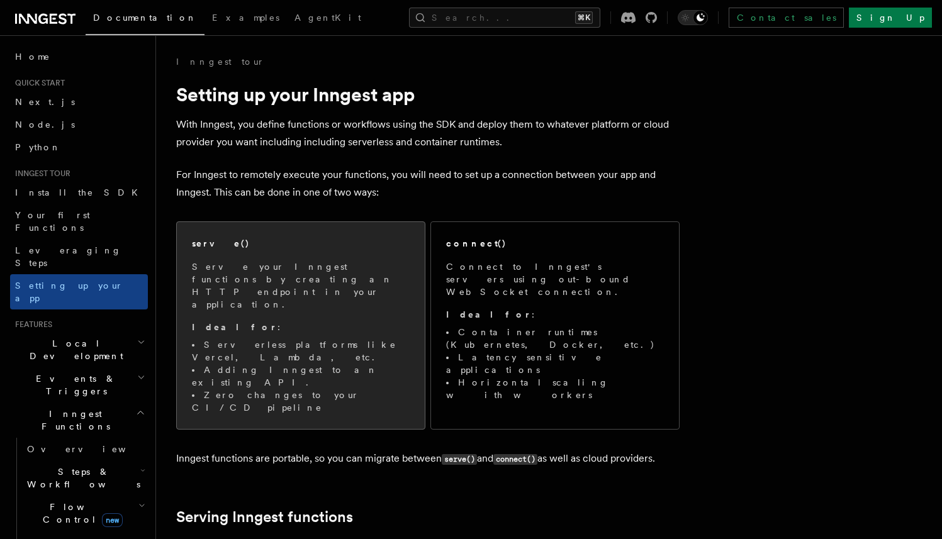
click at [338, 286] on span "Serve your Inngest functions by creating an HTTP endpoint in your application. …" at bounding box center [301, 338] width 218 height 154
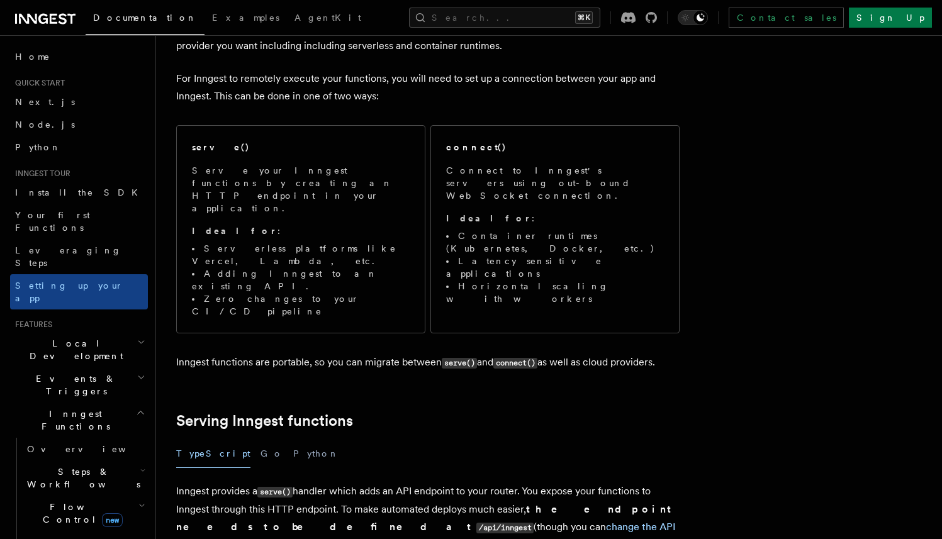
scroll to position [89, 0]
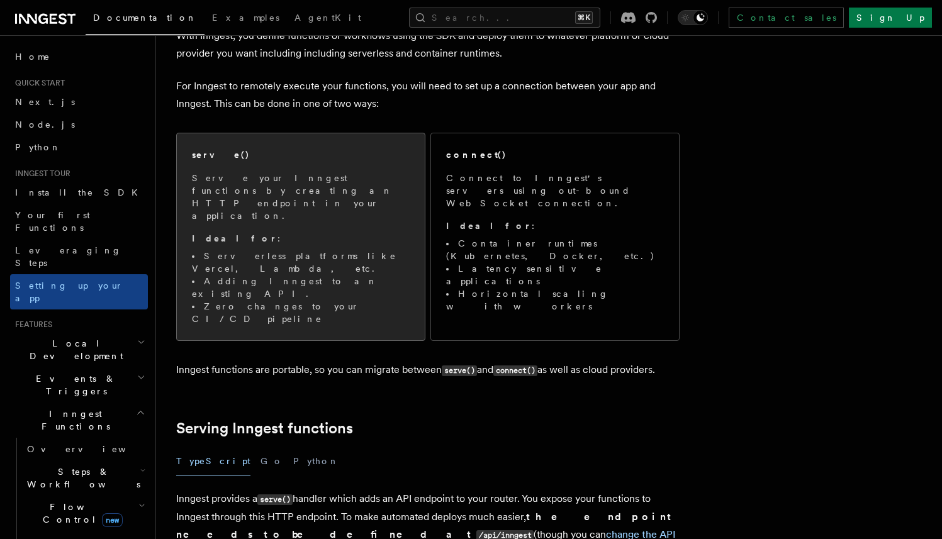
click at [321, 194] on p "Serve your Inngest functions by creating an HTTP endpoint in your application." at bounding box center [301, 197] width 218 height 50
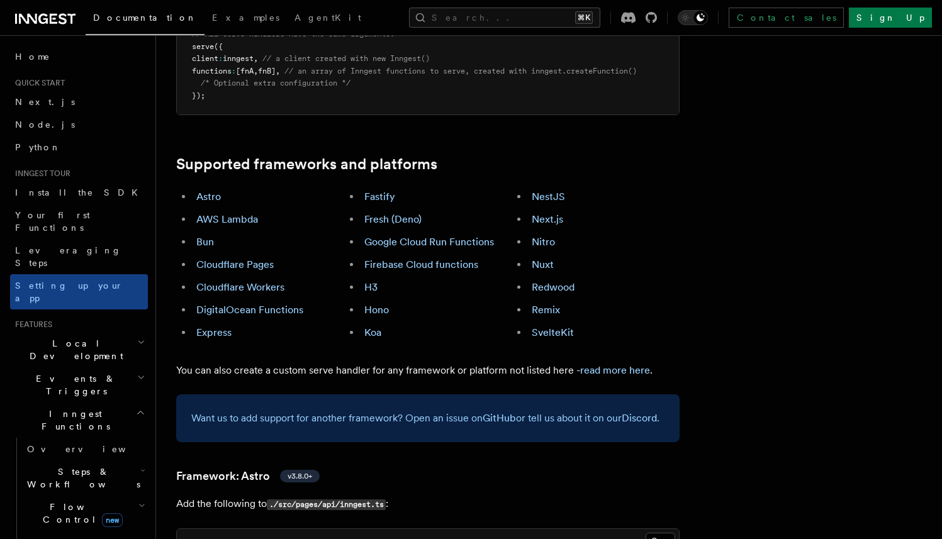
scroll to position [688, 0]
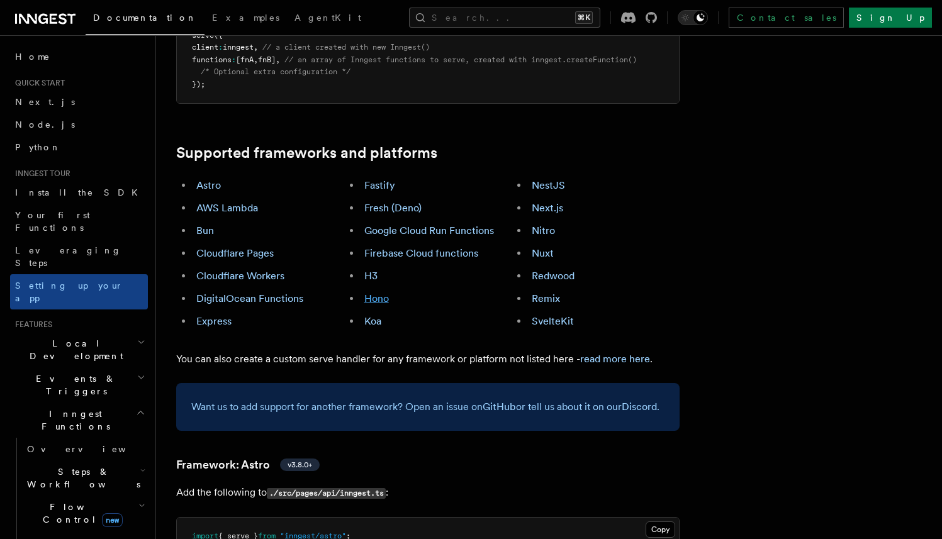
click at [370, 293] on link "Hono" at bounding box center [376, 299] width 25 height 12
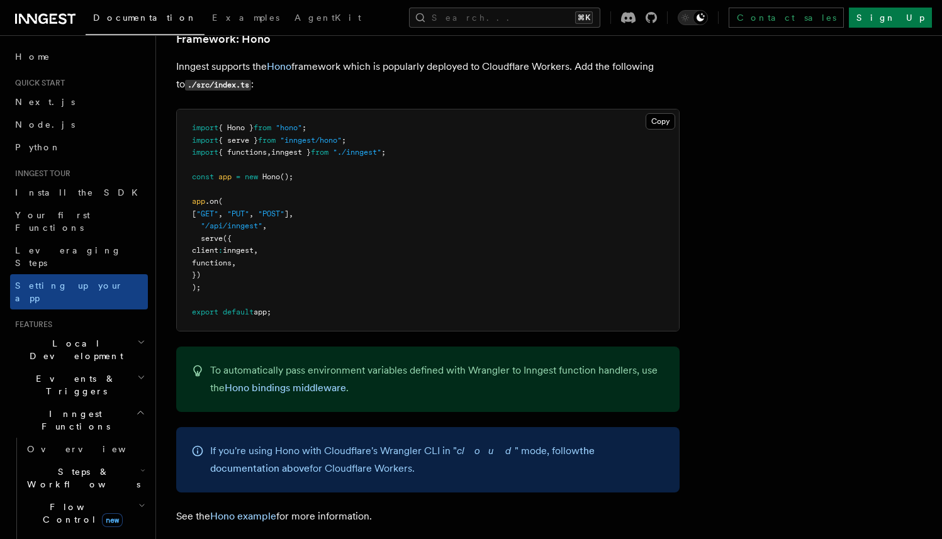
scroll to position [6205, 0]
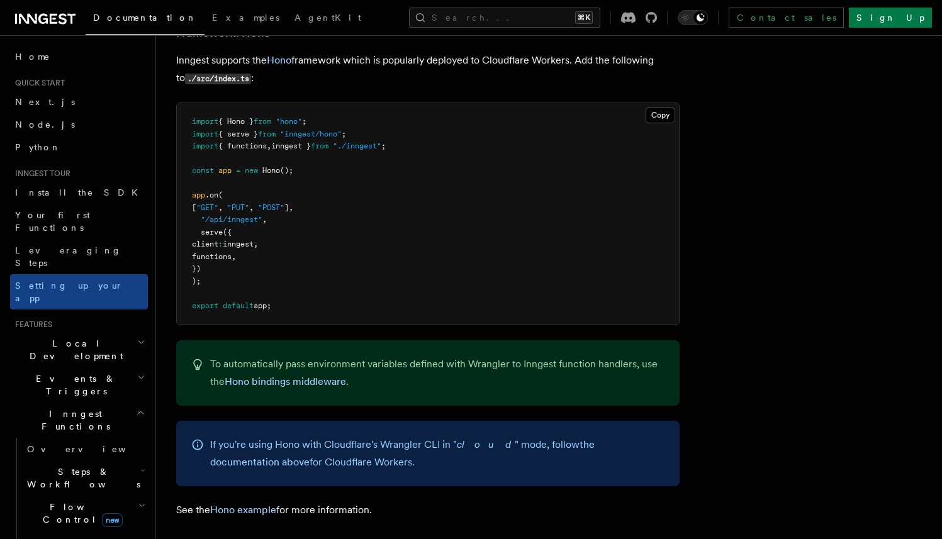
click at [381, 360] on p "To automatically pass environment variables defined with Wrangler to Inngest fu…" at bounding box center [437, 373] width 454 height 35
click at [328, 376] on link "Hono bindings middleware" at bounding box center [285, 382] width 121 height 12
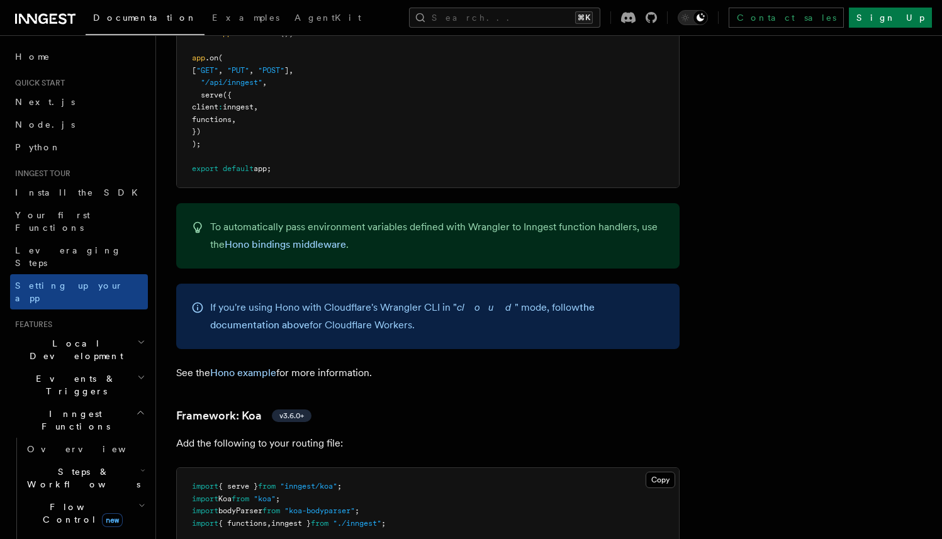
scroll to position [6343, 0]
click at [262, 366] on link "Hono example" at bounding box center [243, 372] width 66 height 12
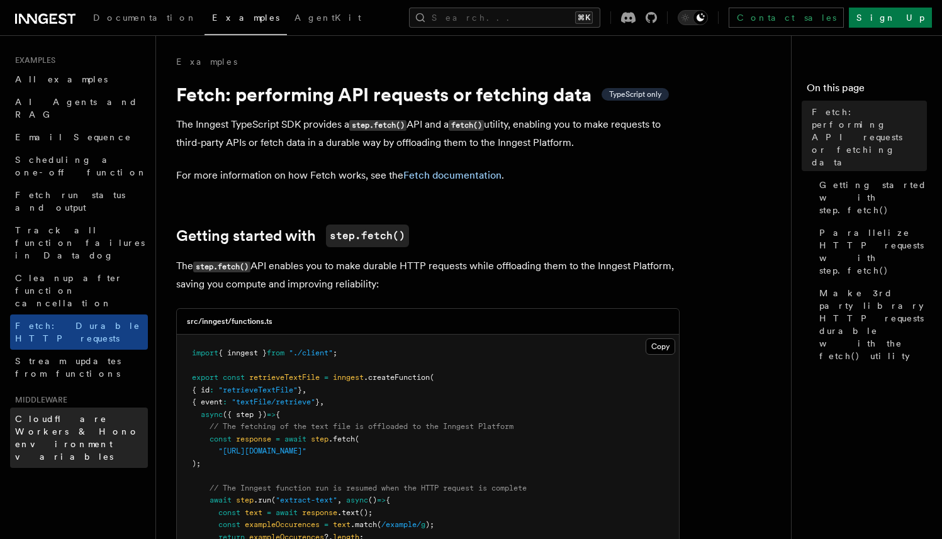
click at [94, 414] on span "Cloudflare Workers & Hono environment variables" at bounding box center [77, 438] width 124 height 48
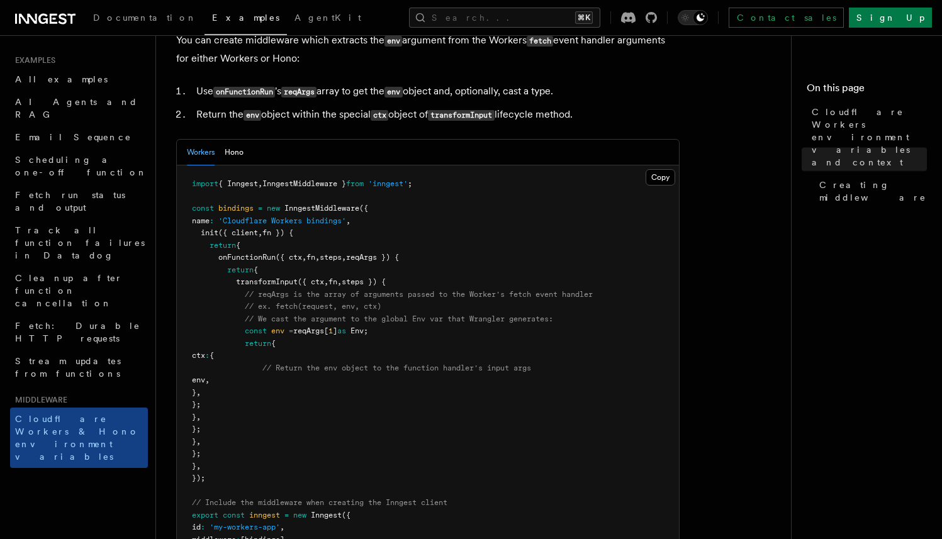
scroll to position [273, 0]
click at [242, 164] on button "Hono" at bounding box center [234, 151] width 19 height 26
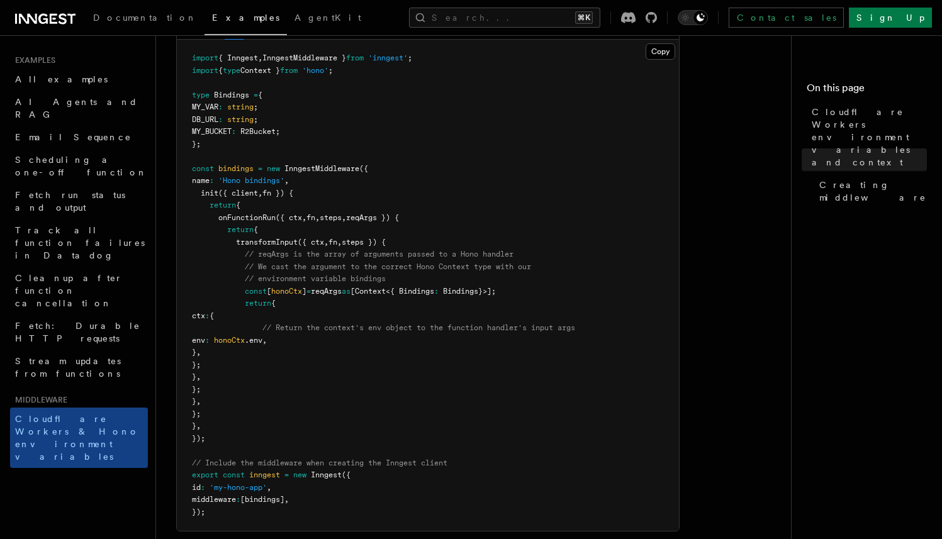
scroll to position [419, 0]
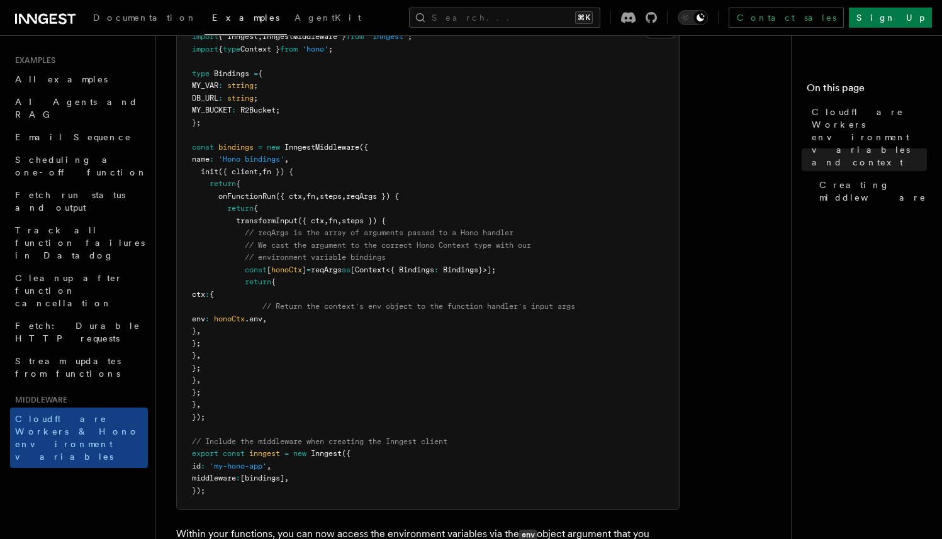
click at [218, 90] on span "MY_VAR" at bounding box center [205, 85] width 26 height 9
click at [215, 115] on span "MY_BUCKET" at bounding box center [212, 110] width 40 height 9
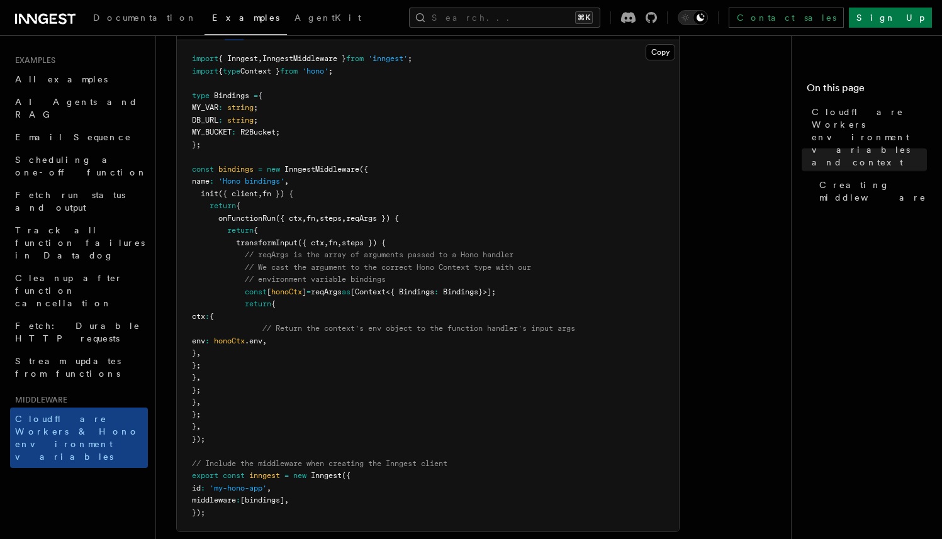
scroll to position [388, 0]
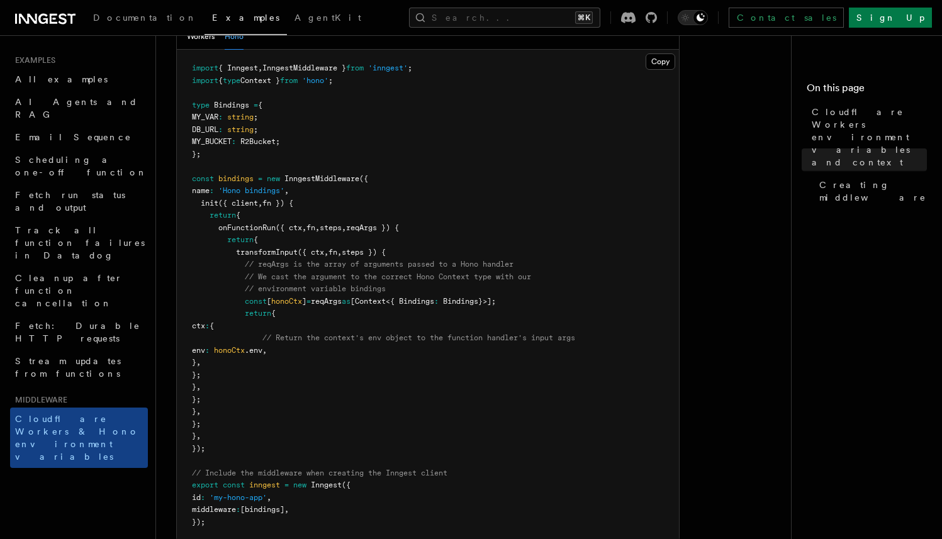
click at [234, 110] on span "Bindings" at bounding box center [231, 105] width 35 height 9
copy span "Bindings"
click at [208, 50] on button "Workers" at bounding box center [201, 37] width 28 height 26
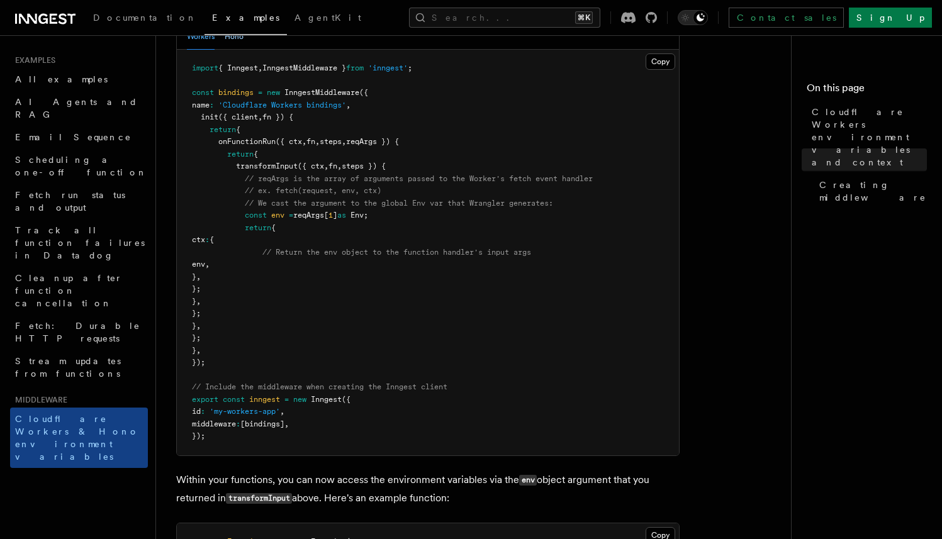
click at [234, 50] on button "Hono" at bounding box center [234, 37] width 19 height 26
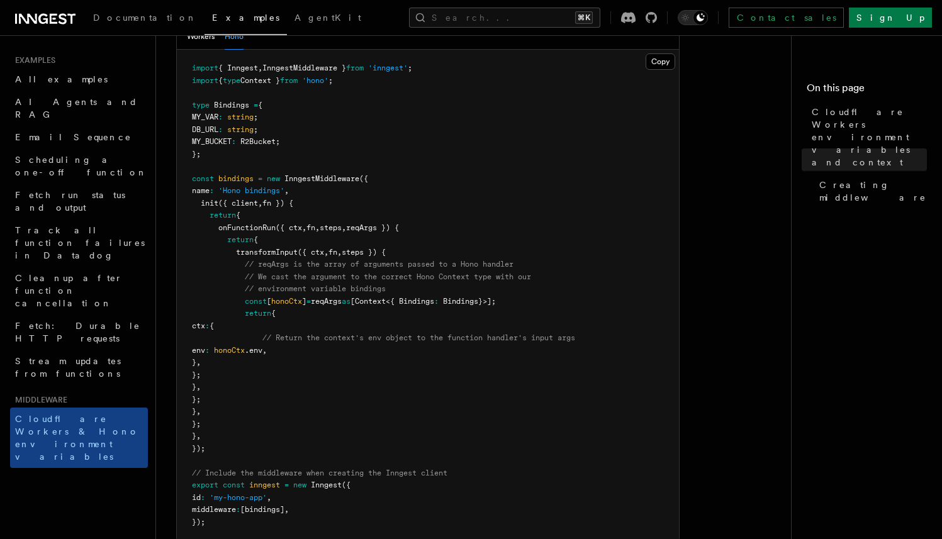
scroll to position [409, 0]
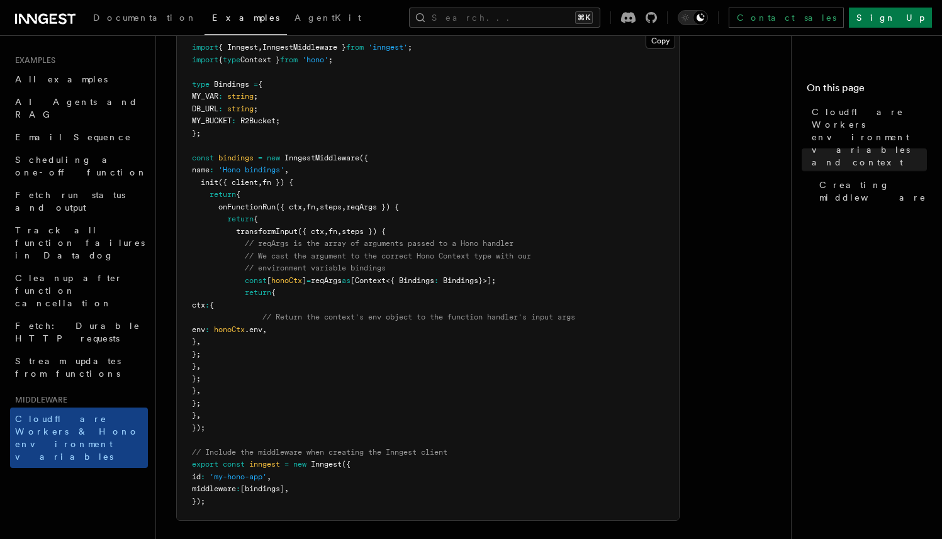
click at [230, 89] on span "Bindings" at bounding box center [231, 84] width 35 height 9
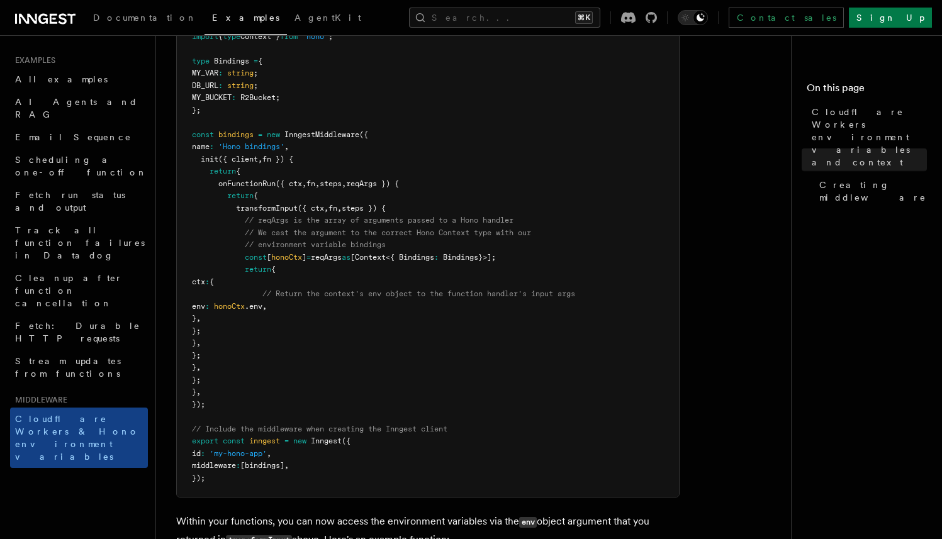
click at [342, 262] on span "reqArgs" at bounding box center [326, 257] width 31 height 9
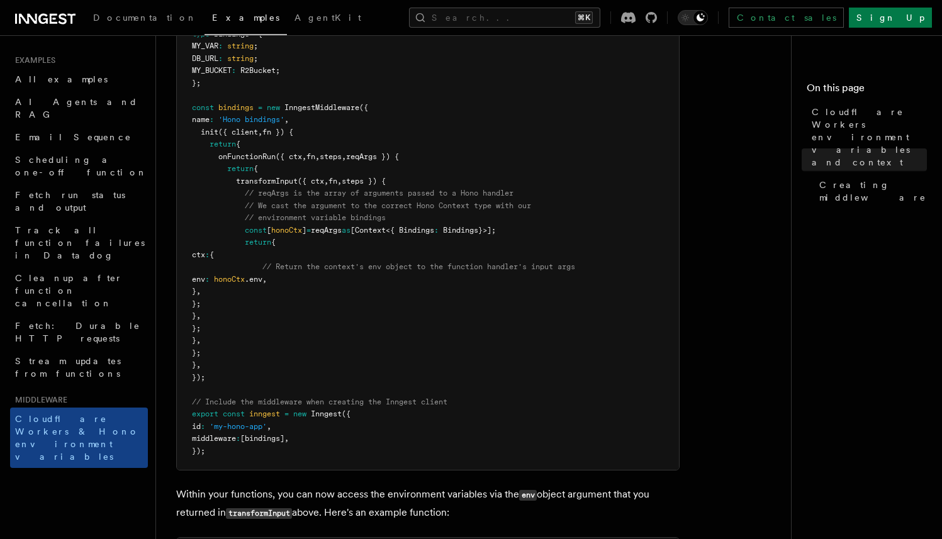
click at [326, 419] on span "Inngest" at bounding box center [326, 414] width 31 height 9
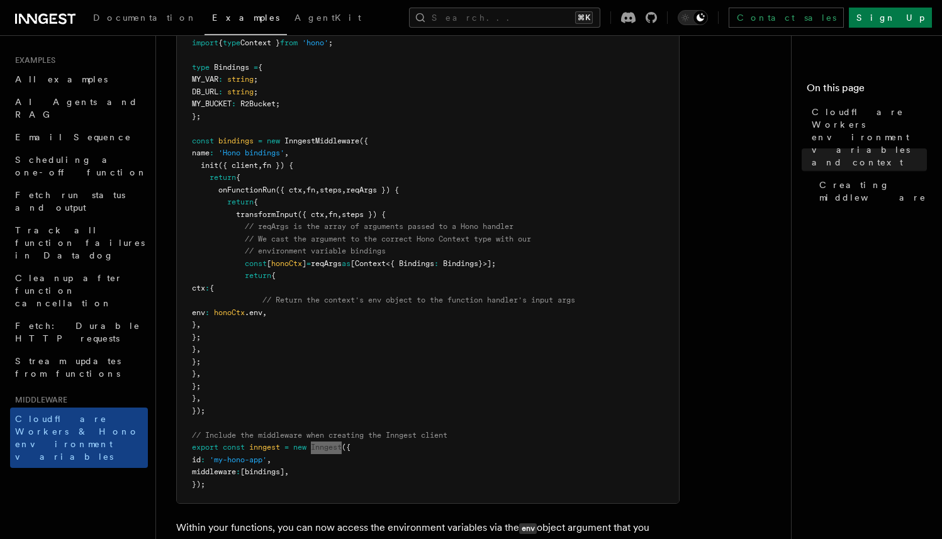
scroll to position [415, 0]
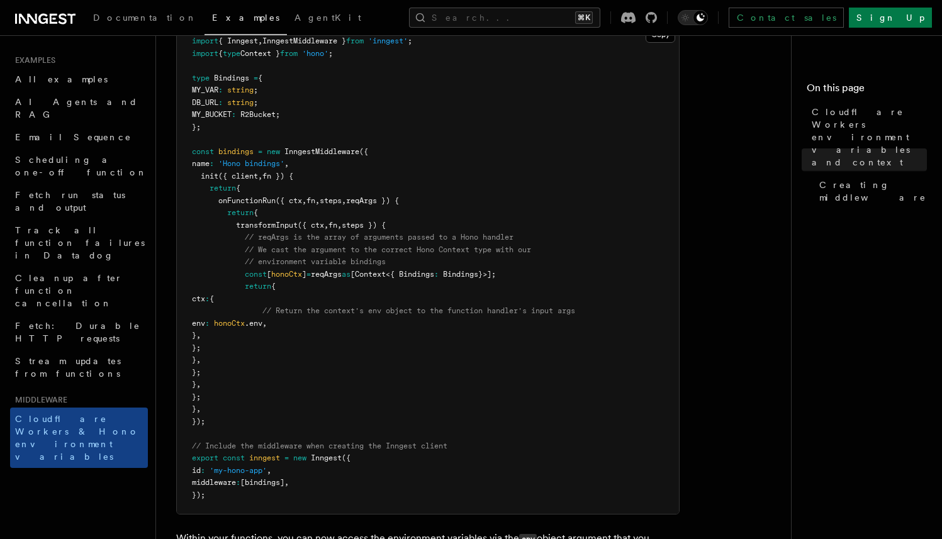
click at [219, 438] on pre "import { Inngest , InngestMiddleware } from 'inngest' ; import { type Context }…" at bounding box center [428, 269] width 502 height 492
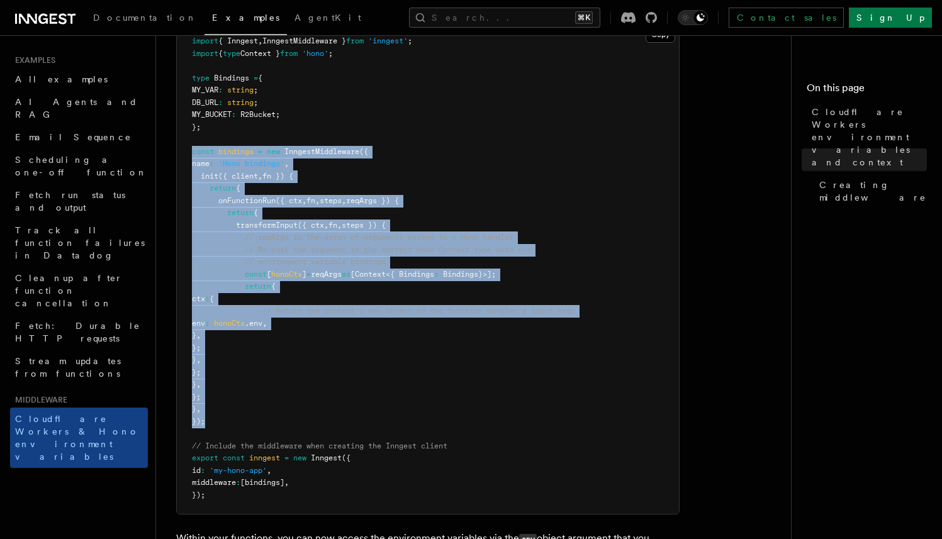
drag, startPoint x: 215, startPoint y: 439, endPoint x: 187, endPoint y: 169, distance: 271.5
click at [187, 169] on pre "import { Inngest , InngestMiddleware } from 'inngest' ; import { type Context }…" at bounding box center [428, 269] width 502 height 492
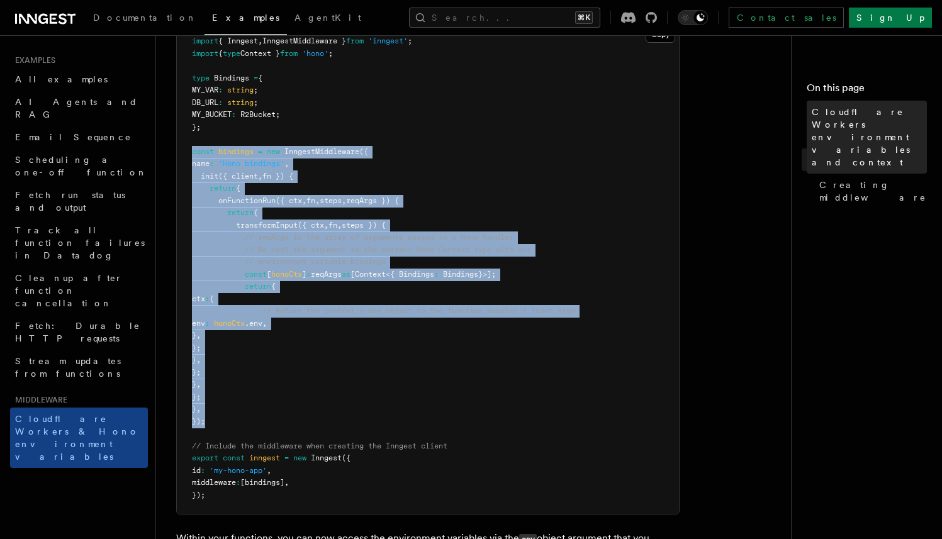
copy code "const bindings = new InngestMiddleware ({ name : 'Hono bindings' , init ({ clie…"
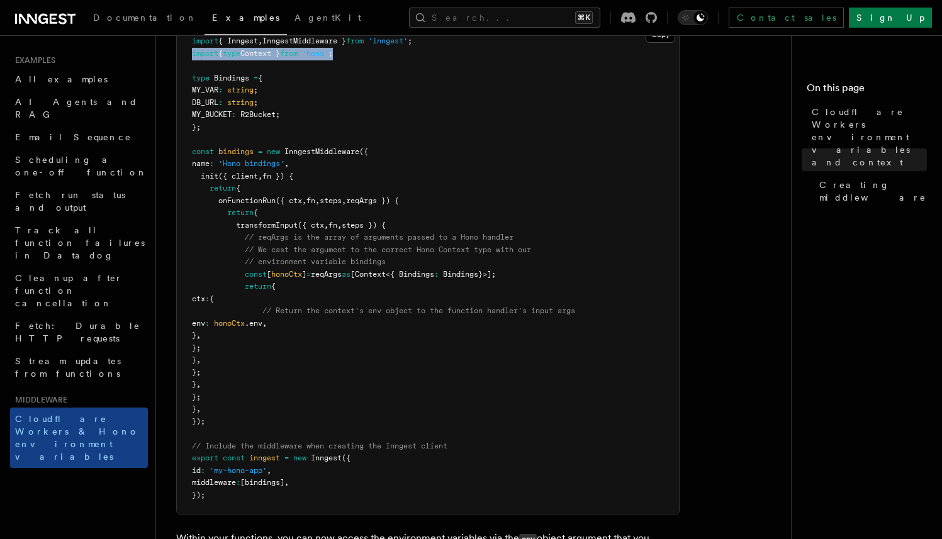
drag, startPoint x: 375, startPoint y: 70, endPoint x: 164, endPoint y: 70, distance: 210.2
click at [164, 70] on div "Middleware Cloudflare Workers environment variables and context Cloudflare Work…" at bounding box center [499, 283] width 686 height 1396
copy span "import { type Context } from 'hono' ;"
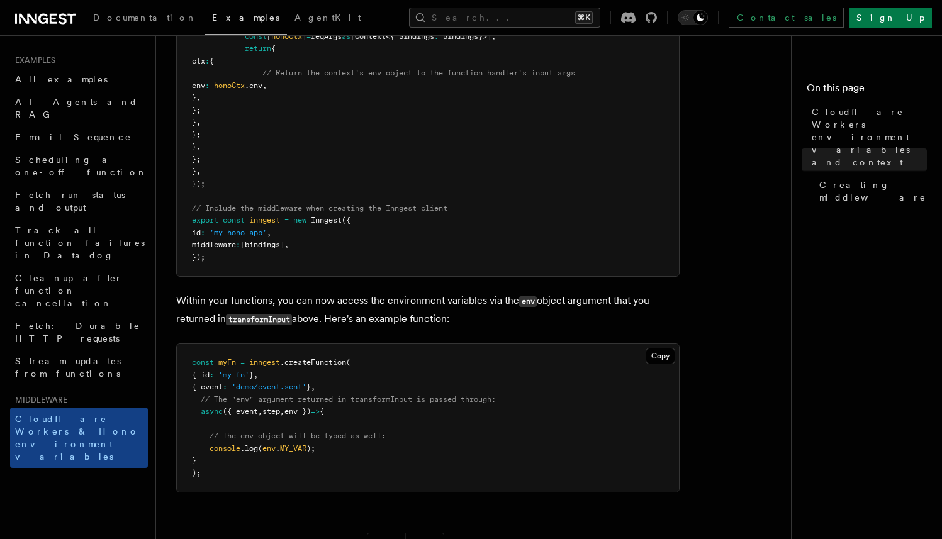
scroll to position [658, 0]
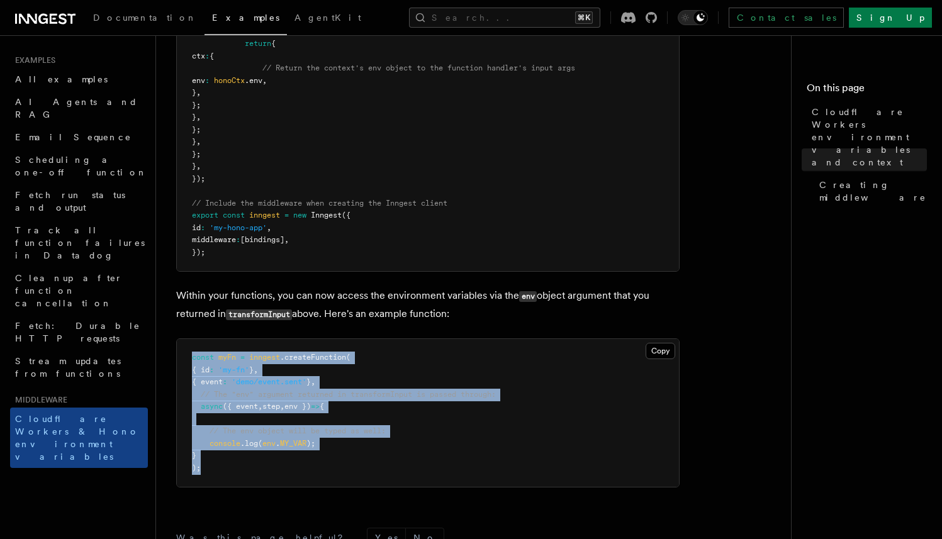
drag, startPoint x: 216, startPoint y: 487, endPoint x: 176, endPoint y: 380, distance: 114.7
click at [176, 379] on div "Copy Copied const myFn = inngest .createFunction ( { id : 'my-fn' } , { event :…" at bounding box center [428, 413] width 504 height 149
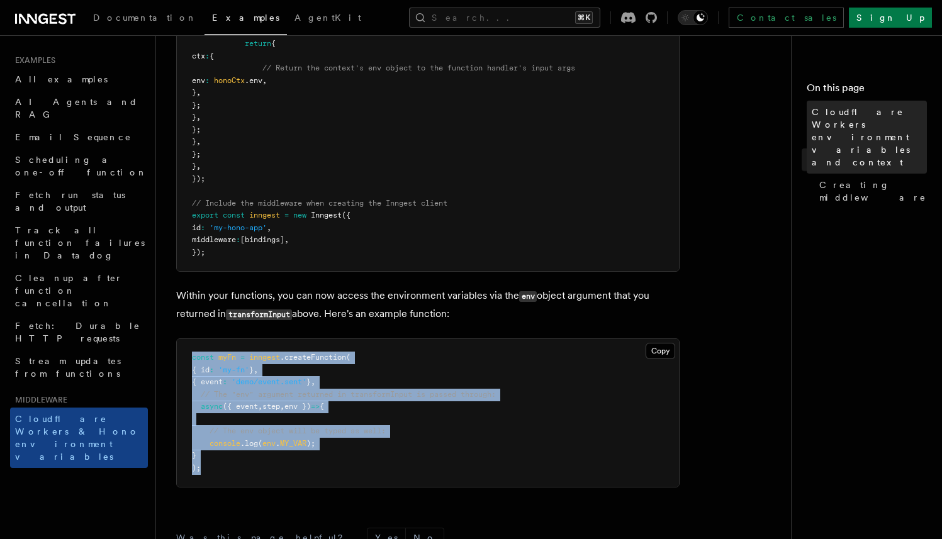
copy code "const myFn = inngest .createFunction ( { id : 'my-fn' } , { event : 'demo/event…"
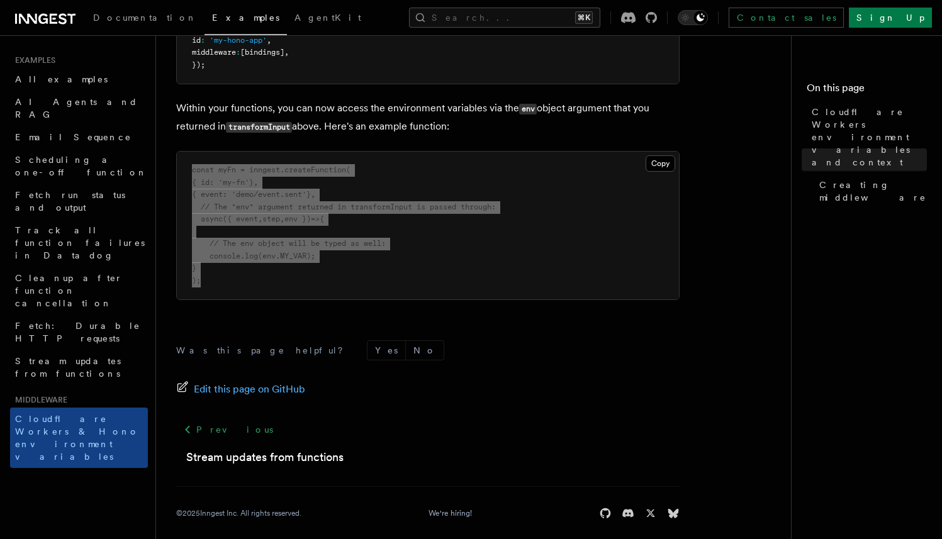
scroll to position [843, 0]
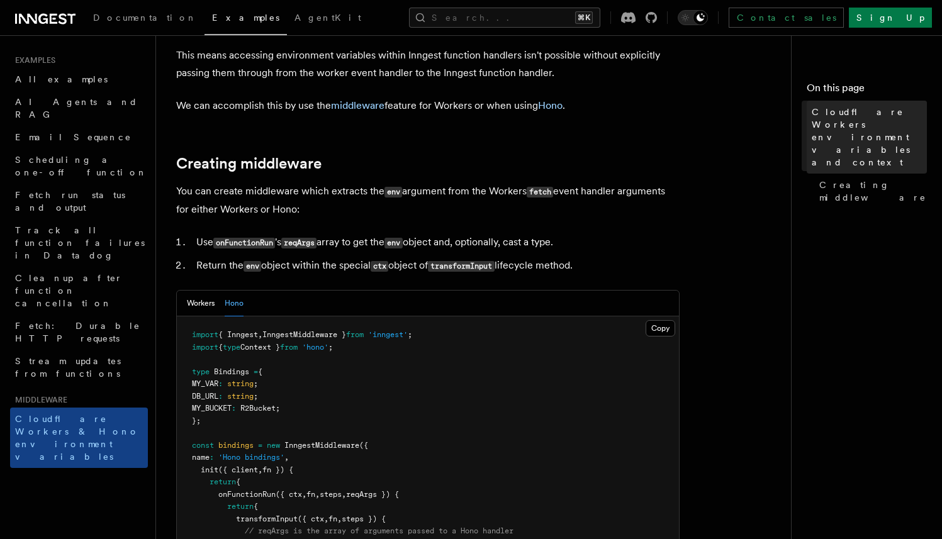
click at [861, 111] on span "Cloudflare Workers environment variables and context" at bounding box center [869, 137] width 115 height 63
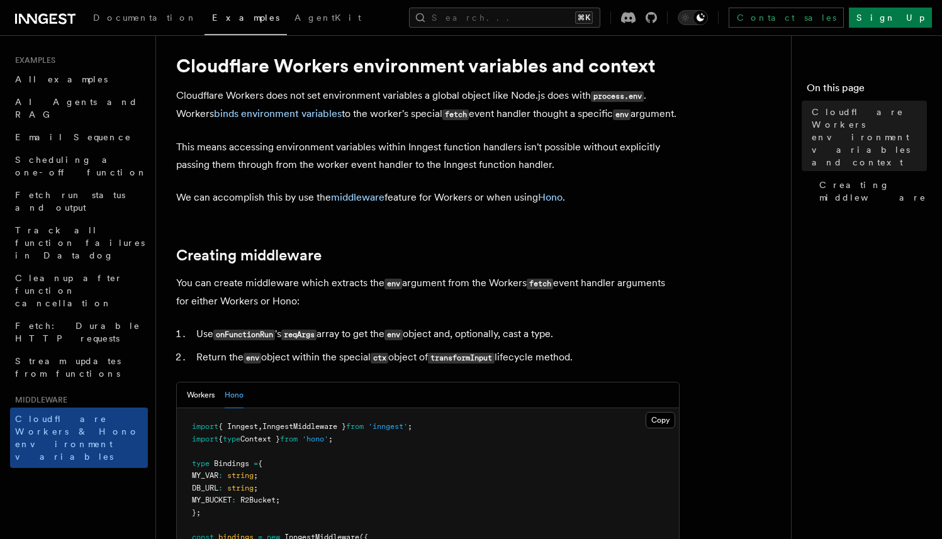
scroll to position [30, 0]
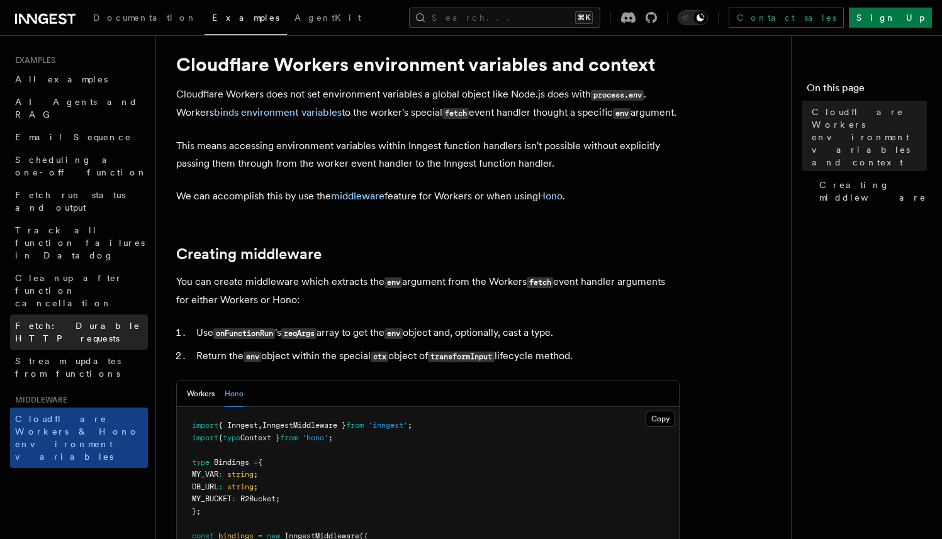
click at [69, 320] on span "Fetch: Durable HTTP requests" at bounding box center [81, 332] width 133 height 25
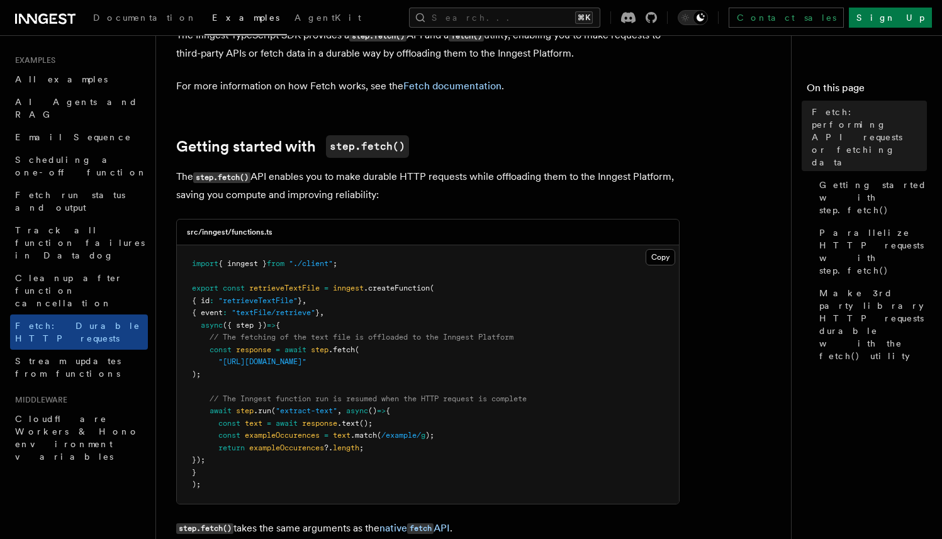
scroll to position [93, 0]
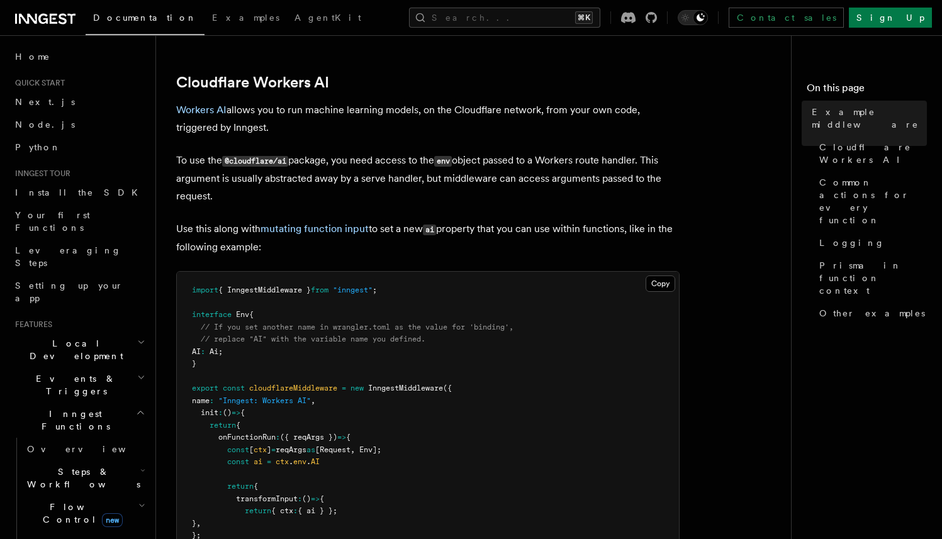
scroll to position [278, 0]
